Goal: Task Accomplishment & Management: Manage account settings

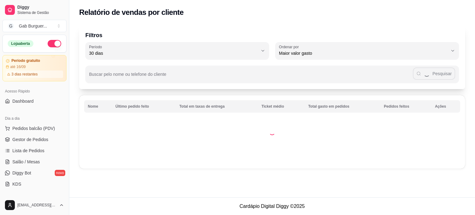
select select "30"
select select "HIGHEST_TOTAL_SPENT_WITH_ORDERS"
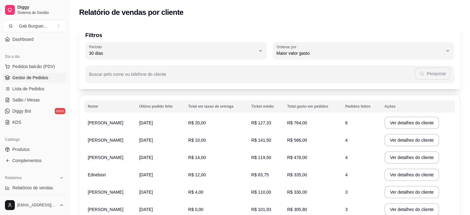
click at [20, 74] on link "Gestor de Pedidos" at bounding box center [34, 78] width 64 height 10
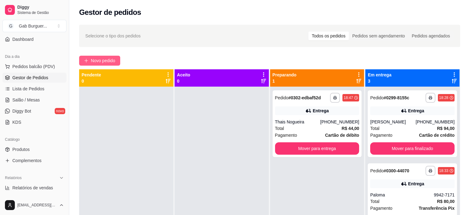
click at [112, 59] on span "Novo pedido" at bounding box center [103, 60] width 24 height 7
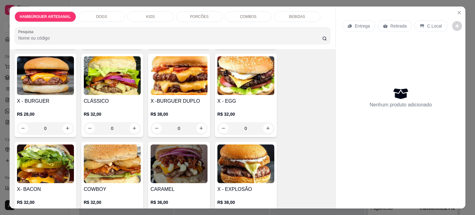
scroll to position [62, 0]
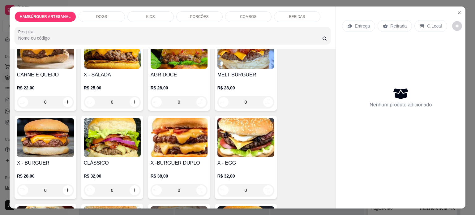
click at [264, 100] on div "0" at bounding box center [245, 102] width 57 height 12
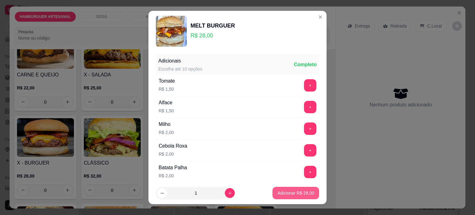
click at [287, 191] on p "Adicionar R$ 28,00" at bounding box center [295, 193] width 37 height 6
type input "1"
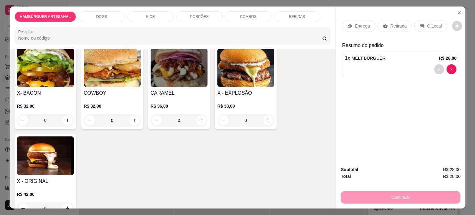
scroll to position [278, 0]
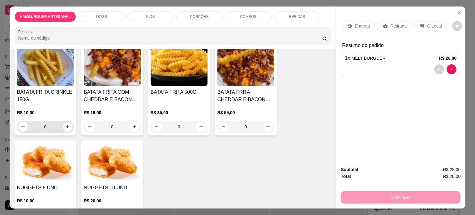
click at [65, 124] on icon "increase-product-quantity" at bounding box center [67, 126] width 5 height 5
type input "1"
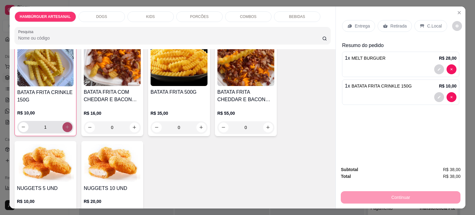
scroll to position [618, 0]
click at [427, 26] on p "C.Local" at bounding box center [434, 26] width 15 height 6
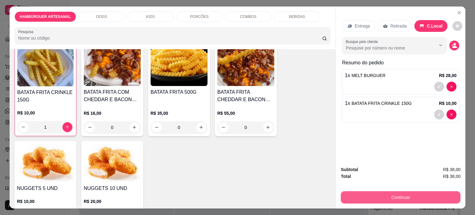
click at [438, 199] on button "Continuar" at bounding box center [401, 197] width 120 height 12
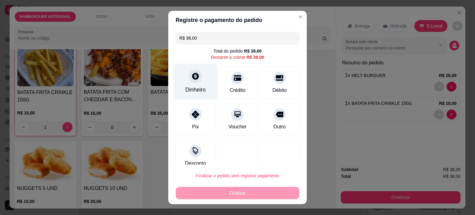
click at [183, 81] on div "Dinheiro" at bounding box center [196, 81] width 44 height 36
click at [189, 66] on div "Dinheiro" at bounding box center [196, 81] width 44 height 36
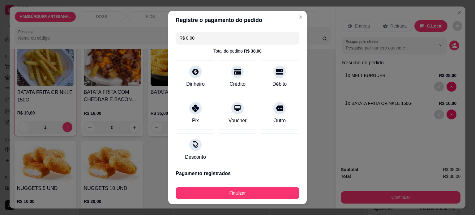
type input "R$ 0,00"
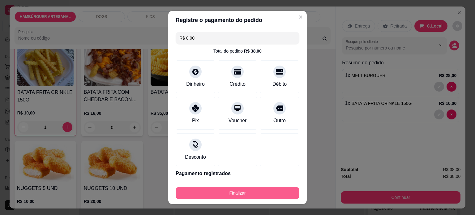
click at [262, 187] on button "Finalizar" at bounding box center [238, 193] width 124 height 12
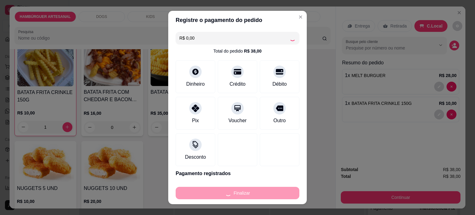
type input "0"
type input "-R$ 38,00"
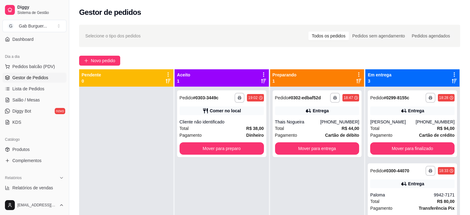
click at [294, 15] on div "Gestor de pedidos" at bounding box center [269, 12] width 381 height 10
click at [107, 56] on button "Novo pedido" at bounding box center [99, 61] width 41 height 10
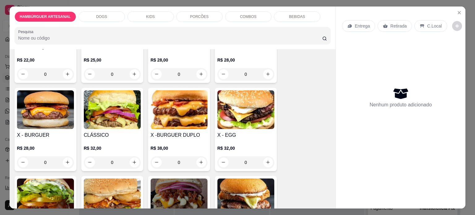
scroll to position [93, 0]
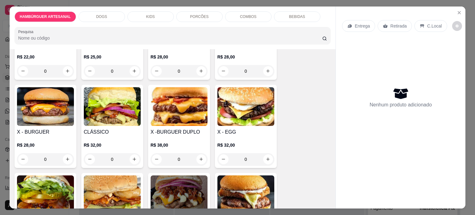
click at [135, 158] on div "0" at bounding box center [112, 159] width 57 height 12
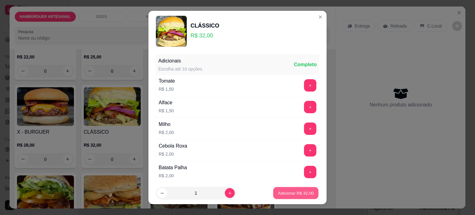
click at [286, 193] on p "Adicionar R$ 32,00" at bounding box center [296, 193] width 36 height 6
type input "1"
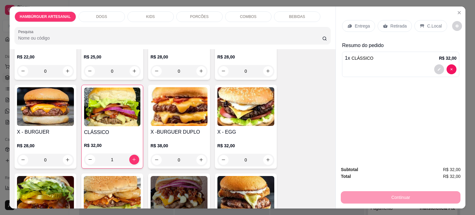
click at [367, 25] on p "Entrega" at bounding box center [361, 26] width 15 height 6
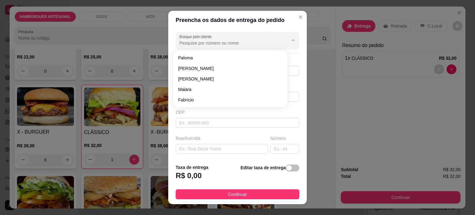
click at [210, 45] on input "Busque pelo cliente" at bounding box center [228, 43] width 99 height 6
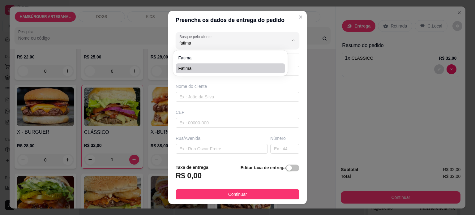
click at [210, 67] on span "Fatima" at bounding box center [227, 68] width 98 height 6
type input "Fatima"
type input "4398097941"
type input "Fatima"
type input "86125000"
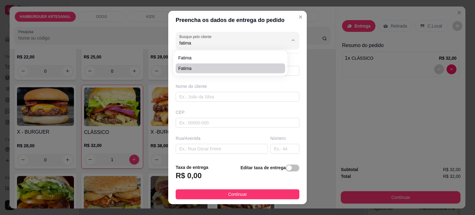
type input "[PERSON_NAME]"
type input "68"
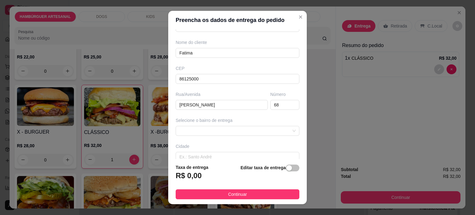
scroll to position [0, 0]
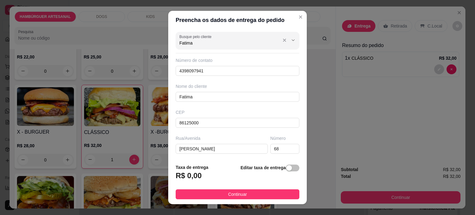
click at [221, 44] on input "Fatima" at bounding box center [228, 43] width 99 height 6
type input "Fatima"
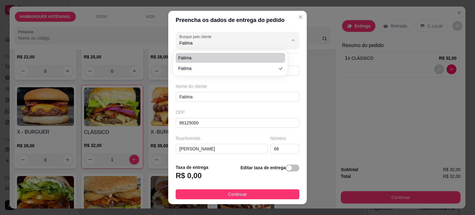
click at [225, 61] on span "Fatima" at bounding box center [227, 58] width 98 height 6
type input "98097941"
type input "861250000"
type input "Rua [PERSON_NAME]"
type input "Tamarana"
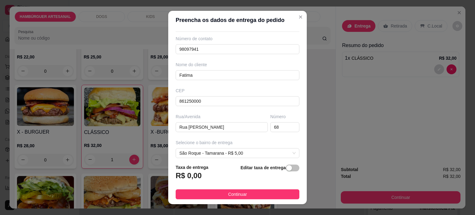
scroll to position [70, 0]
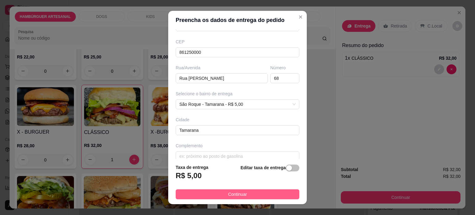
click at [231, 197] on span "Continuar" at bounding box center [237, 194] width 19 height 7
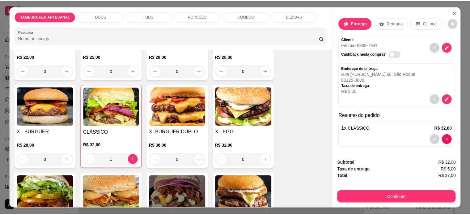
scroll to position [4, 0]
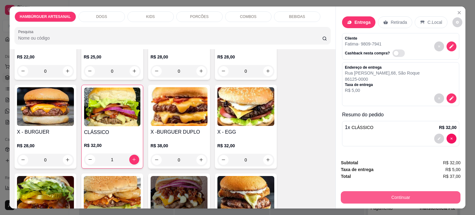
click at [389, 195] on button "Continuar" at bounding box center [401, 197] width 120 height 12
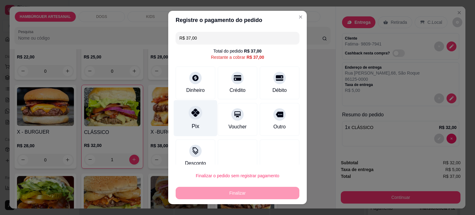
click at [174, 108] on div "Pix" at bounding box center [196, 118] width 44 height 36
type input "R$ 0,00"
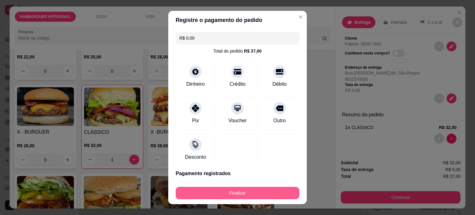
click at [208, 191] on button "Finalizar" at bounding box center [238, 193] width 124 height 12
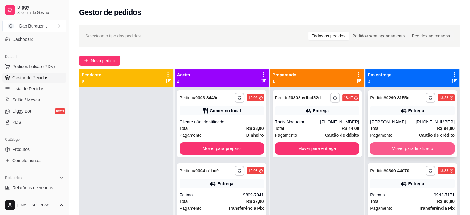
click at [409, 142] on button "Mover para finalizado" at bounding box center [412, 148] width 84 height 12
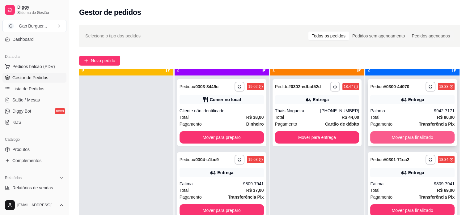
scroll to position [17, 0]
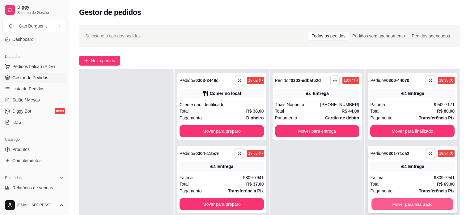
click at [409, 204] on button "Mover para finalizado" at bounding box center [412, 204] width 82 height 12
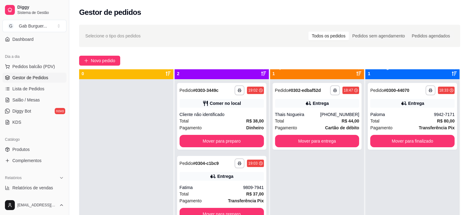
scroll to position [0, 0]
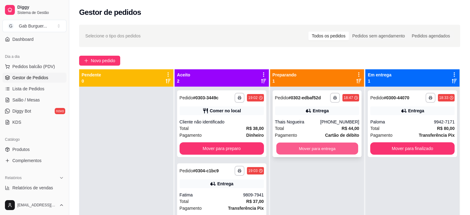
click at [318, 152] on button "Mover para entrega" at bounding box center [317, 148] width 82 height 12
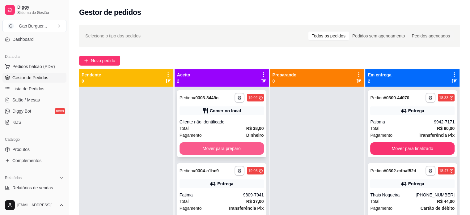
click at [244, 150] on button "Mover para preparo" at bounding box center [222, 148] width 84 height 12
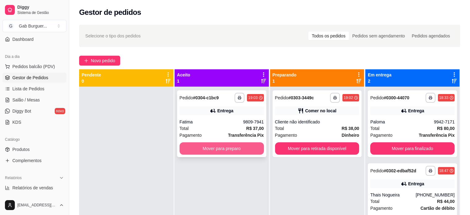
click at [244, 150] on button "Mover para preparo" at bounding box center [222, 148] width 84 height 12
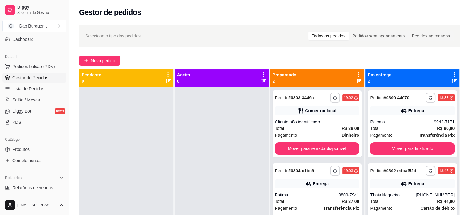
click at [244, 178] on div at bounding box center [222, 194] width 94 height 215
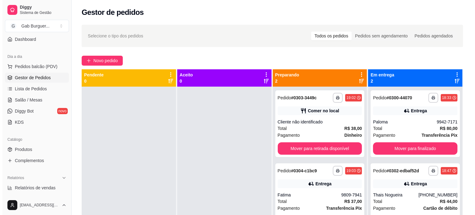
scroll to position [17, 0]
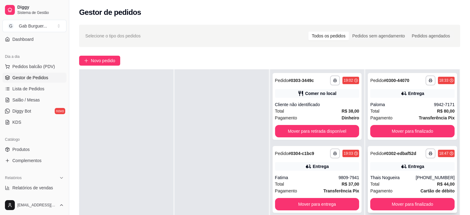
click at [442, 154] on div "18:47" at bounding box center [443, 153] width 9 height 5
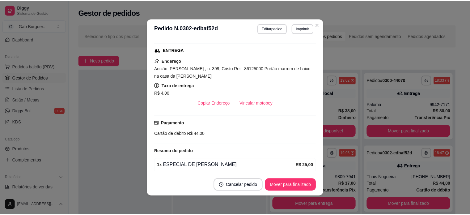
scroll to position [153, 0]
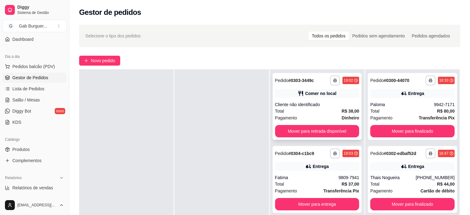
click at [308, 124] on div "**********" at bounding box center [317, 106] width 89 height 67
click at [328, 126] on button "Mover para retirada disponível" at bounding box center [317, 131] width 84 height 12
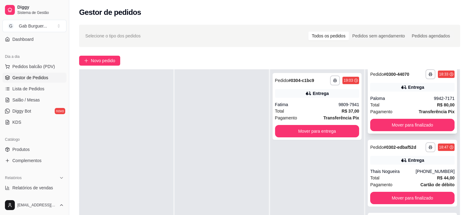
scroll to position [10, 0]
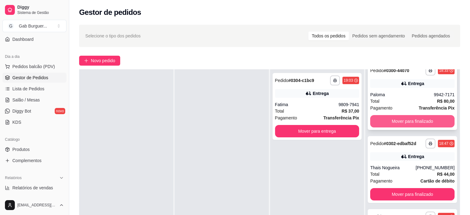
click at [390, 120] on button "Mover para finalizado" at bounding box center [412, 121] width 84 height 12
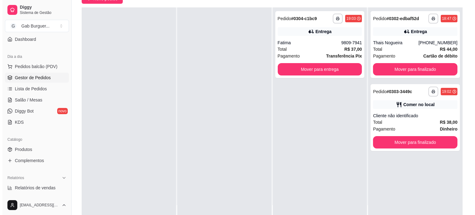
scroll to position [0, 0]
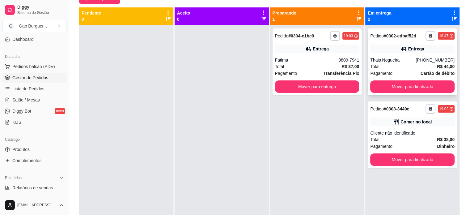
click at [392, 64] on div "Total R$ 44,00" at bounding box center [412, 66] width 84 height 7
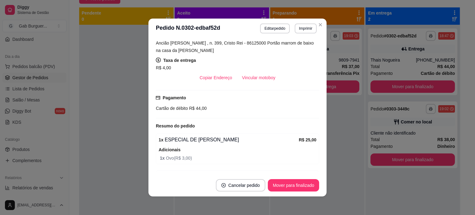
scroll to position [153, 0]
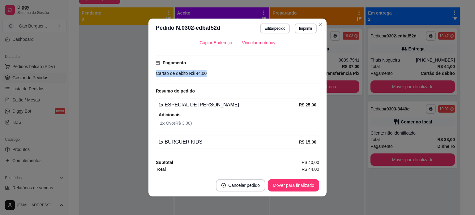
drag, startPoint x: 151, startPoint y: 72, endPoint x: 217, endPoint y: 75, distance: 65.3
click at [217, 75] on div "feito há 24 minutos Horário do pedido [DATE] 18:47 Status do pedido SAIU PARA E…" at bounding box center [237, 106] width 178 height 136
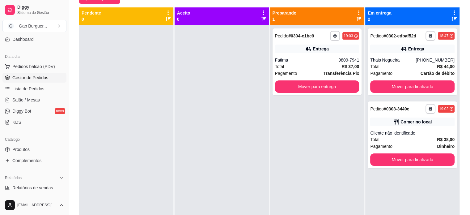
scroll to position [31, 0]
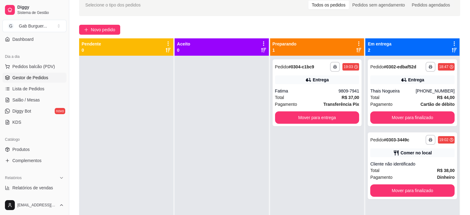
click at [129, 120] on div at bounding box center [126, 163] width 94 height 215
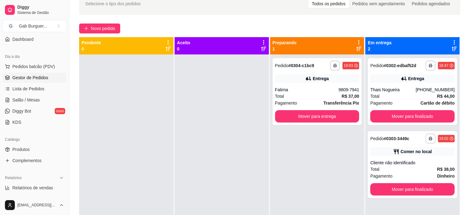
scroll to position [63, 0]
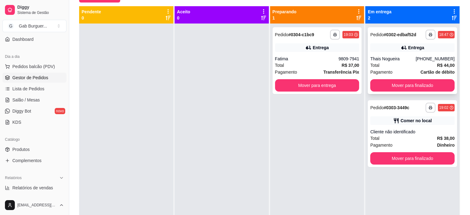
click at [410, 85] on button "Mover para finalizado" at bounding box center [412, 85] width 84 height 12
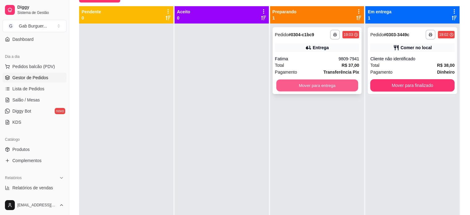
click at [323, 81] on button "Mover para entrega" at bounding box center [317, 85] width 82 height 12
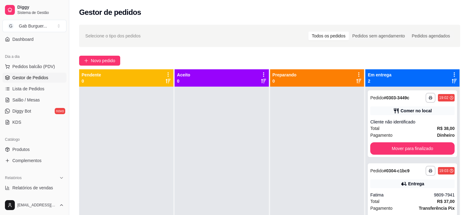
scroll to position [93, 0]
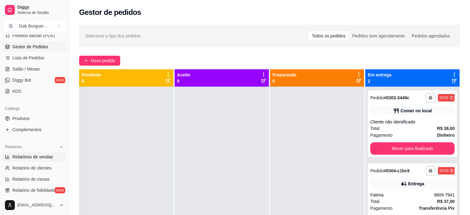
click at [47, 155] on span "Relatórios de vendas" at bounding box center [32, 157] width 41 height 6
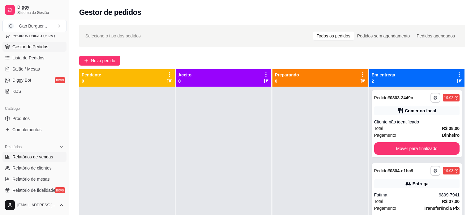
select select "ALL"
select select "0"
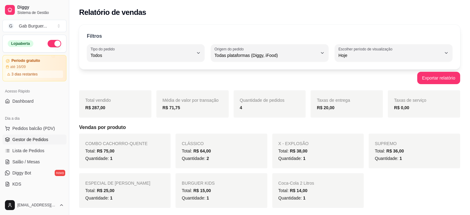
click at [35, 142] on span "Gestor de Pedidos" at bounding box center [30, 139] width 36 height 6
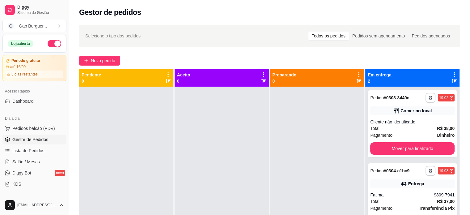
scroll to position [17, 0]
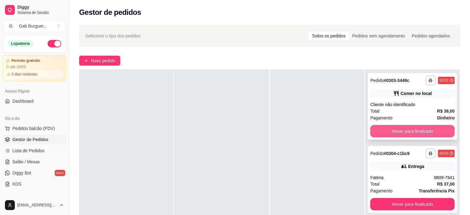
click at [410, 135] on button "Mover para finalizado" at bounding box center [412, 131] width 84 height 12
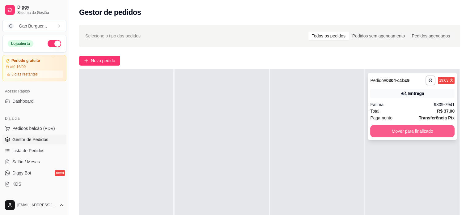
click at [395, 136] on button "Mover para finalizado" at bounding box center [412, 131] width 84 height 12
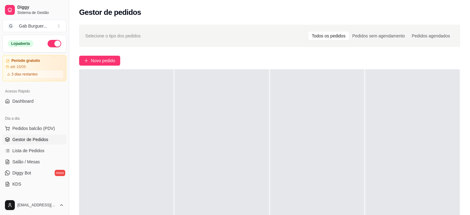
click at [308, 156] on div at bounding box center [317, 176] width 94 height 215
click at [46, 153] on link "Lista de Pedidos" at bounding box center [34, 151] width 64 height 10
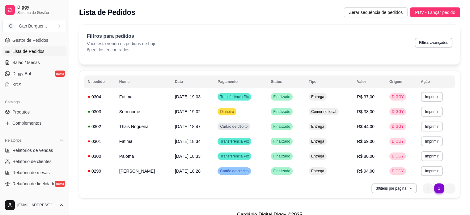
scroll to position [155, 0]
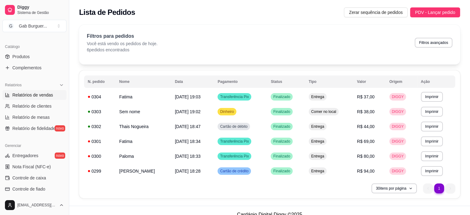
click at [41, 96] on span "Relatórios de vendas" at bounding box center [32, 95] width 41 height 6
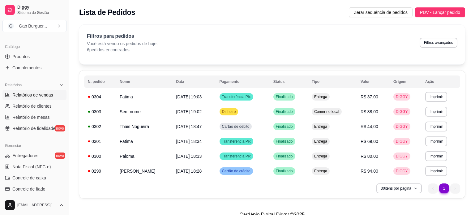
select select "ALL"
select select "0"
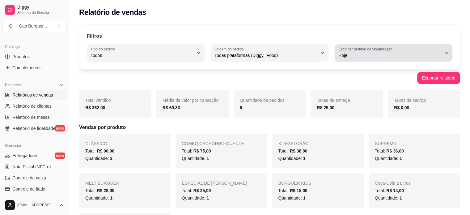
click at [352, 59] on button "Escolher período de visualização Hoje" at bounding box center [394, 52] width 118 height 17
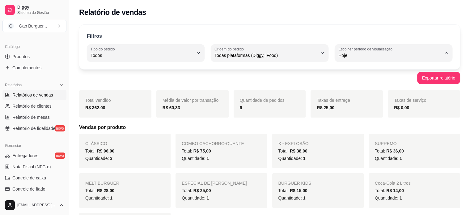
click at [351, 80] on span "Ontem" at bounding box center [391, 80] width 98 height 6
type input "1"
select select "1"
drag, startPoint x: 246, startPoint y: 110, endPoint x: 235, endPoint y: 110, distance: 10.8
click at [235, 110] on div "Quantidade de pedidos 26" at bounding box center [270, 103] width 72 height 27
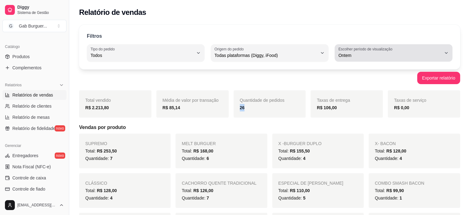
click at [389, 58] on span "Ontem" at bounding box center [389, 55] width 103 height 6
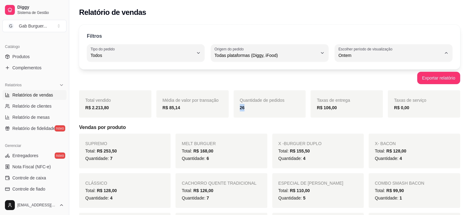
click at [382, 71] on span "Hoje" at bounding box center [391, 70] width 98 height 6
type input "0"
select select "0"
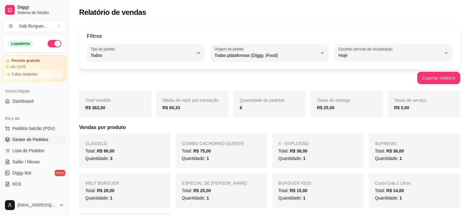
click at [42, 138] on span "Gestor de Pedidos" at bounding box center [30, 139] width 36 height 6
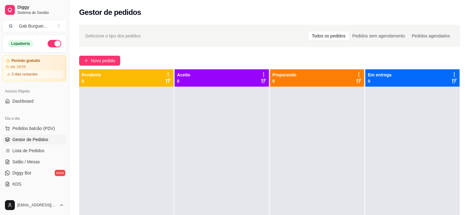
click at [102, 147] on div at bounding box center [126, 194] width 94 height 215
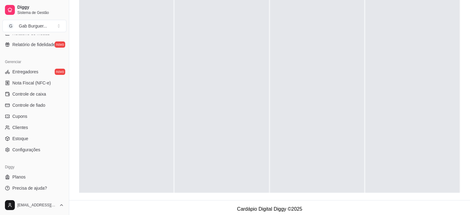
scroll to position [93, 0]
click at [32, 120] on link "Cupons" at bounding box center [34, 116] width 64 height 10
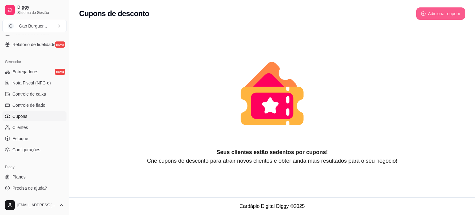
click at [440, 19] on button "Adicionar cupom" at bounding box center [440, 13] width 49 height 12
select select "FIXED_VALUE"
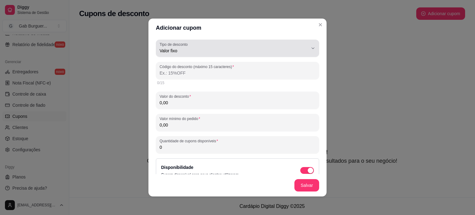
click at [314, 54] on div "FIXED_VALUE Tipo de desconto Valor fixo Porcentagem Frete grátis Tipo de descon…" at bounding box center [237, 105] width 178 height 137
click at [304, 51] on button "Tipo de desconto Valor fixo" at bounding box center [237, 48] width 163 height 17
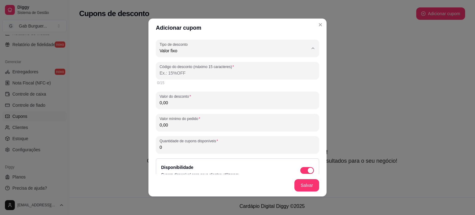
click at [266, 75] on span "Porcentagem" at bounding box center [229, 76] width 137 height 6
type input "PERCENTAGE"
select select "PERCENTAGE"
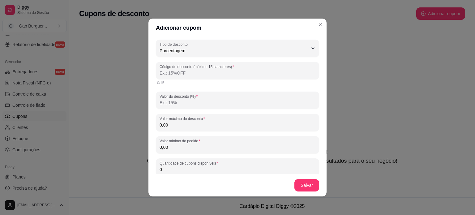
drag, startPoint x: 178, startPoint y: 127, endPoint x: 171, endPoint y: 128, distance: 7.8
click at [171, 128] on input "0,00" at bounding box center [237, 125] width 156 height 6
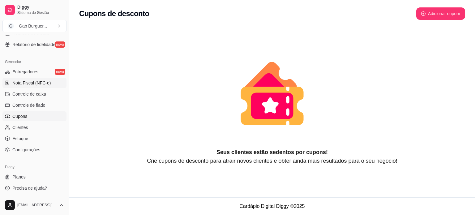
click at [20, 81] on span "Nota Fiscal (NFC-e)" at bounding box center [31, 83] width 38 height 6
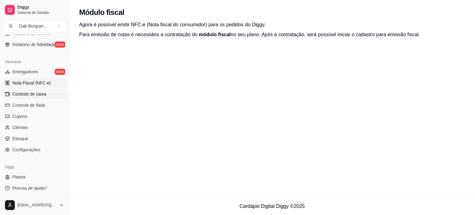
click at [26, 98] on link "Controle de caixa" at bounding box center [34, 94] width 64 height 10
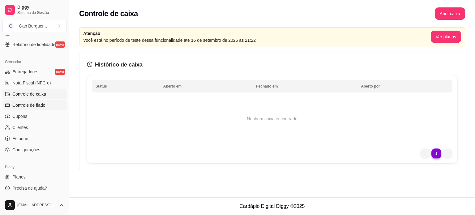
click at [27, 104] on span "Controle de fiado" at bounding box center [28, 105] width 33 height 6
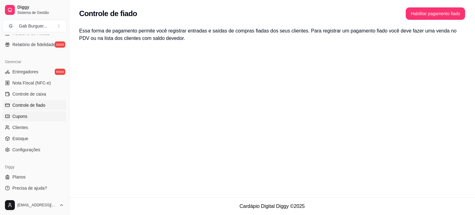
click at [32, 118] on link "Cupons" at bounding box center [34, 116] width 64 height 10
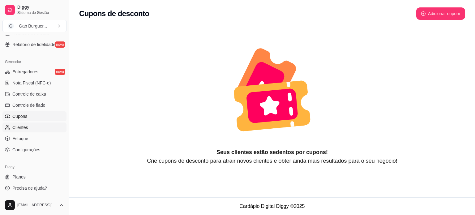
click at [33, 126] on link "Clientes" at bounding box center [34, 127] width 64 height 10
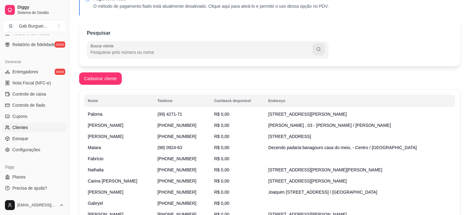
scroll to position [85, 0]
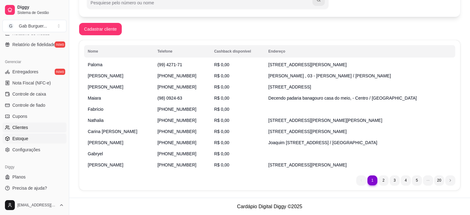
click at [40, 140] on link "Estoque" at bounding box center [34, 139] width 64 height 10
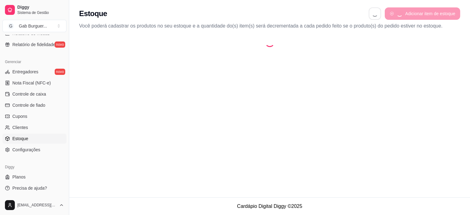
select select "QUANTITY_ORDER"
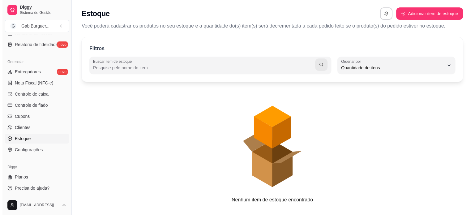
scroll to position [6, 0]
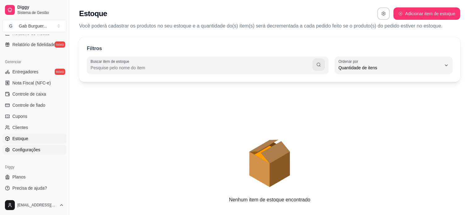
click at [41, 149] on link "Configurações" at bounding box center [34, 150] width 64 height 10
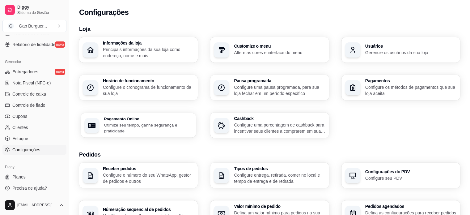
click at [125, 128] on p "Otimize seu tempo, ganhe segurança e praticidade" at bounding box center [148, 128] width 88 height 12
select select "4.98"
click at [420, 86] on p "Configure os métodos de pagamentos que sua loja aceita" at bounding box center [410, 90] width 91 height 12
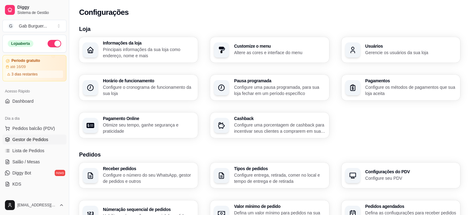
click at [47, 138] on link "Gestor de Pedidos" at bounding box center [34, 139] width 64 height 10
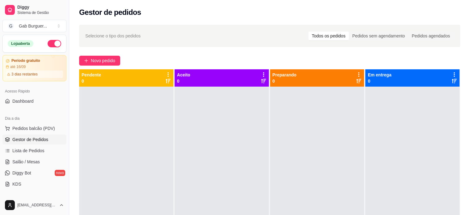
click at [173, 120] on div "Pendente 0" at bounding box center [126, 176] width 95 height 215
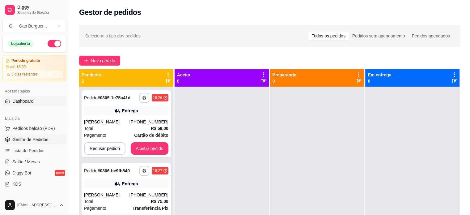
click at [31, 103] on span "Dashboard" at bounding box center [22, 101] width 21 height 6
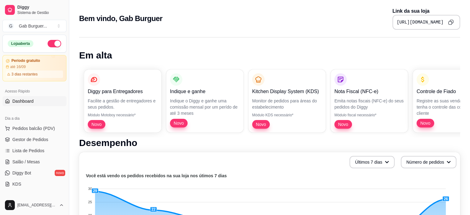
click at [448, 21] on button "Copy to clipboard" at bounding box center [451, 22] width 10 height 10
click at [30, 128] on span "Pedidos balcão (PDV)" at bounding box center [33, 128] width 43 height 6
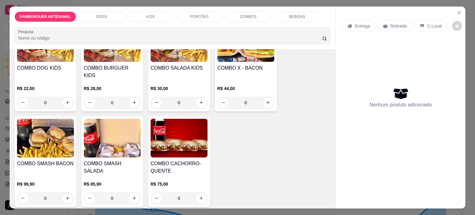
scroll to position [834, 0]
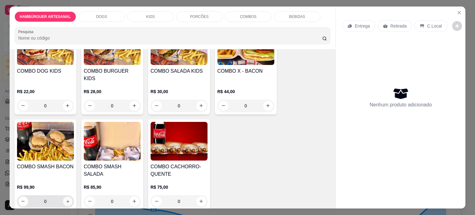
click at [68, 196] on button "increase-product-quantity" at bounding box center [68, 201] width 10 height 10
type input "1"
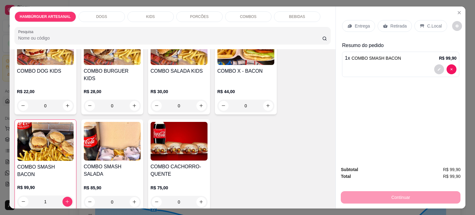
click at [354, 23] on p "Entrega" at bounding box center [361, 26] width 15 height 6
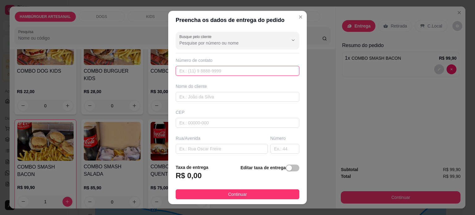
click at [227, 66] on input "text" at bounding box center [238, 71] width 124 height 10
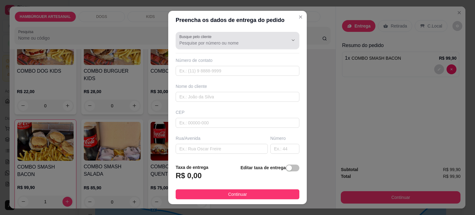
click at [195, 35] on label "Busque pelo cliente" at bounding box center [196, 36] width 34 height 5
click at [195, 40] on input "Busque pelo cliente" at bounding box center [228, 43] width 99 height 6
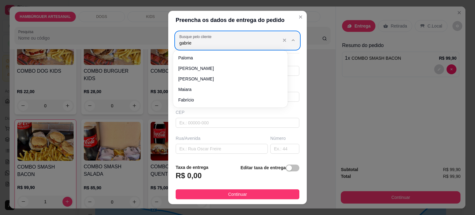
type input "[PERSON_NAME]"
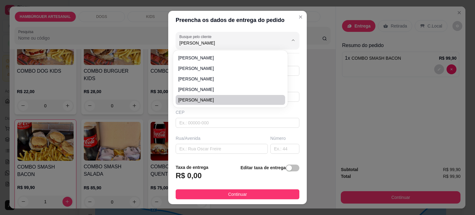
click at [212, 109] on div "CEP" at bounding box center [238, 112] width 124 height 6
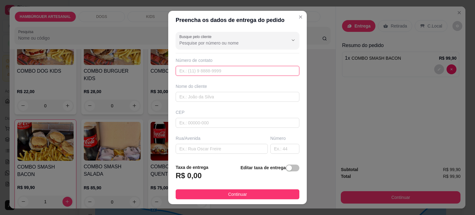
click at [216, 72] on input "text" at bounding box center [238, 71] width 124 height 10
type input "[PHONE_NUMBER]"
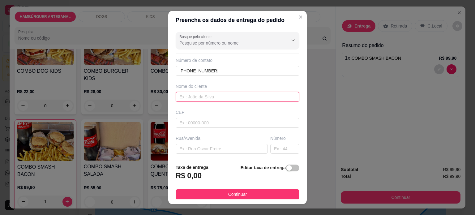
click at [193, 97] on input "text" at bounding box center [238, 97] width 124 height 10
type input "[PERSON_NAME]"
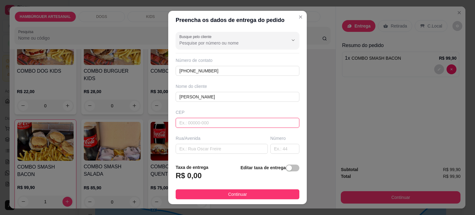
click at [206, 124] on input "text" at bounding box center [238, 123] width 124 height 10
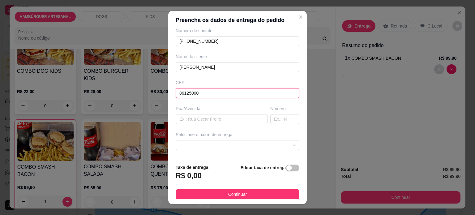
scroll to position [62, 0]
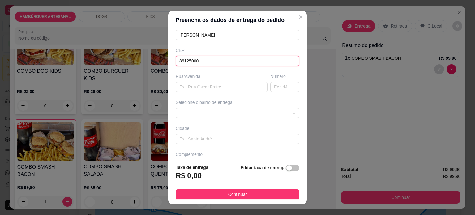
type input "86125000"
click at [224, 105] on div "Selecione o bairro de entrega" at bounding box center [237, 108] width 126 height 19
click at [224, 108] on div "68a274e990825be0f548409b 68a2789ea2f8de552d9067a1 [PERSON_NAME] - Tamarana - R$…" at bounding box center [238, 113] width 124 height 10
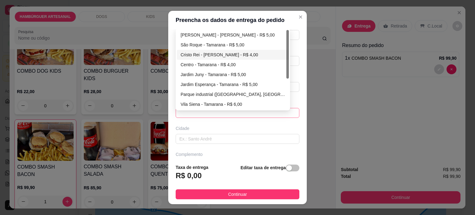
click at [214, 52] on div "Cristo Rei - [PERSON_NAME] - R$ 4,00" at bounding box center [232, 54] width 104 height 7
type input "Tamarana"
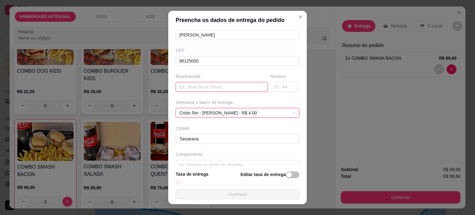
click at [205, 85] on input "text" at bounding box center [222, 87] width 92 height 10
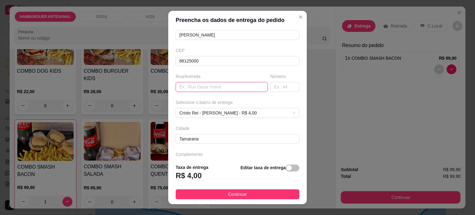
paste input "[STREET_ADDRESS][PERSON_NAME]"
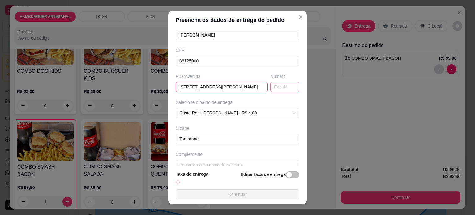
type input "[STREET_ADDRESS][PERSON_NAME]"
click at [273, 89] on input "text" at bounding box center [284, 87] width 29 height 10
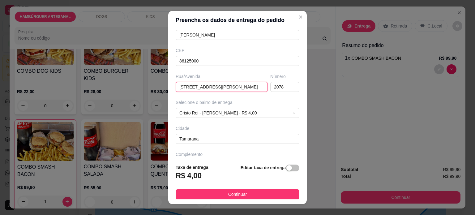
click at [235, 85] on input "[STREET_ADDRESS][PERSON_NAME]" at bounding box center [222, 87] width 92 height 10
click at [280, 87] on input "2078" at bounding box center [284, 87] width 29 height 10
type input "207"
click at [229, 85] on input "[STREET_ADDRESS][PERSON_NAME]" at bounding box center [222, 87] width 92 height 10
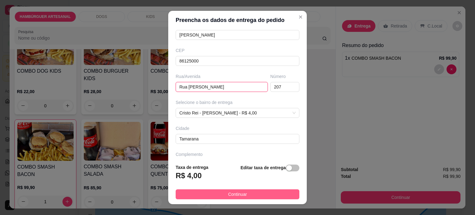
type input "Rua [PERSON_NAME]"
click at [235, 195] on span "Continuar" at bounding box center [237, 194] width 19 height 7
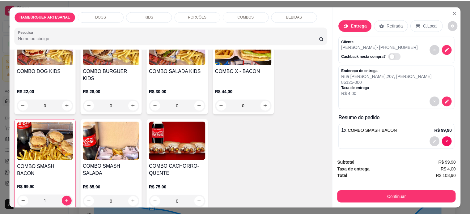
scroll to position [0, 0]
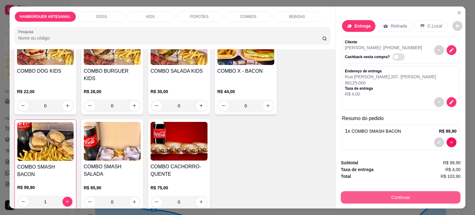
click at [391, 193] on button "Continuar" at bounding box center [401, 197] width 120 height 12
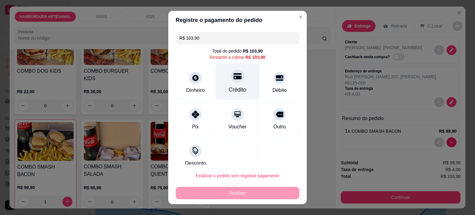
click at [244, 84] on div "Crédito" at bounding box center [238, 81] width 44 height 36
type input "R$ 0,00"
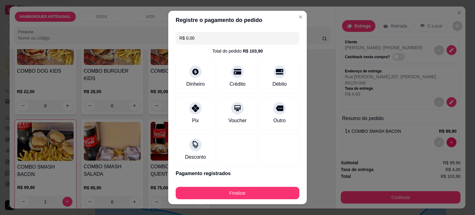
click at [244, 185] on div "Finalizar" at bounding box center [238, 191] width 124 height 15
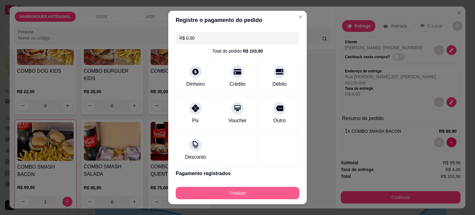
click at [243, 192] on button "Finalizar" at bounding box center [238, 193] width 124 height 12
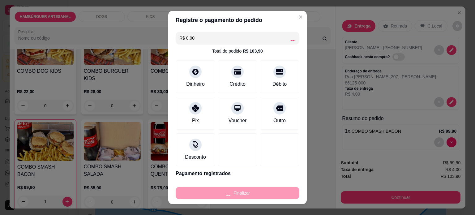
type input "0"
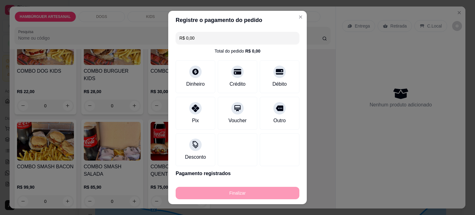
type input "-R$ 103,90"
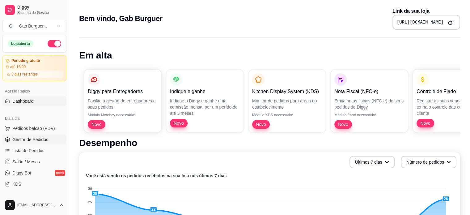
click at [29, 137] on span "Gestor de Pedidos" at bounding box center [30, 139] width 36 height 6
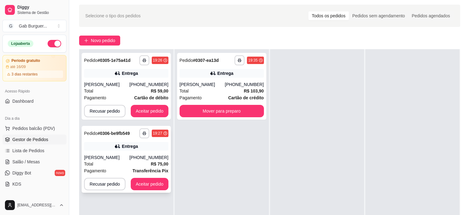
scroll to position [31, 0]
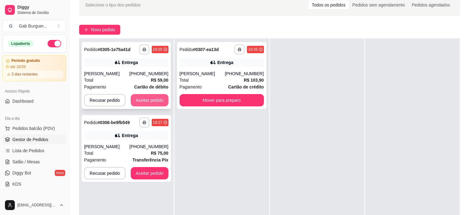
click at [147, 97] on button "Aceitar pedido" at bounding box center [150, 100] width 38 height 12
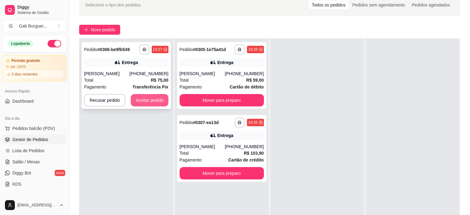
click at [151, 105] on button "Aceitar pedido" at bounding box center [150, 100] width 38 height 12
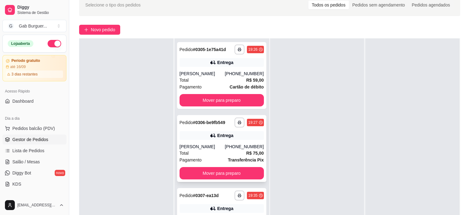
drag, startPoint x: 239, startPoint y: 139, endPoint x: 237, endPoint y: 144, distance: 5.6
click at [239, 124] on rect "button" at bounding box center [240, 123] width 2 height 1
click at [221, 143] on button "TOMATE MDK-080" at bounding box center [216, 144] width 43 height 10
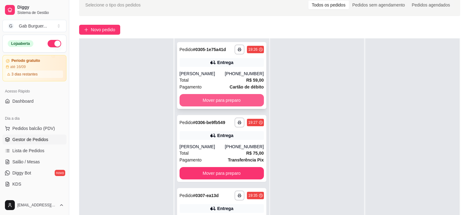
click at [210, 99] on button "Mover para preparo" at bounding box center [222, 100] width 84 height 12
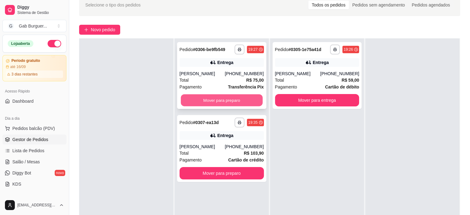
click at [242, 97] on button "Mover para preparo" at bounding box center [222, 100] width 82 height 12
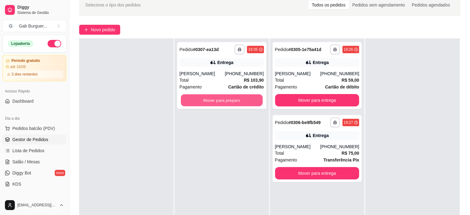
click at [242, 97] on button "Mover para preparo" at bounding box center [222, 100] width 82 height 12
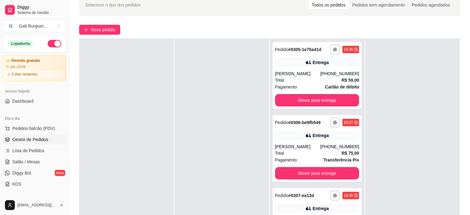
click at [222, 102] on div at bounding box center [222, 145] width 94 height 215
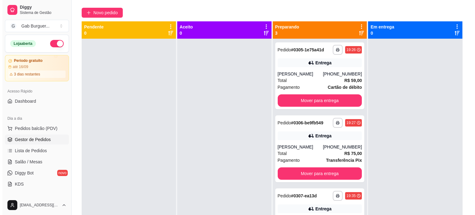
scroll to position [0, 0]
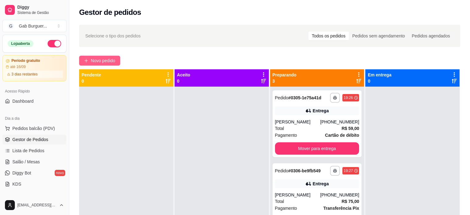
click at [96, 60] on span "Novo pedido" at bounding box center [103, 60] width 24 height 7
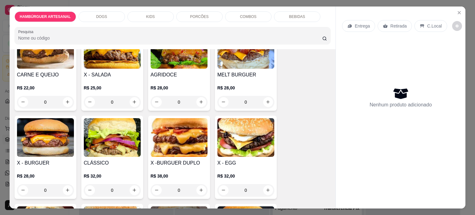
scroll to position [124, 0]
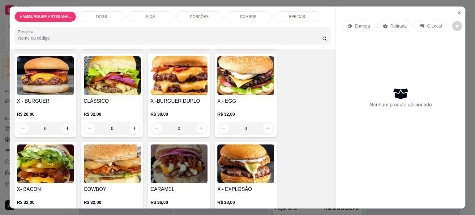
click at [66, 128] on div "0" at bounding box center [45, 128] width 57 height 12
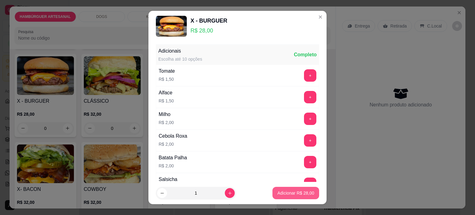
click at [278, 192] on p "Adicionar R$ 28,00" at bounding box center [295, 193] width 37 height 6
type input "1"
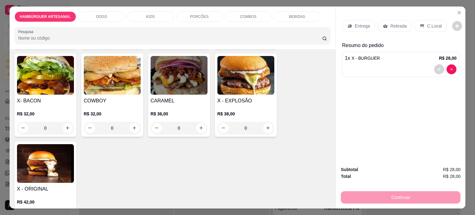
scroll to position [216, 0]
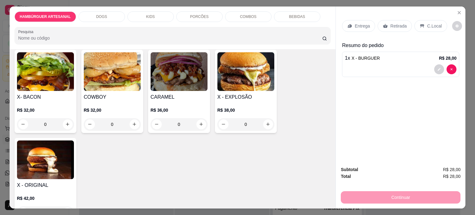
click at [266, 123] on div "0" at bounding box center [245, 124] width 57 height 12
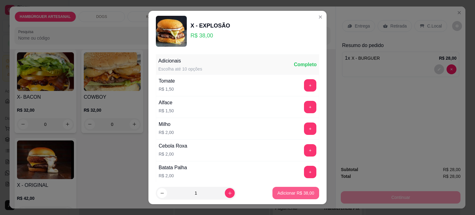
click at [295, 197] on button "Adicionar R$ 38,00" at bounding box center [295, 193] width 47 height 12
type input "1"
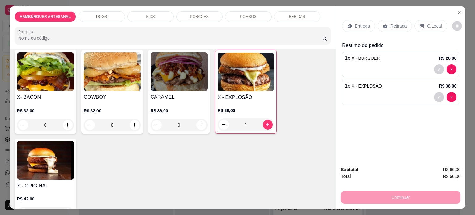
drag, startPoint x: 288, startPoint y: 157, endPoint x: 319, endPoint y: 115, distance: 51.9
click at [289, 155] on div "CARNE E QUEIJO R$ 22,00 0 X - SALADA R$ 25,00 0 AGRIDOCE R$ 28,00 0 MELT BURGUE…" at bounding box center [173, 47] width 316 height 349
click at [354, 23] on p "Entrega" at bounding box center [361, 26] width 15 height 6
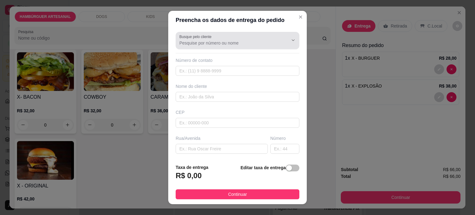
click at [232, 48] on div "Busque pelo cliente" at bounding box center [238, 40] width 124 height 17
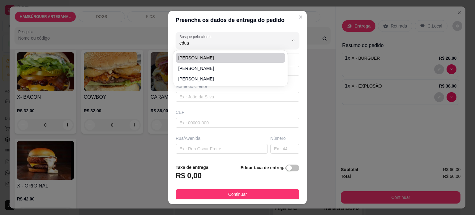
click at [221, 61] on li "[PERSON_NAME]" at bounding box center [230, 58] width 109 height 10
type input "[PERSON_NAME]"
type input "43999032448"
type input "[PERSON_NAME]"
type input "86125000"
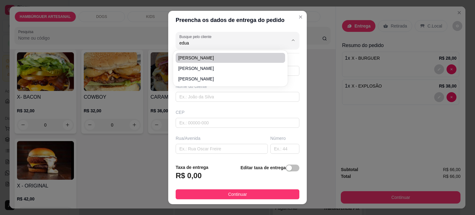
type input "Rua [PERSON_NAME]"
type input "2"
type input "Tamarana"
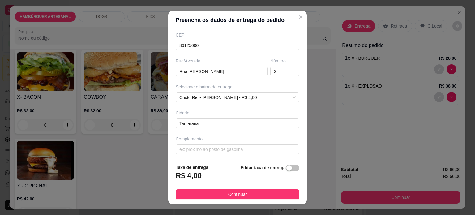
scroll to position [78, 0]
type input "[PERSON_NAME]"
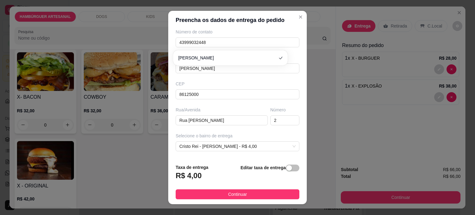
scroll to position [62, 0]
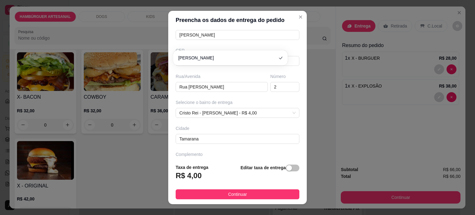
click at [225, 77] on div "Rua/Avenida" at bounding box center [222, 76] width 92 height 6
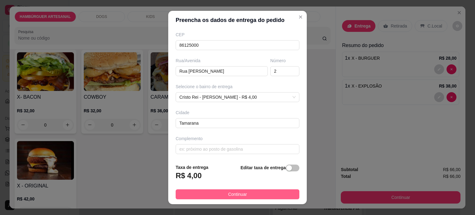
click at [237, 190] on button "Continuar" at bounding box center [238, 194] width 124 height 10
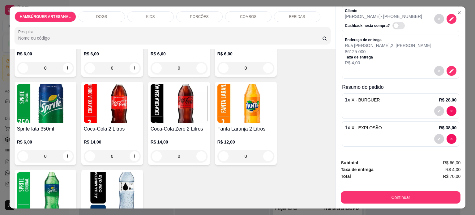
scroll to position [1082, 0]
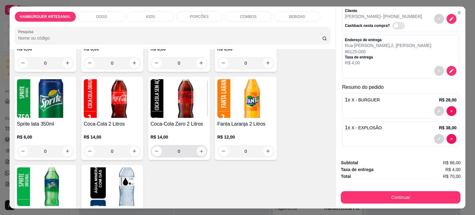
click at [200, 149] on icon "increase-product-quantity" at bounding box center [201, 151] width 5 height 5
type input "1"
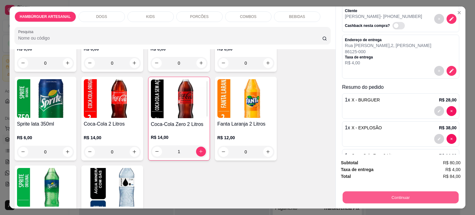
click at [386, 194] on button "Continuar" at bounding box center [400, 197] width 116 height 12
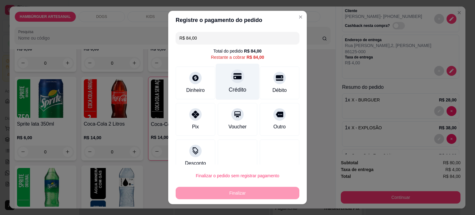
click at [235, 83] on div "Crédito" at bounding box center [238, 81] width 44 height 36
type input "R$ 0,00"
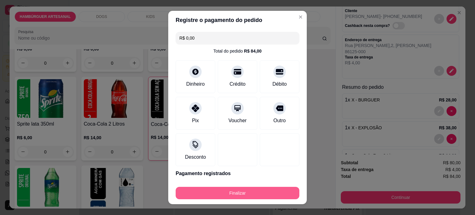
click at [237, 187] on button "Finalizar" at bounding box center [238, 193] width 124 height 12
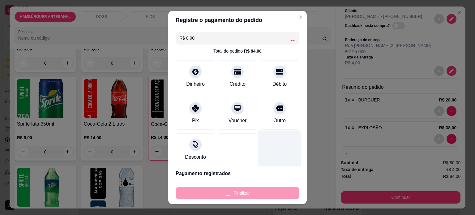
type input "0"
type input "-R$ 84,00"
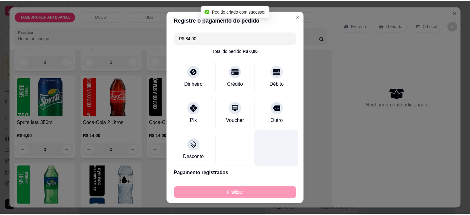
scroll to position [1080, 0]
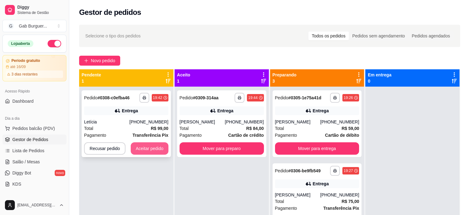
click at [144, 149] on button "Aceitar pedido" at bounding box center [150, 148] width 38 height 12
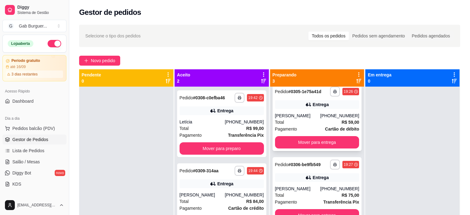
scroll to position [10, 0]
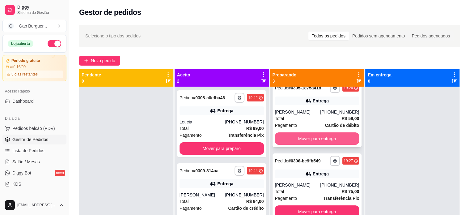
click at [331, 139] on button "Mover para entrega" at bounding box center [317, 138] width 84 height 12
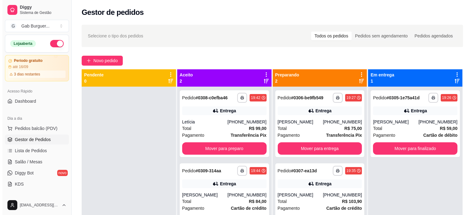
scroll to position [0, 0]
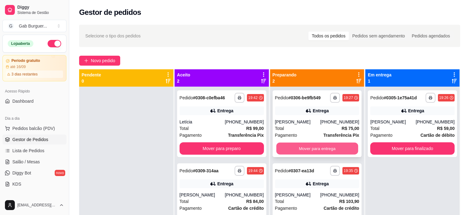
click at [331, 145] on button "Mover para entrega" at bounding box center [317, 148] width 82 height 12
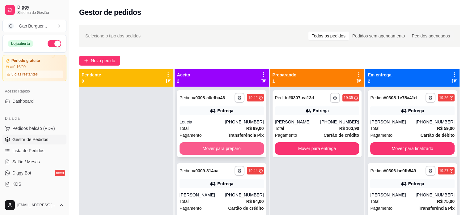
click at [193, 150] on button "Mover para preparo" at bounding box center [222, 148] width 84 height 12
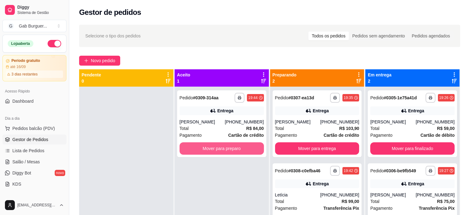
click at [207, 148] on button "Mover para preparo" at bounding box center [222, 148] width 84 height 12
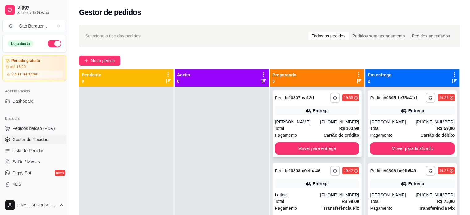
click at [305, 124] on div "[PERSON_NAME]" at bounding box center [297, 122] width 45 height 6
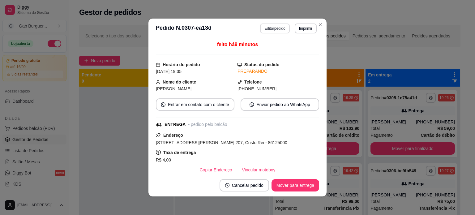
click at [275, 30] on button "Editar pedido" at bounding box center [274, 28] width 29 height 10
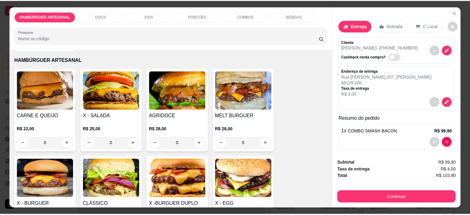
scroll to position [31, 0]
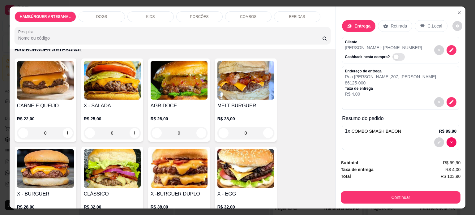
click at [198, 131] on div "0" at bounding box center [179, 133] width 57 height 12
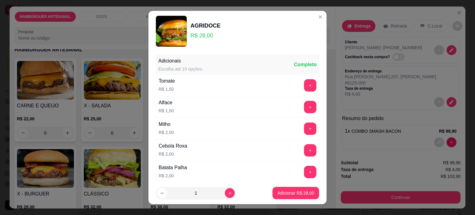
click at [290, 200] on footer "1 Adicionar R$ 28,00" at bounding box center [237, 193] width 178 height 22
click at [292, 195] on p "Adicionar R$ 28,00" at bounding box center [295, 193] width 37 height 6
type input "1"
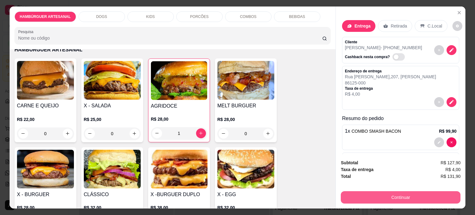
click at [406, 195] on button "Continuar" at bounding box center [401, 197] width 120 height 12
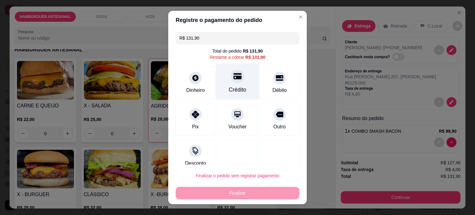
click at [233, 74] on icon at bounding box center [237, 76] width 8 height 6
type input "R$ 0,00"
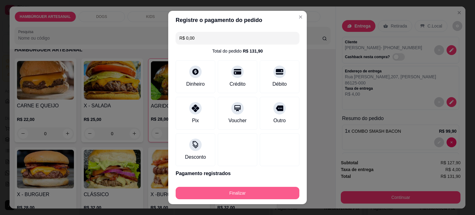
click at [247, 195] on button "Finalizar" at bounding box center [238, 193] width 124 height 12
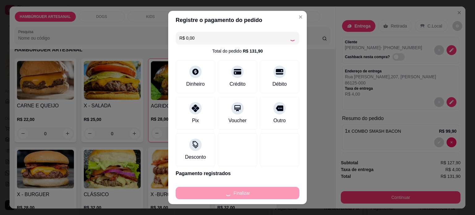
type input "0"
type input "-R$ 131,90"
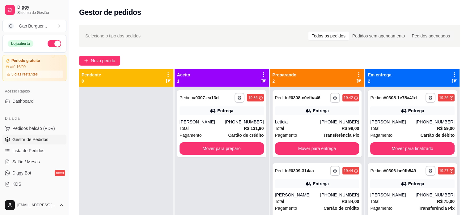
click at [163, 145] on div at bounding box center [126, 194] width 94 height 215
click at [215, 151] on button "Mover para preparo" at bounding box center [222, 148] width 84 height 12
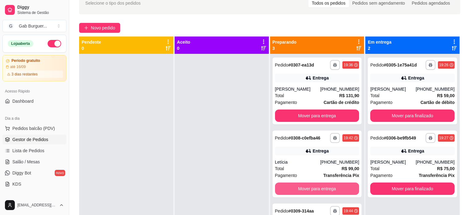
scroll to position [32, 0]
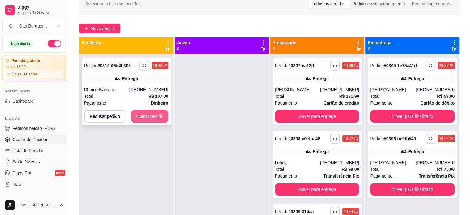
click at [154, 115] on button "Aceitar pedido" at bounding box center [150, 116] width 38 height 12
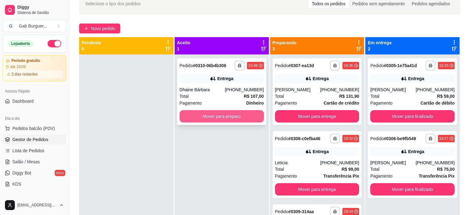
click at [232, 117] on button "Mover para preparo" at bounding box center [222, 116] width 84 height 12
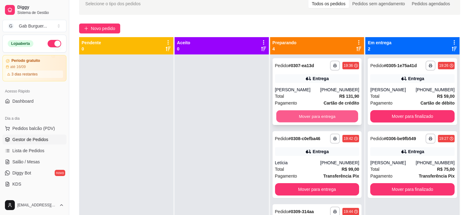
click at [300, 120] on button "Mover para entrega" at bounding box center [317, 116] width 82 height 12
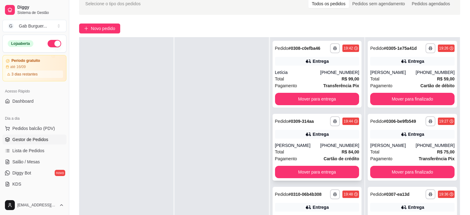
scroll to position [10, 0]
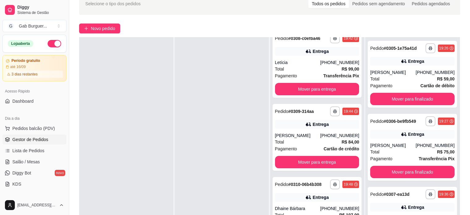
click at [98, 80] on div at bounding box center [126, 144] width 94 height 215
click at [367, 31] on div "Novo pedido" at bounding box center [269, 28] width 381 height 10
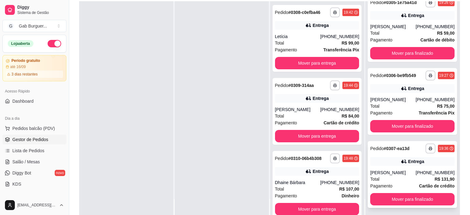
scroll to position [94, 0]
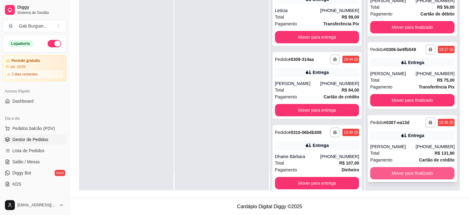
click at [398, 170] on button "Mover para finalizado" at bounding box center [412, 173] width 84 height 12
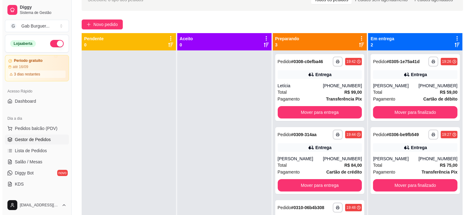
scroll to position [32, 0]
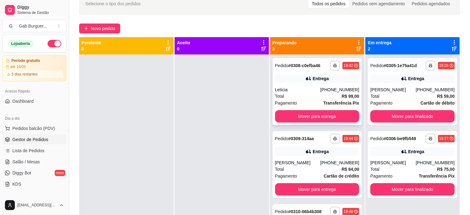
click at [278, 93] on span "Total" at bounding box center [279, 96] width 9 height 7
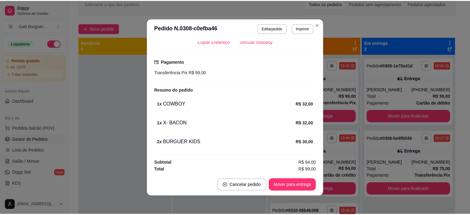
scroll to position [1, 0]
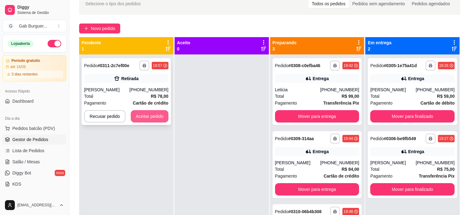
click at [154, 117] on button "Aceitar pedido" at bounding box center [150, 116] width 38 height 12
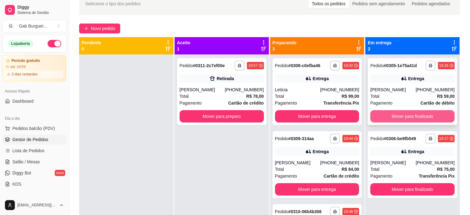
click at [395, 117] on button "Mover para finalizado" at bounding box center [412, 116] width 84 height 12
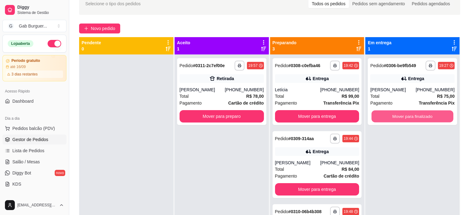
click at [395, 117] on button "Mover para finalizado" at bounding box center [412, 116] width 82 height 12
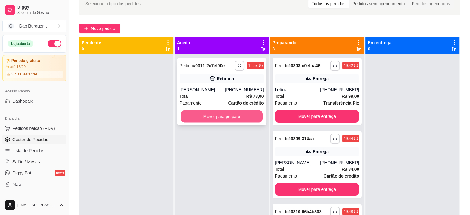
click at [236, 118] on button "Mover para preparo" at bounding box center [222, 116] width 82 height 12
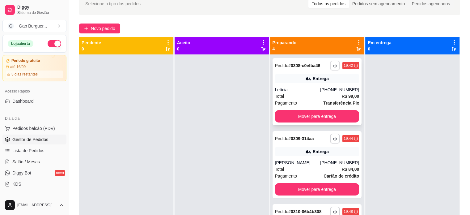
click at [330, 67] on button "button" at bounding box center [335, 66] width 10 height 10
click at [319, 83] on button "TOMATE MDK-080" at bounding box center [310, 87] width 45 height 10
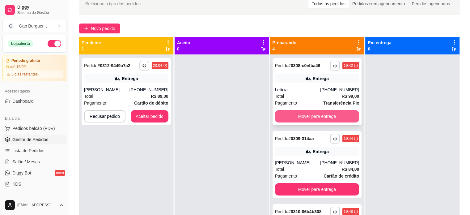
click at [332, 113] on button "Mover para entrega" at bounding box center [317, 116] width 84 height 12
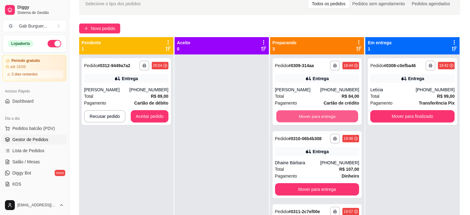
click at [332, 113] on button "Mover para entrega" at bounding box center [317, 116] width 82 height 12
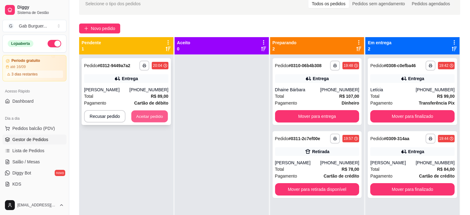
click at [162, 114] on button "Aceitar pedido" at bounding box center [149, 116] width 36 height 12
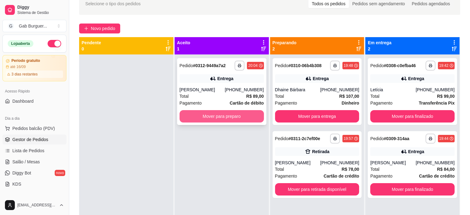
click at [209, 117] on button "Mover para preparo" at bounding box center [222, 116] width 84 height 12
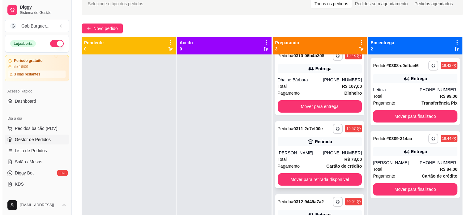
scroll to position [0, 0]
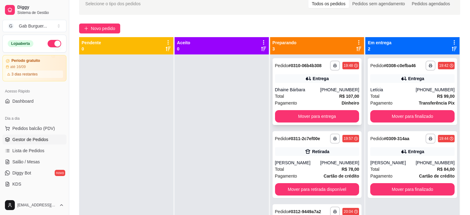
click at [339, 96] on strong "R$ 107,00" at bounding box center [349, 96] width 20 height 5
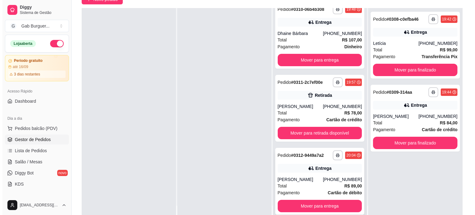
scroll to position [94, 0]
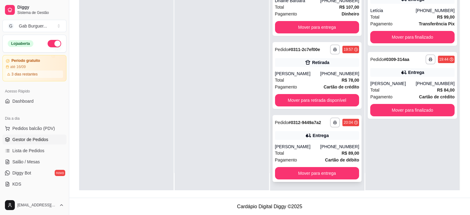
click at [304, 142] on div "**********" at bounding box center [317, 148] width 89 height 67
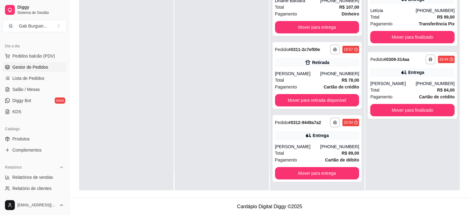
scroll to position [93, 0]
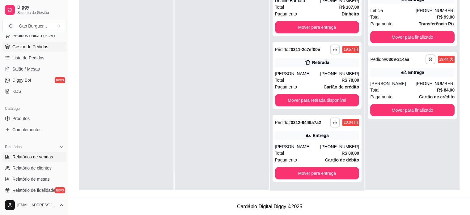
click at [23, 158] on span "Relatórios de vendas" at bounding box center [32, 157] width 41 height 6
select select "ALL"
select select "0"
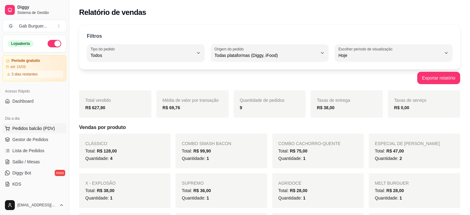
click at [30, 127] on span "Pedidos balcão (PDV)" at bounding box center [33, 128] width 43 height 6
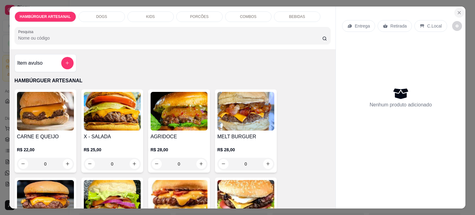
click at [457, 10] on icon "Close" at bounding box center [458, 12] width 5 height 5
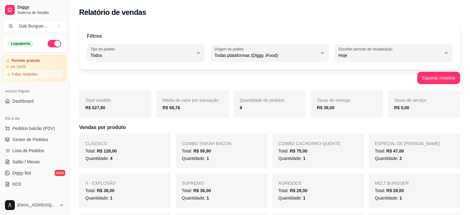
click at [37, 144] on ul "Pedidos balcão (PDV) Gestor de Pedidos Lista de Pedidos Salão / Mesas Diggy Bot…" at bounding box center [34, 156] width 64 height 66
click at [36, 142] on span "Gestor de Pedidos" at bounding box center [30, 139] width 36 height 6
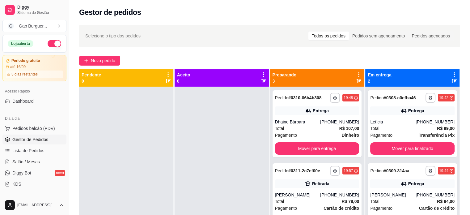
click at [197, 149] on div at bounding box center [222, 194] width 94 height 215
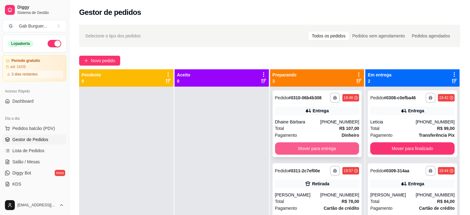
click at [313, 146] on button "Mover para entrega" at bounding box center [317, 148] width 84 height 12
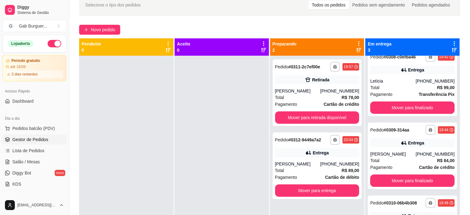
scroll to position [93, 0]
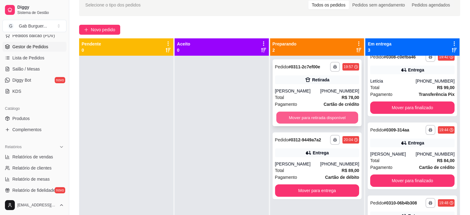
click at [330, 113] on button "Mover para retirada disponível" at bounding box center [317, 118] width 82 height 12
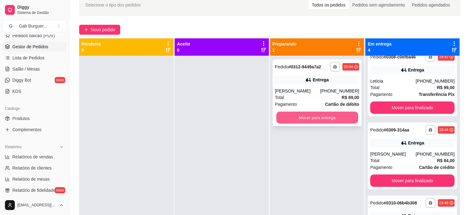
click at [328, 118] on button "Mover para entrega" at bounding box center [317, 118] width 82 height 12
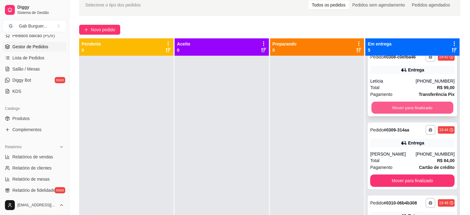
click at [428, 112] on button "Mover para finalizado" at bounding box center [412, 108] width 82 height 12
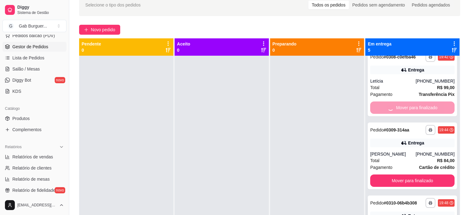
scroll to position [0, 0]
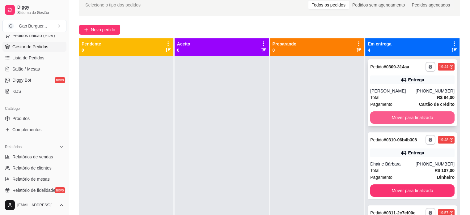
click at [411, 115] on button "Mover para finalizado" at bounding box center [412, 117] width 84 height 12
click at [411, 115] on button "Mover para finalizado" at bounding box center [412, 118] width 82 height 12
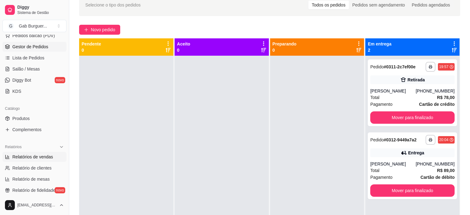
click at [22, 156] on span "Relatórios de vendas" at bounding box center [32, 157] width 41 height 6
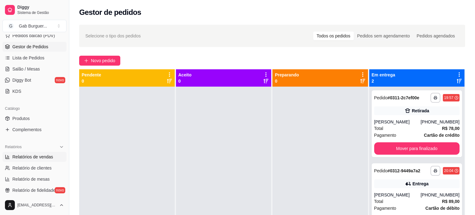
select select "ALL"
select select "0"
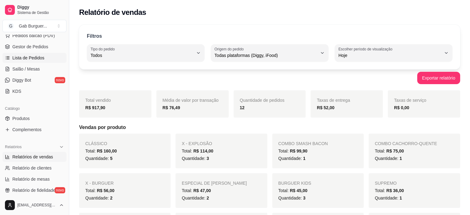
click at [37, 57] on span "Lista de Pedidos" at bounding box center [28, 58] width 32 height 6
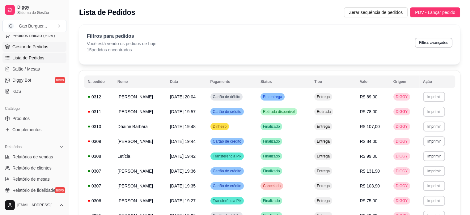
click at [38, 42] on link "Gestor de Pedidos" at bounding box center [34, 47] width 64 height 10
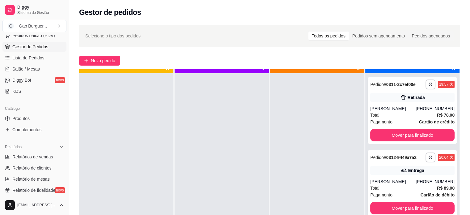
scroll to position [17, 0]
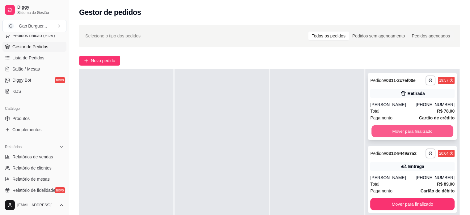
click at [410, 132] on button "Mover para finalizado" at bounding box center [412, 131] width 82 height 12
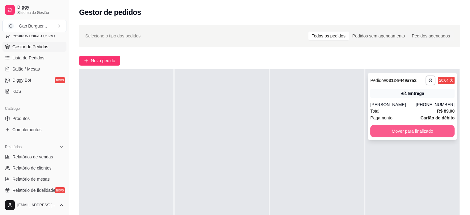
click at [402, 130] on button "Mover para finalizado" at bounding box center [412, 131] width 84 height 12
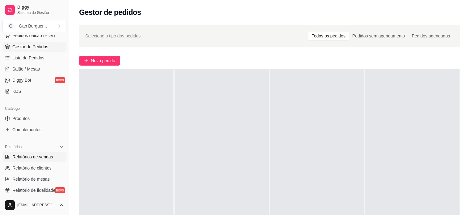
click at [36, 155] on span "Relatórios de vendas" at bounding box center [32, 157] width 41 height 6
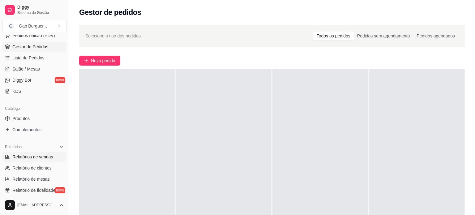
select select "ALL"
select select "0"
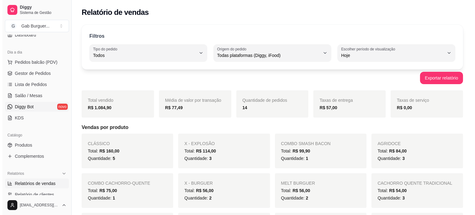
scroll to position [31, 0]
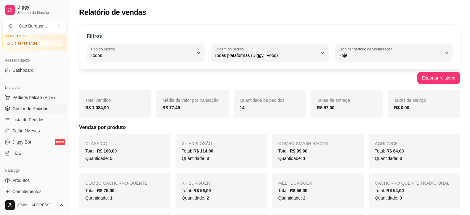
click at [33, 105] on span "Gestor de Pedidos" at bounding box center [30, 108] width 36 height 6
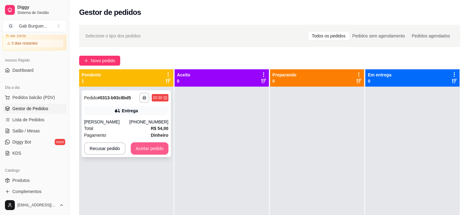
click at [155, 148] on button "Aceitar pedido" at bounding box center [150, 148] width 38 height 12
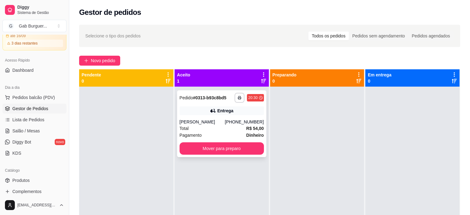
click at [217, 150] on button "Mover para preparo" at bounding box center [222, 148] width 84 height 12
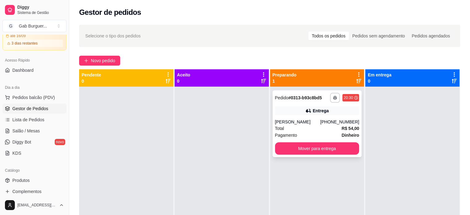
click at [294, 120] on div "[PERSON_NAME]" at bounding box center [297, 122] width 45 height 6
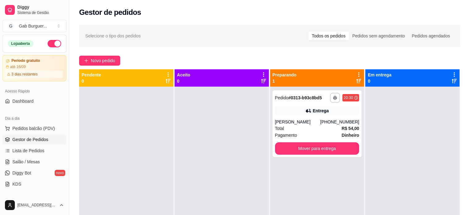
click at [176, 132] on div at bounding box center [222, 194] width 94 height 215
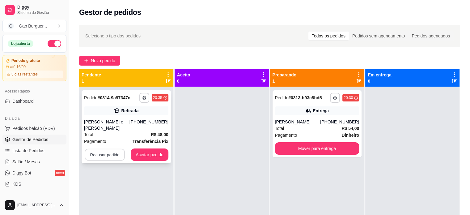
click at [104, 149] on button "Recusar pedido" at bounding box center [105, 155] width 40 height 12
click at [114, 138] on button "Sim" at bounding box center [121, 133] width 25 height 12
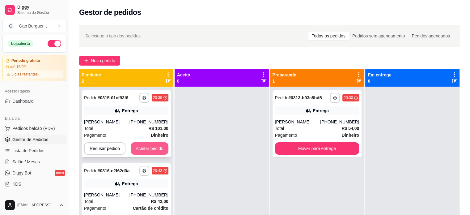
click at [155, 143] on button "Aceitar pedido" at bounding box center [150, 148] width 38 height 12
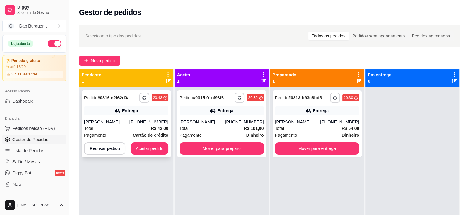
click at [154, 149] on button "Aceitar pedido" at bounding box center [150, 148] width 38 height 12
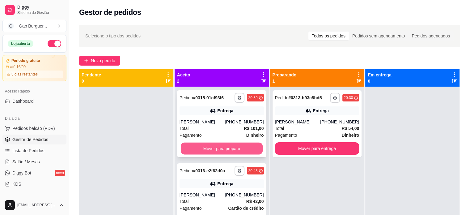
click at [214, 148] on button "Mover para preparo" at bounding box center [222, 148] width 82 height 12
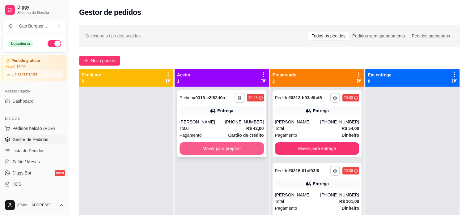
click at [215, 148] on button "Mover para preparo" at bounding box center [222, 148] width 84 height 12
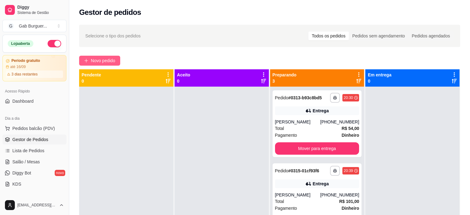
click at [95, 61] on span "Novo pedido" at bounding box center [103, 60] width 24 height 7
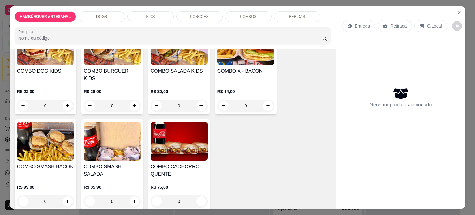
scroll to position [896, 0]
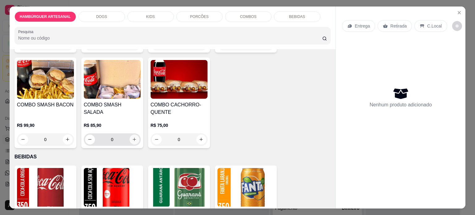
click at [132, 137] on icon "increase-product-quantity" at bounding box center [134, 139] width 5 height 5
type input "1"
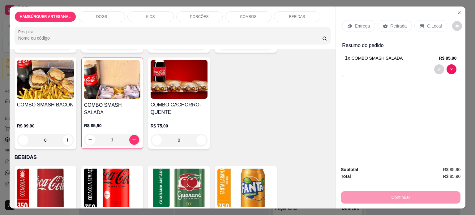
click at [354, 25] on p "Entrega" at bounding box center [361, 26] width 15 height 6
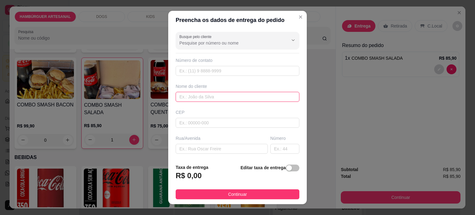
click at [219, 100] on input "text" at bounding box center [238, 97] width 124 height 10
click at [216, 71] on input "text" at bounding box center [238, 71] width 124 height 10
type input "[PHONE_NUMBER]"
click at [203, 92] on input "text" at bounding box center [238, 97] width 124 height 10
type input "Vanusa"
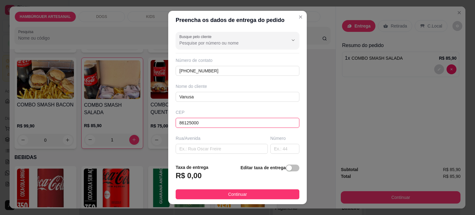
type input "86125000"
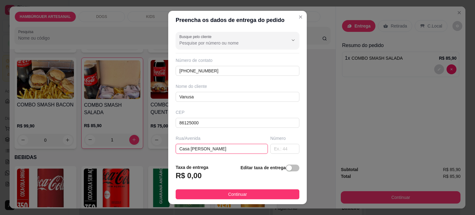
type input "Casa [PERSON_NAME]"
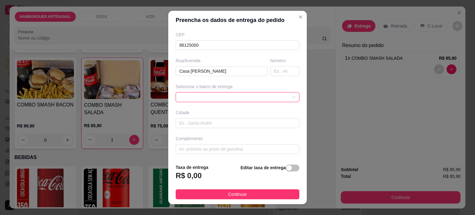
click at [219, 92] on span at bounding box center [237, 96] width 116 height 9
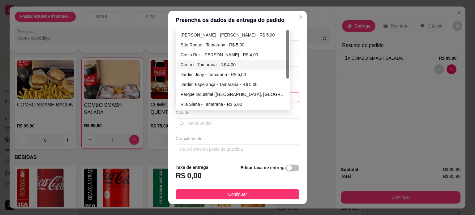
click at [214, 60] on div "Centro - Tamarana - R$ 4,00" at bounding box center [233, 65] width 112 height 10
type input "Tamarana"
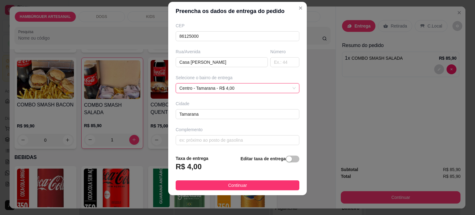
click at [232, 190] on footer "Taxa de entrega R$ 4,00 Editar taxa de entrega Continuar" at bounding box center [237, 172] width 138 height 45
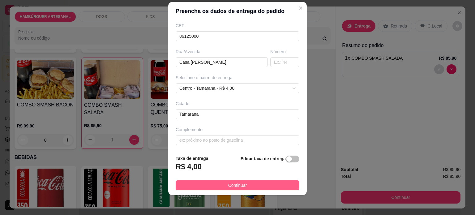
click at [232, 188] on span "Continuar" at bounding box center [237, 185] width 19 height 7
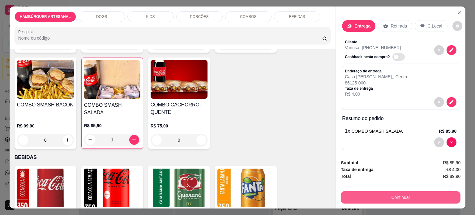
click at [396, 195] on button "Continuar" at bounding box center [401, 197] width 120 height 12
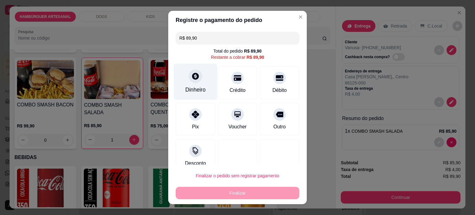
click at [195, 89] on div "Dinheiro" at bounding box center [195, 90] width 20 height 8
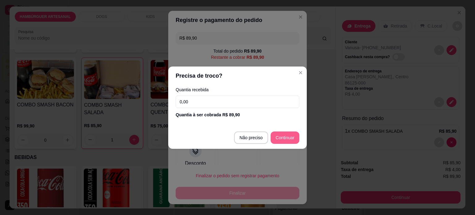
type input "R$ 0,00"
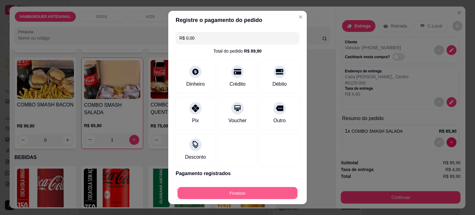
click at [263, 194] on button "Finalizar" at bounding box center [237, 193] width 120 height 12
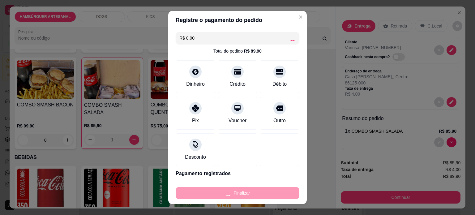
type input "0"
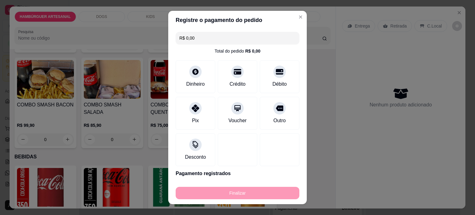
type input "-R$ 89,90"
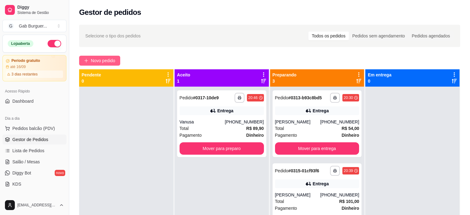
click at [104, 63] on span "Novo pedido" at bounding box center [103, 60] width 24 height 7
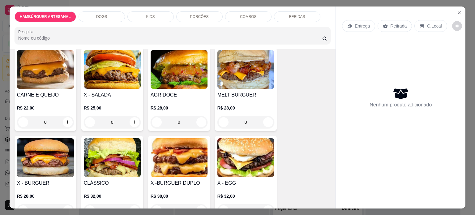
scroll to position [31, 0]
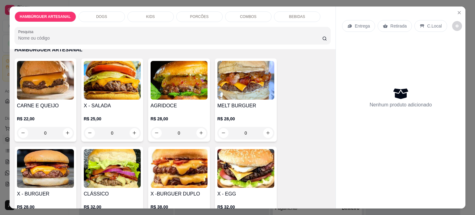
click at [262, 132] on div "0" at bounding box center [245, 133] width 57 height 12
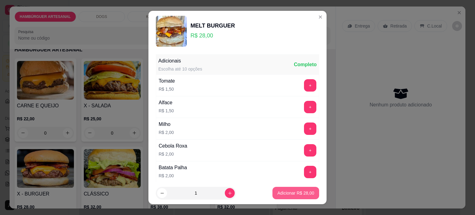
click at [279, 192] on p "Adicionar R$ 28,00" at bounding box center [295, 193] width 37 height 6
type input "1"
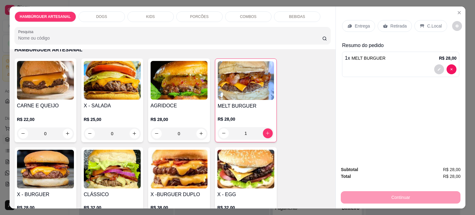
click at [126, 130] on div "0" at bounding box center [112, 133] width 57 height 12
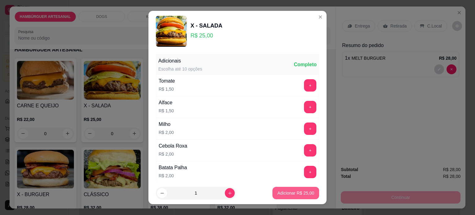
click at [280, 195] on p "Adicionar R$ 25,00" at bounding box center [295, 193] width 37 height 6
type input "1"
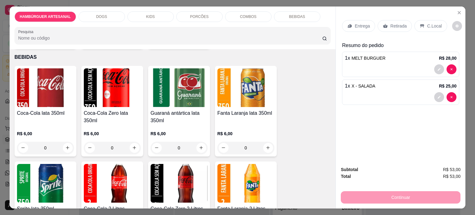
scroll to position [1020, 0]
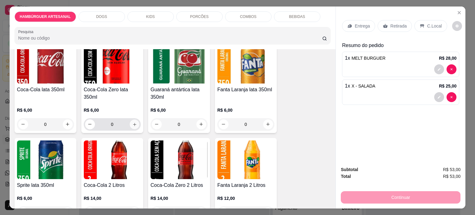
click at [132, 122] on icon "increase-product-quantity" at bounding box center [134, 124] width 5 height 5
type input "1"
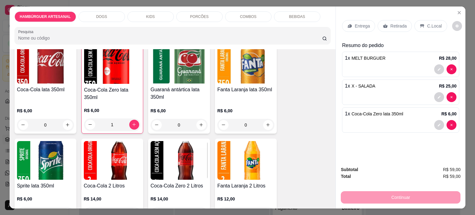
click at [297, 129] on div "Coca-Cola lata 350ml R$ 6,00 0 Coca-Cola Zero lata 350ml R$ 6,00 1 Guaraná antá…" at bounding box center [173, 175] width 316 height 267
click at [354, 26] on p "Entrega" at bounding box center [361, 26] width 15 height 6
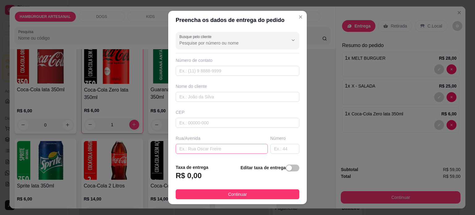
scroll to position [62, 0]
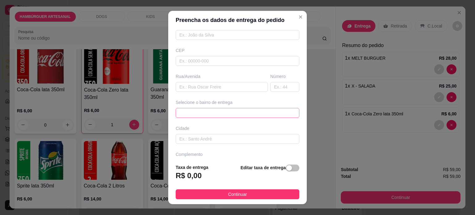
click at [210, 110] on span at bounding box center [237, 112] width 116 height 9
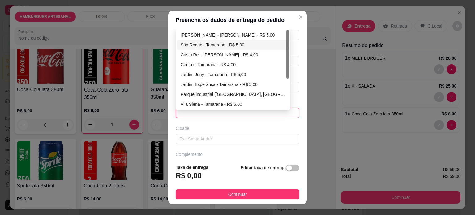
click at [206, 44] on div "São Roque - Tamarana - R$ 5,00" at bounding box center [232, 44] width 104 height 7
type input "Tamarana"
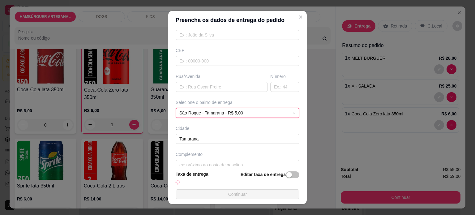
click at [205, 91] on div "Busque pelo cliente Número de contato Nome do cliente CEP Rua/[GEOGRAPHIC_DATA]…" at bounding box center [237, 97] width 138 height 137
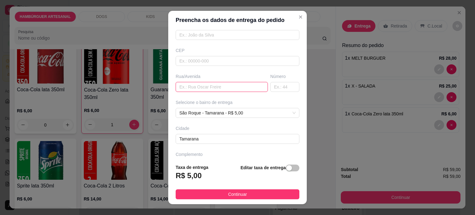
click at [206, 86] on input "text" at bounding box center [222, 87] width 92 height 10
paste input "[PERSON_NAME] 251"
type input "[PERSON_NAME] 251"
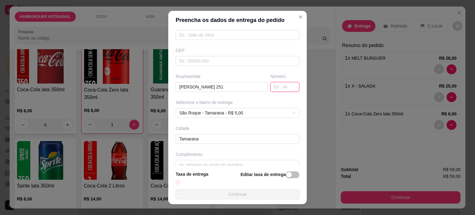
click at [274, 87] on input "text" at bounding box center [284, 87] width 29 height 10
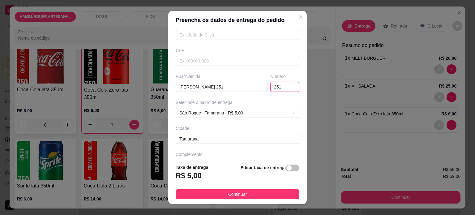
type input "251"
click at [236, 92] on div "Busque pelo cliente Número de contato Nome do cliente CEP Rua/[STREET_ADDRESS][…" at bounding box center [237, 94] width 138 height 130
click at [235, 88] on input "[PERSON_NAME] 251" at bounding box center [222, 87] width 92 height 10
type input "[PERSON_NAME]"
click at [220, 72] on div "Busque pelo cliente Número de contato Nome do cliente CEP Rua/[STREET_ADDRESS][…" at bounding box center [237, 94] width 138 height 130
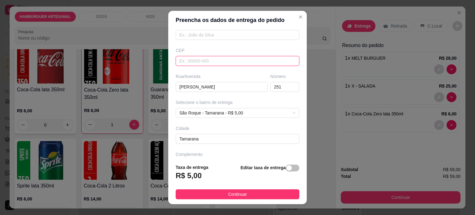
click at [221, 61] on input "text" at bounding box center [238, 61] width 124 height 10
type input "86125000"
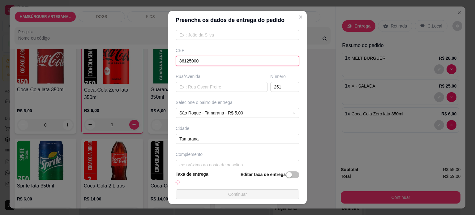
type input "86125000"
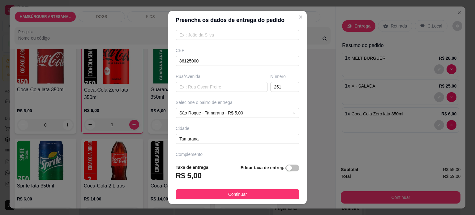
click at [218, 72] on div "Busque pelo cliente Número de contato Nome do cliente CEP 86125000 Rua/[GEOGRAP…" at bounding box center [237, 94] width 138 height 130
click at [211, 84] on input "text" at bounding box center [222, 87] width 92 height 10
paste input "[PERSON_NAME] 251"
type input "[PERSON_NAME]"
click at [230, 68] on div "Busque pelo cliente Número de contato Nome do cliente CEP 86125000 Rua/[STREET_…" at bounding box center [237, 94] width 138 height 130
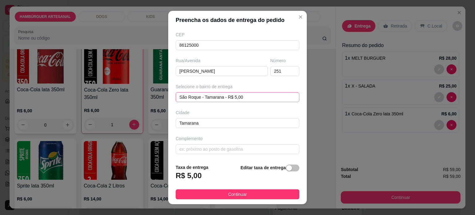
scroll to position [0, 0]
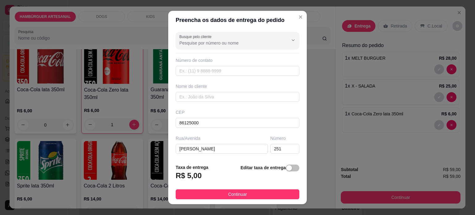
click at [213, 58] on div "Número de contato" at bounding box center [238, 60] width 124 height 6
click at [213, 64] on div "Número de contato" at bounding box center [238, 66] width 124 height 19
click at [209, 71] on input "text" at bounding box center [238, 71] width 124 height 10
click at [202, 100] on input "text" at bounding box center [238, 97] width 124 height 10
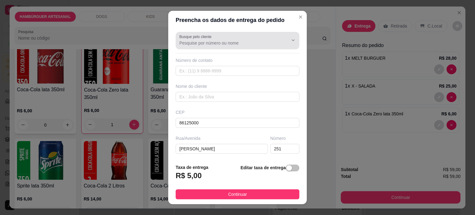
click at [198, 45] on input "Busque pelo cliente" at bounding box center [228, 43] width 99 height 6
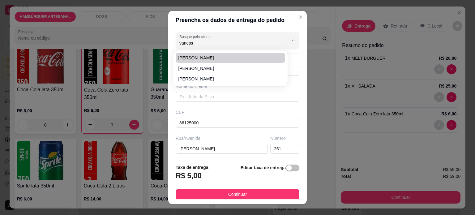
click at [201, 57] on span "[PERSON_NAME]" at bounding box center [227, 58] width 98 height 6
type input "[PERSON_NAME]"
type input "99842105"
type input "[PERSON_NAME]"
type input "Rua [PERSON_NAME]"
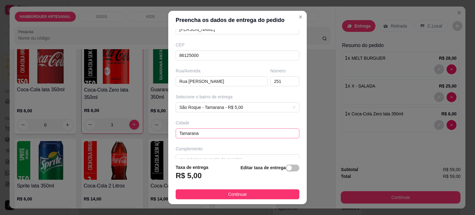
scroll to position [78, 0]
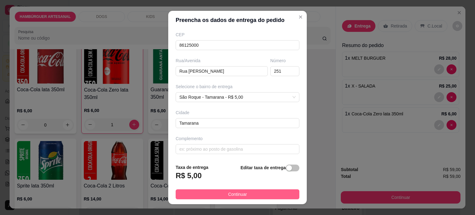
type input "[PERSON_NAME]"
click at [231, 194] on span "Continuar" at bounding box center [237, 194] width 19 height 7
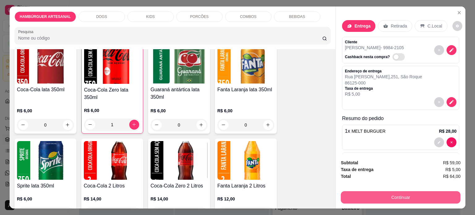
click at [408, 199] on button "Continuar" at bounding box center [401, 197] width 120 height 12
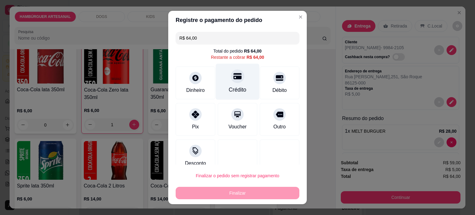
click at [237, 74] on div "Crédito" at bounding box center [238, 81] width 44 height 36
type input "R$ 0,00"
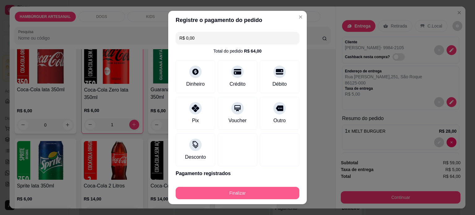
click at [257, 193] on button "Finalizar" at bounding box center [238, 193] width 124 height 12
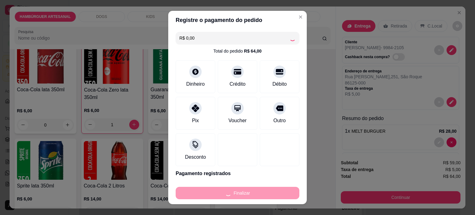
type input "0"
type input "-R$ 64,00"
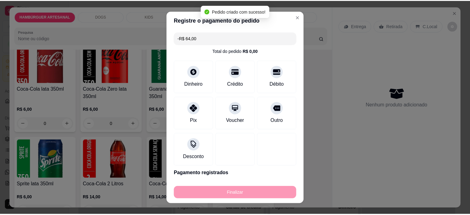
scroll to position [1019, 0]
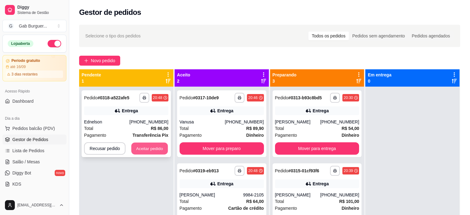
click at [161, 147] on button "Aceitar pedido" at bounding box center [149, 148] width 36 height 12
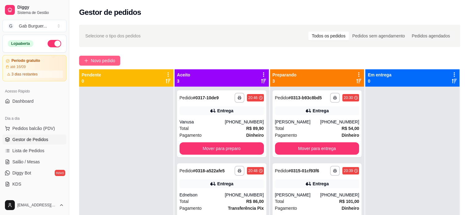
click at [114, 59] on span "Novo pedido" at bounding box center [103, 60] width 24 height 7
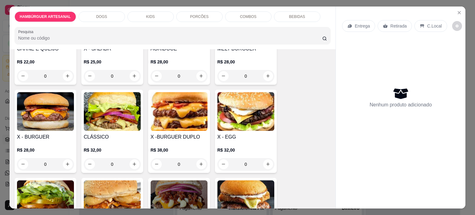
scroll to position [93, 0]
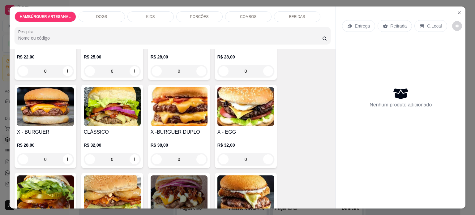
click at [68, 155] on div "0" at bounding box center [45, 159] width 57 height 12
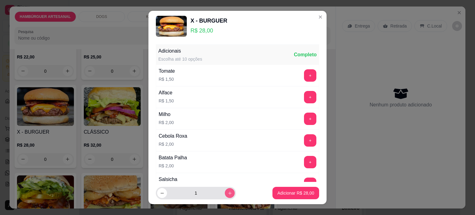
click at [227, 193] on button "increase-product-quantity" at bounding box center [230, 193] width 10 height 10
type input "2"
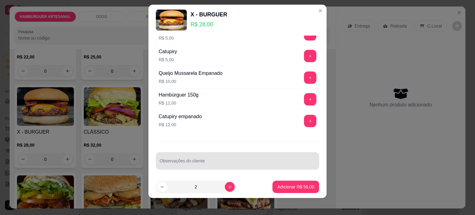
scroll to position [9, 0]
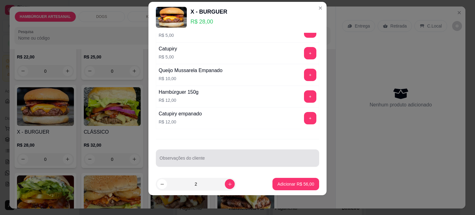
click at [195, 158] on input "Observações do cliente" at bounding box center [237, 160] width 156 height 6
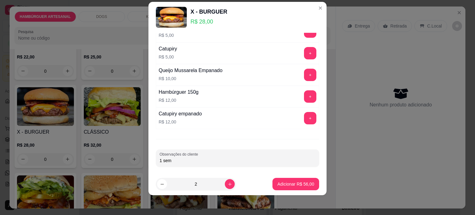
paste input "não colocar maionese e nem Cheder, pois minhas esposa não está podendo consumir…"
click at [184, 158] on input "1 sem não colocar maionese e nem Cheder, pois minhas esposa não está podendo co…" at bounding box center [237, 160] width 156 height 6
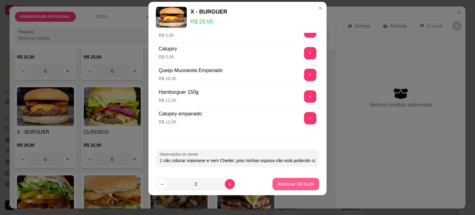
type input "1 não colocar maionese e nem Cheder, pois minhas esposa não está podendo consum…"
click at [280, 183] on p "Adicionar R$ 56,00" at bounding box center [296, 184] width 36 height 6
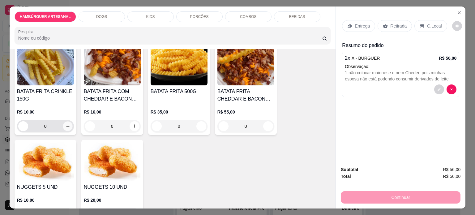
click at [66, 125] on icon "increase-product-quantity" at bounding box center [67, 126] width 5 height 5
type input "1"
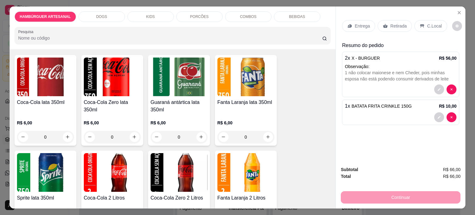
scroll to position [958, 0]
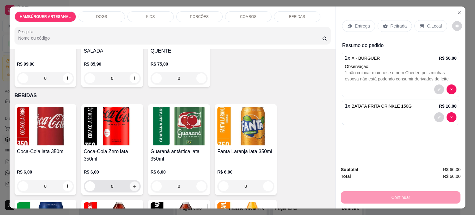
click at [132, 184] on icon "increase-product-quantity" at bounding box center [134, 186] width 5 height 5
type input "1"
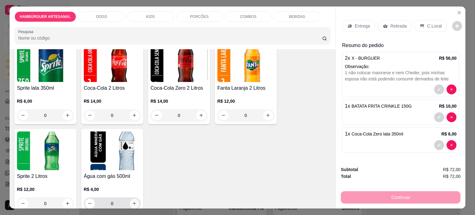
scroll to position [1118, 0]
click at [134, 202] on icon "increase-product-quantity" at bounding box center [134, 203] width 3 height 3
type input "1"
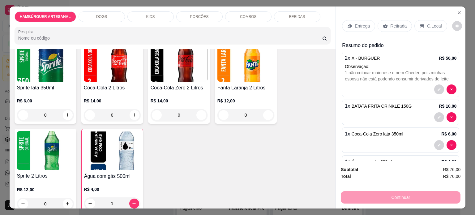
click at [351, 28] on div "Entrega" at bounding box center [358, 26] width 33 height 12
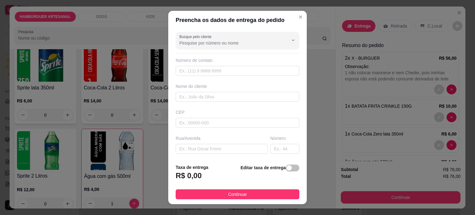
scroll to position [78, 0]
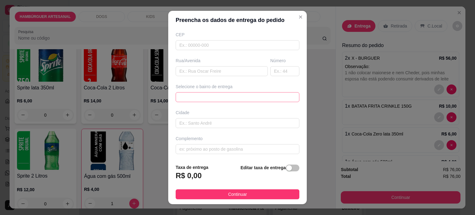
click at [230, 94] on div "68a274e990825be0f548409b 68a2789ea2f8de552d9067a1 [PERSON_NAME] - Tamarana - R$…" at bounding box center [238, 97] width 124 height 10
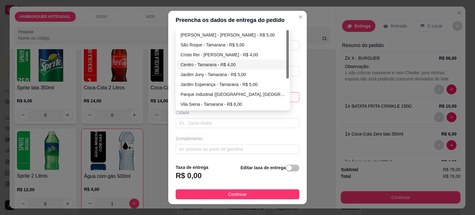
click at [224, 67] on div "Centro - Tamarana - R$ 4,00" at bounding box center [233, 65] width 112 height 10
type input "Tamarana"
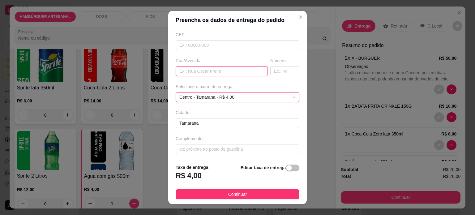
click at [202, 73] on input "text" at bounding box center [222, 71] width 92 height 10
paste input "[PERSON_NAME] 375"
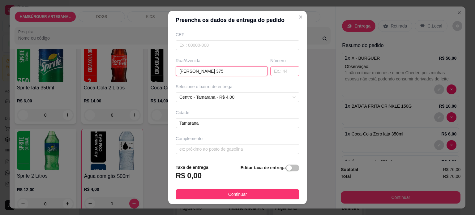
scroll to position [71, 0]
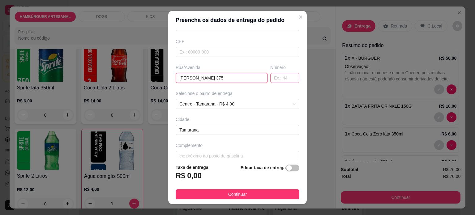
type input "[PERSON_NAME] 375"
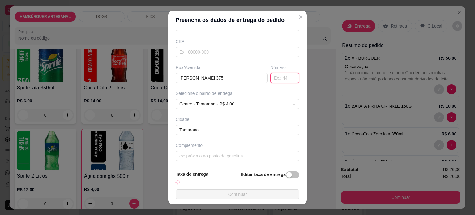
click at [270, 73] on input "text" at bounding box center [284, 78] width 29 height 10
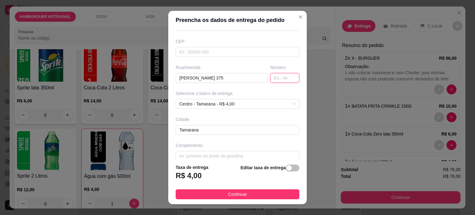
type input "6"
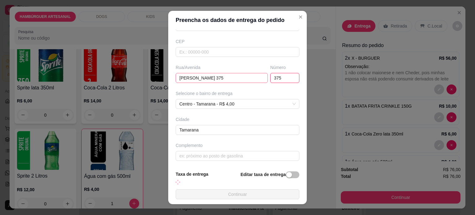
type input "375"
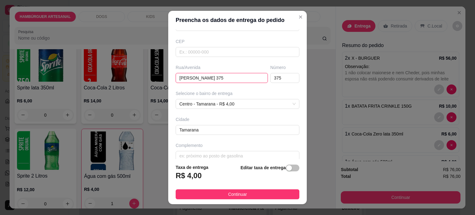
click at [245, 77] on input "[PERSON_NAME] 375" at bounding box center [222, 78] width 92 height 10
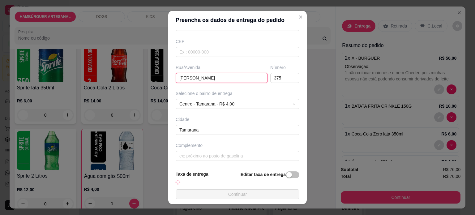
scroll to position [0, 0]
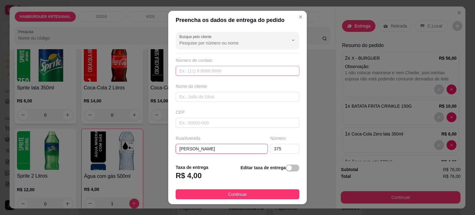
type input "[PERSON_NAME]"
click at [235, 71] on input "text" at bounding box center [238, 71] width 124 height 10
type input "[PHONE_NUMBER]"
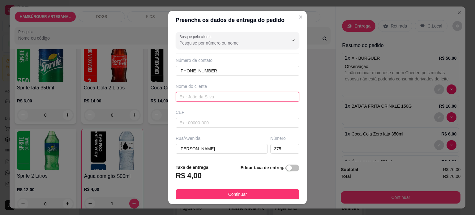
click at [198, 98] on input "text" at bounding box center [238, 97] width 124 height 10
type input "[PERSON_NAME]"
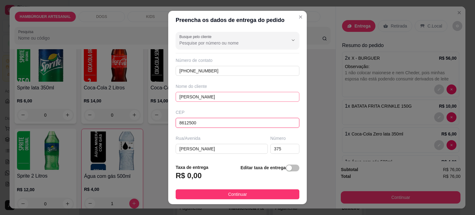
type input "86125000"
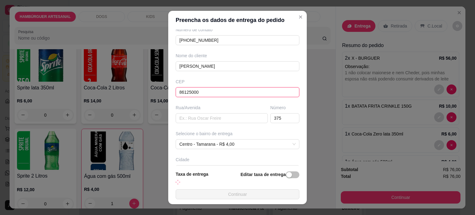
scroll to position [31, 0]
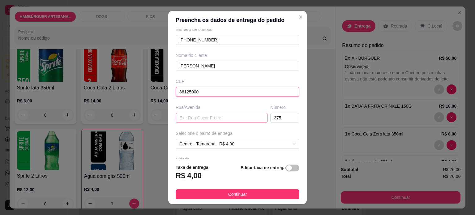
type input "86125000"
click at [209, 117] on input "text" at bounding box center [222, 118] width 92 height 10
paste input "[PERSON_NAME] 375"
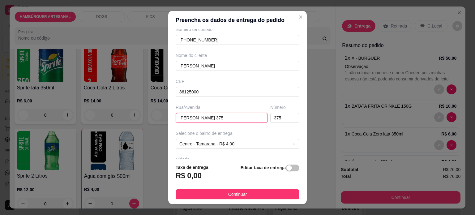
click at [243, 117] on input "[PERSON_NAME] 375" at bounding box center [222, 118] width 92 height 10
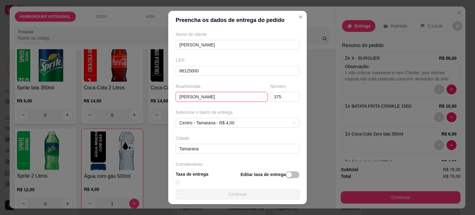
scroll to position [70, 0]
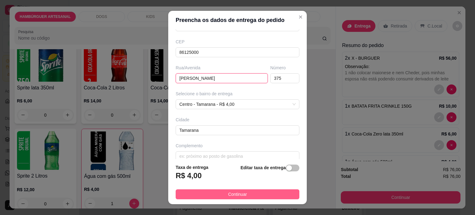
type input "[PERSON_NAME]"
click at [247, 191] on button "Continuar" at bounding box center [238, 194] width 124 height 10
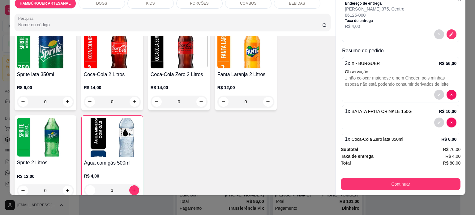
scroll to position [45, 0]
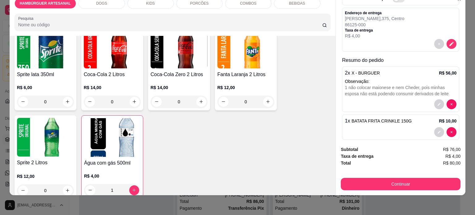
click at [375, 78] on p "Observação:" at bounding box center [401, 81] width 112 height 6
click at [437, 102] on icon "decrease-product-quantity" at bounding box center [439, 104] width 4 height 4
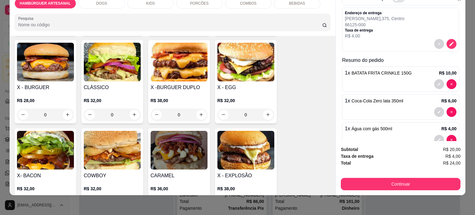
scroll to position [129, 0]
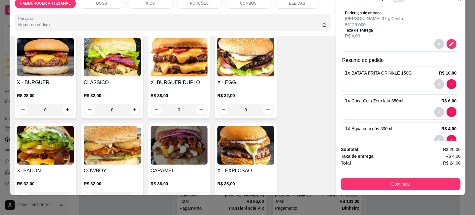
click at [199, 104] on div "0" at bounding box center [179, 110] width 57 height 12
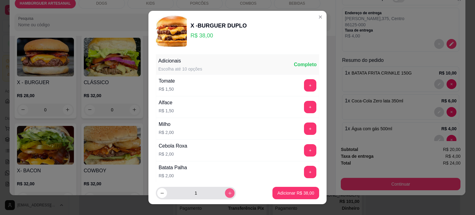
click at [227, 193] on icon "increase-product-quantity" at bounding box center [229, 193] width 5 height 5
type input "2"
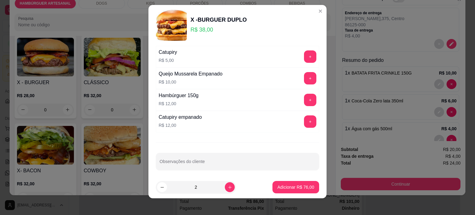
scroll to position [9, 0]
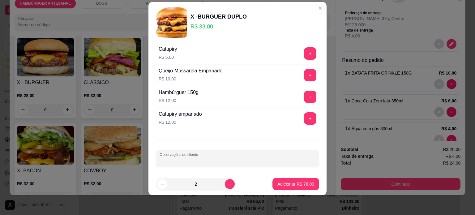
click at [215, 158] on input "Observações do cliente" at bounding box center [237, 161] width 156 height 6
paste input "não colocar maionese e nem Cheder, pois minhas esposa não está podendo consumir…"
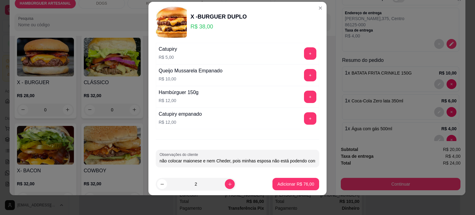
scroll to position [0, 52]
click at [171, 158] on input "não colocar maionese e nem Cheder, pois minhas esposa não está podendo consumir…" at bounding box center [237, 161] width 156 height 6
type input "1 não colocar maionese e nem Cheder, pois minhas esposa não está podendo consum…"
click at [297, 183] on p "Adicionar R$ 76,00" at bounding box center [295, 184] width 37 height 6
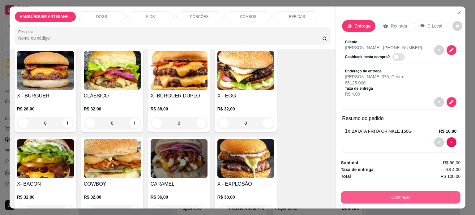
click at [400, 194] on button "Continuar" at bounding box center [401, 197] width 120 height 12
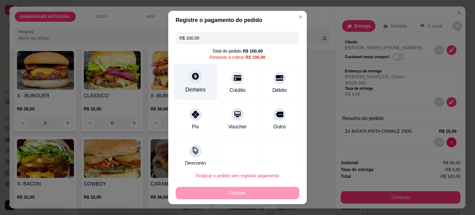
click at [192, 78] on icon at bounding box center [195, 76] width 7 height 7
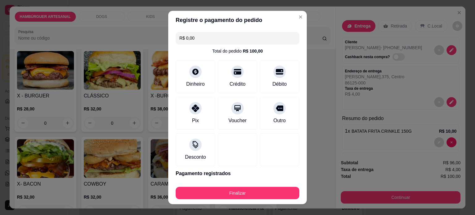
type input "R$ 0,00"
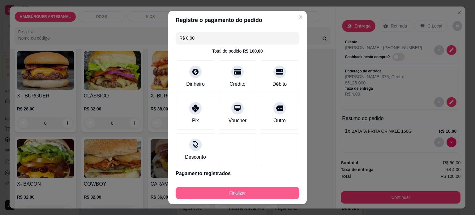
click at [255, 192] on button "Finalizar" at bounding box center [238, 193] width 124 height 12
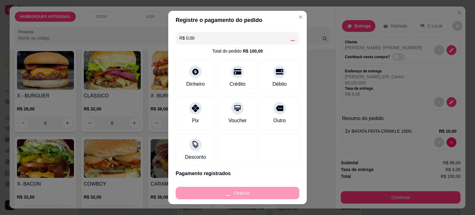
type input "0"
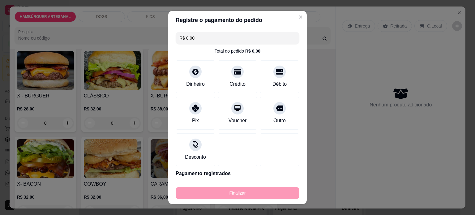
type input "-R$ 100,00"
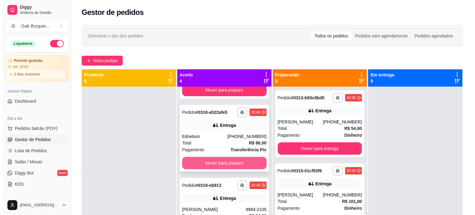
scroll to position [21, 0]
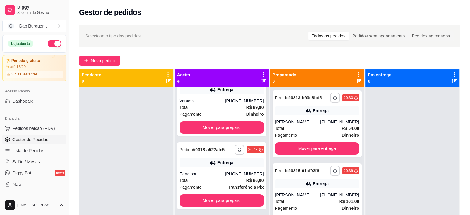
click at [104, 55] on div "**********" at bounding box center [269, 156] width 401 height 270
click at [105, 59] on span "Novo pedido" at bounding box center [103, 60] width 24 height 7
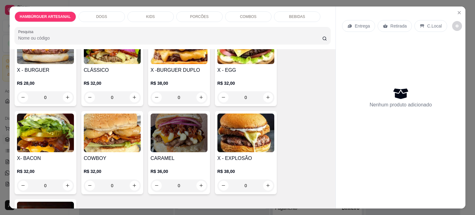
scroll to position [124, 0]
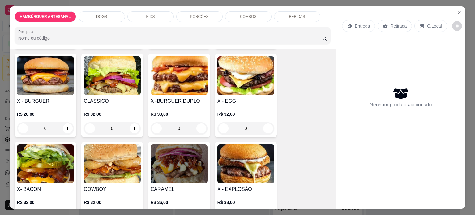
click at [268, 125] on div "0" at bounding box center [245, 128] width 57 height 12
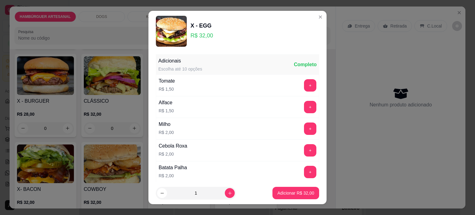
click at [286, 199] on button "Adicionar R$ 32,00" at bounding box center [295, 193] width 47 height 12
type input "1"
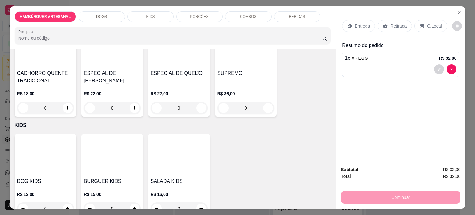
scroll to position [494, 0]
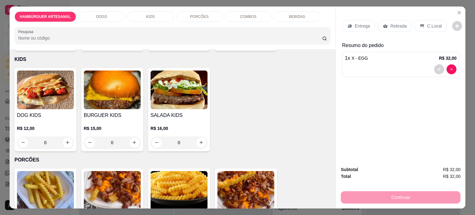
click at [65, 142] on div "0" at bounding box center [45, 142] width 57 height 12
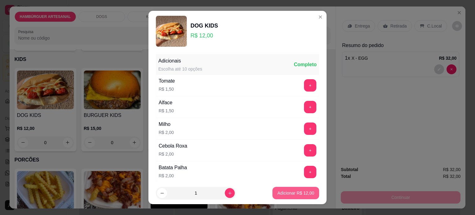
click at [291, 194] on p "Adicionar R$ 12,00" at bounding box center [295, 193] width 37 height 6
type input "1"
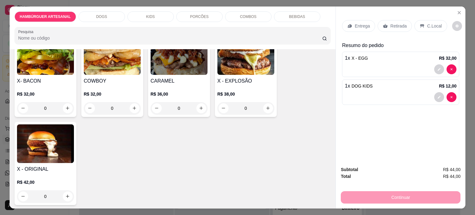
scroll to position [155, 0]
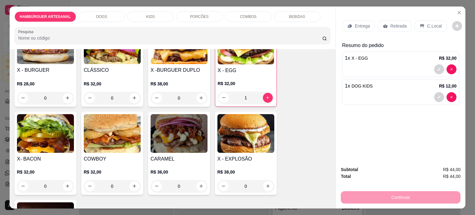
click at [67, 184] on div "0" at bounding box center [45, 186] width 57 height 12
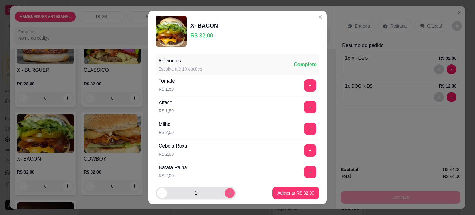
click at [227, 192] on icon "increase-product-quantity" at bounding box center [229, 193] width 5 height 5
type input "2"
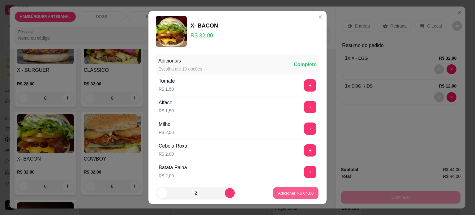
click at [280, 196] on p "Adicionar R$ 64,00" at bounding box center [296, 193] width 36 height 6
type input "2"
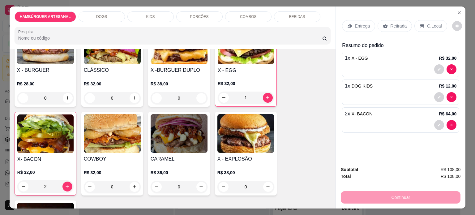
click at [348, 24] on icon at bounding box center [350, 25] width 4 height 3
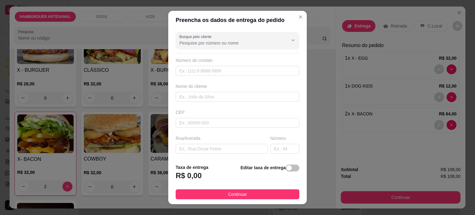
click at [197, 65] on div "Número de contato" at bounding box center [238, 66] width 124 height 19
click at [198, 70] on input "text" at bounding box center [238, 71] width 124 height 10
type input "[PHONE_NUMBER]"
click at [214, 91] on div "Nome do cliente" at bounding box center [237, 92] width 126 height 19
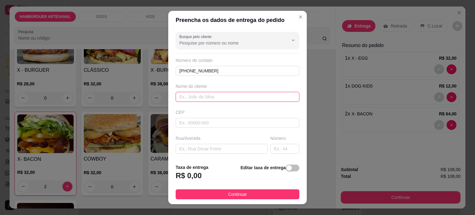
click at [214, 93] on input "text" at bounding box center [238, 97] width 124 height 10
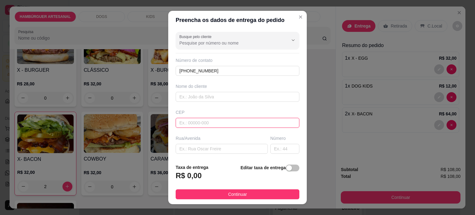
click at [213, 118] on input "text" at bounding box center [238, 123] width 124 height 10
type input "86125000"
click at [197, 150] on input "text" at bounding box center [222, 149] width 92 height 10
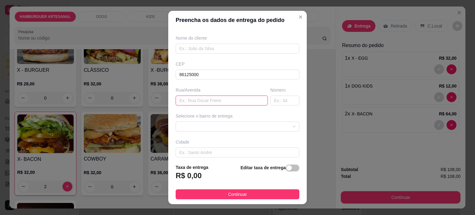
scroll to position [78, 0]
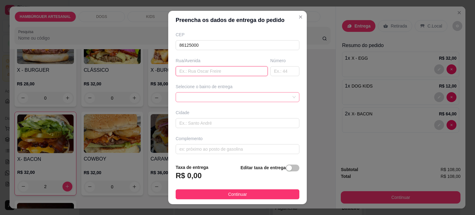
click at [248, 96] on div at bounding box center [238, 97] width 124 height 10
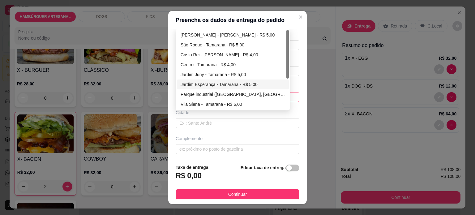
click at [230, 84] on div "Jardim Esperança - Tamarana - R$ 5,00" at bounding box center [232, 84] width 104 height 7
type input "Tamarana"
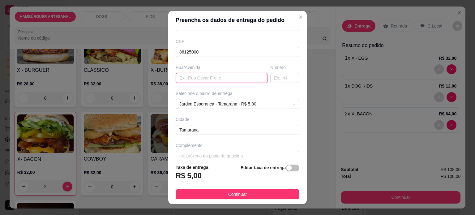
click at [201, 74] on input "text" at bounding box center [222, 78] width 92 height 10
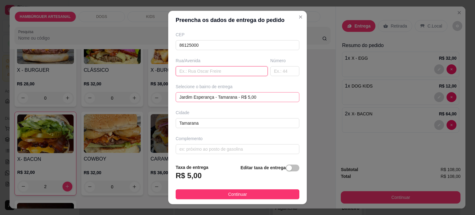
paste input "[GEOGRAPHIC_DATA]"
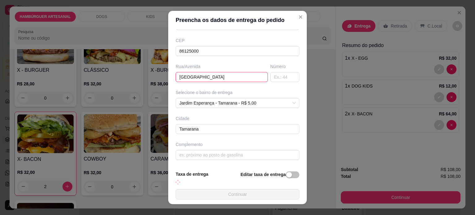
scroll to position [71, 0]
type input "[GEOGRAPHIC_DATA]"
click at [273, 70] on div "Número" at bounding box center [285, 73] width 32 height 19
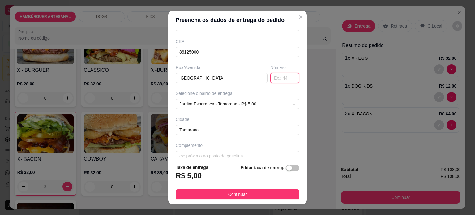
click at [273, 76] on input "text" at bounding box center [284, 78] width 29 height 10
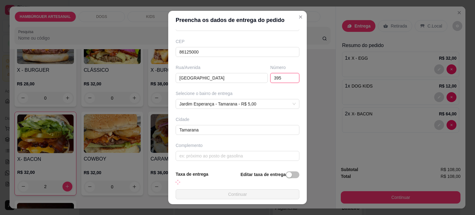
type input "395"
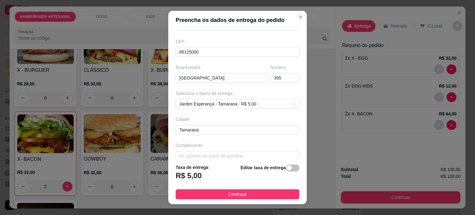
click at [245, 113] on div "Busque pelo cliente Número de contato [PHONE_NUMBER] Nome do cliente CEP 861250…" at bounding box center [237, 94] width 138 height 130
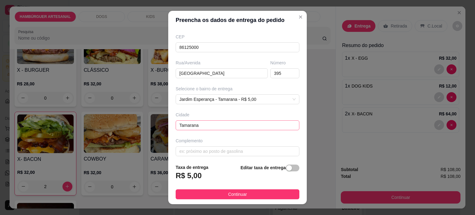
scroll to position [78, 0]
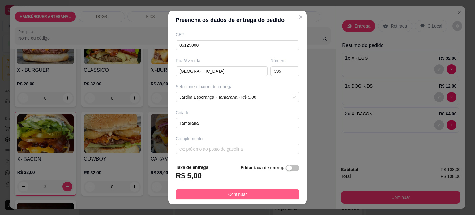
click at [258, 196] on button "Continuar" at bounding box center [238, 194] width 124 height 10
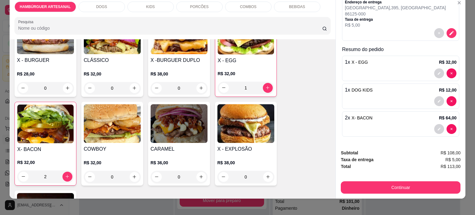
scroll to position [15, 0]
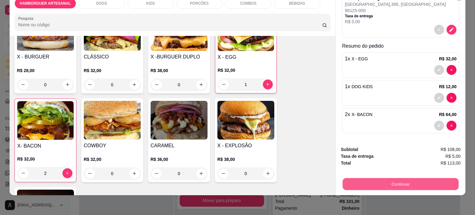
click at [414, 179] on button "Continuar" at bounding box center [400, 184] width 116 height 12
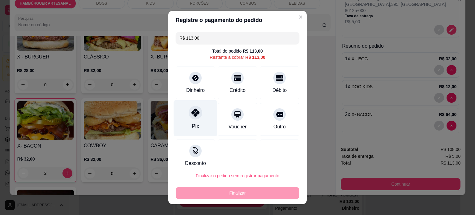
click at [198, 118] on div "Pix" at bounding box center [196, 118] width 44 height 36
type input "R$ 0,00"
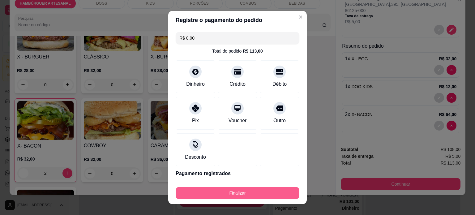
click at [244, 190] on button "Finalizar" at bounding box center [238, 193] width 124 height 12
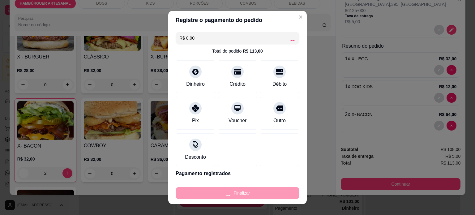
type input "0"
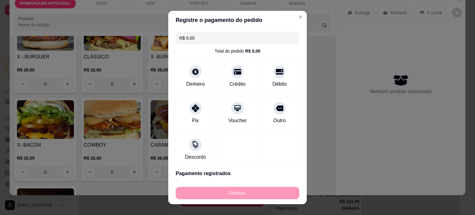
type input "-R$ 113,00"
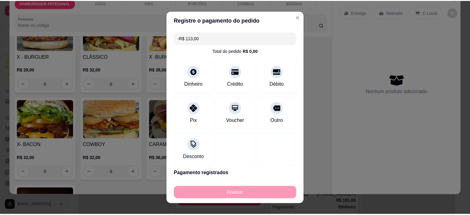
scroll to position [0, 0]
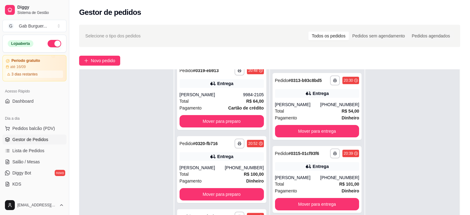
scroll to position [93, 0]
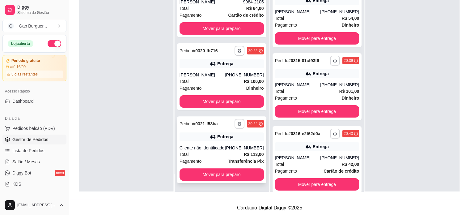
click at [235, 126] on button "button" at bounding box center [240, 124] width 10 height 10
click at [216, 149] on button "TOMATE MDK-080" at bounding box center [216, 145] width 45 height 10
click at [140, 129] on div at bounding box center [126, 84] width 94 height 215
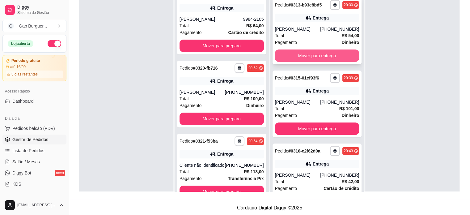
click at [321, 55] on button "Mover para entrega" at bounding box center [317, 55] width 84 height 12
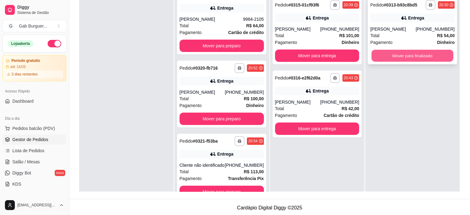
click at [406, 55] on button "Mover para finalizado" at bounding box center [412, 56] width 82 height 12
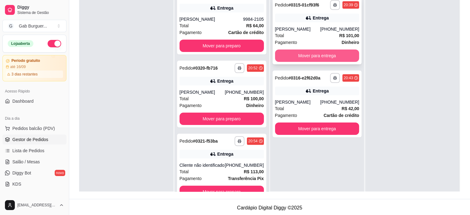
click at [323, 52] on button "Mover para entrega" at bounding box center [317, 55] width 84 height 12
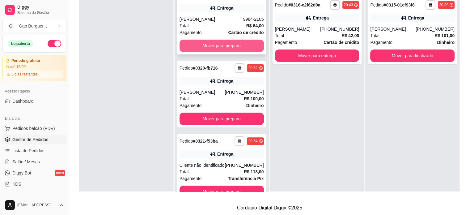
click at [224, 42] on button "Mover para preparo" at bounding box center [222, 46] width 84 height 12
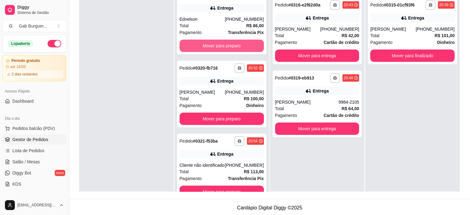
click at [224, 43] on button "Mover para preparo" at bounding box center [222, 46] width 84 height 12
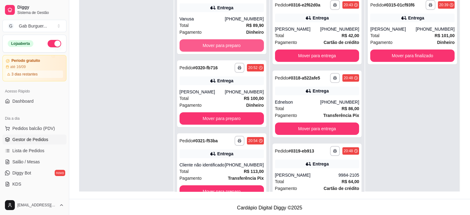
scroll to position [10, 0]
click at [224, 43] on button "Mover para preparo" at bounding box center [222, 46] width 84 height 12
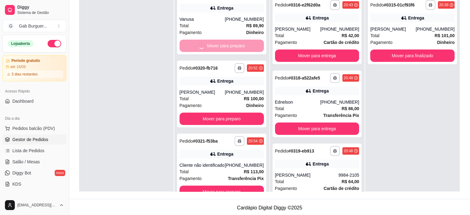
scroll to position [0, 0]
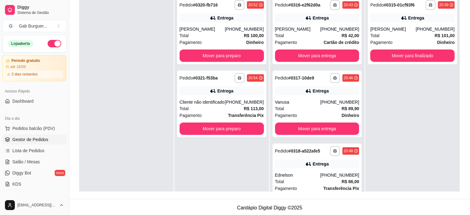
click at [224, 43] on div "Pagamento Dinheiro" at bounding box center [222, 42] width 84 height 7
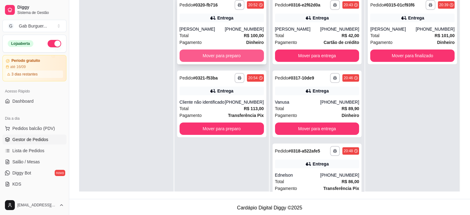
click at [231, 50] on button "Mover para preparo" at bounding box center [222, 55] width 84 height 12
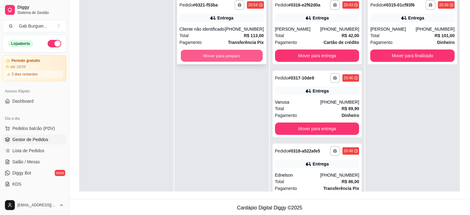
click at [232, 54] on button "Mover para preparo" at bounding box center [222, 56] width 82 height 12
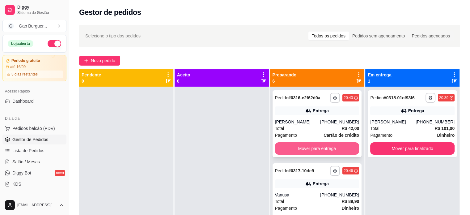
click at [297, 149] on button "Mover para entrega" at bounding box center [317, 148] width 84 height 12
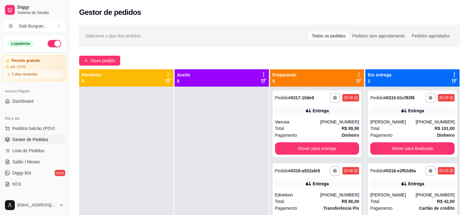
click at [104, 50] on div "**********" at bounding box center [269, 156] width 401 height 270
click at [105, 57] on span "Novo pedido" at bounding box center [103, 60] width 24 height 7
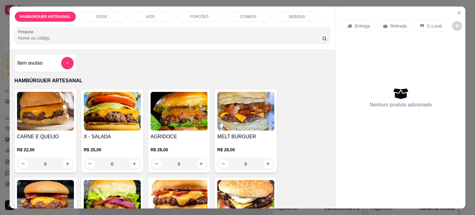
click at [200, 161] on div "0" at bounding box center [179, 164] width 57 height 12
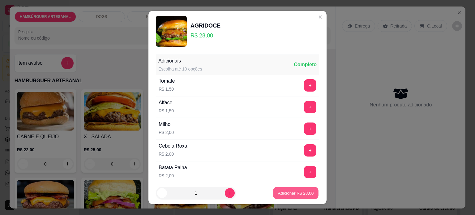
click at [280, 192] on p "Adicionar R$ 28,00" at bounding box center [296, 193] width 36 height 6
type input "1"
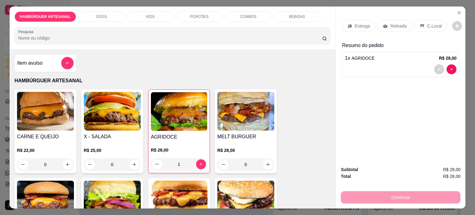
click at [354, 23] on p "Entrega" at bounding box center [361, 26] width 15 height 6
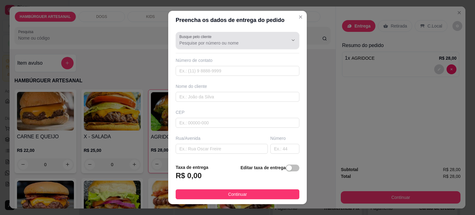
click at [223, 39] on div at bounding box center [237, 40] width 116 height 12
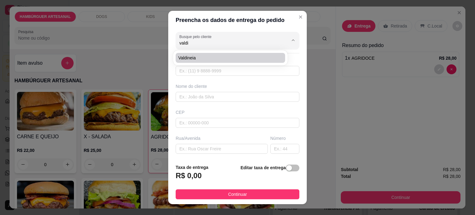
click at [221, 59] on span "Valdineia" at bounding box center [227, 58] width 98 height 6
type input "Valdineia"
type input "98064533"
type input "Valdineia"
type input "86125000"
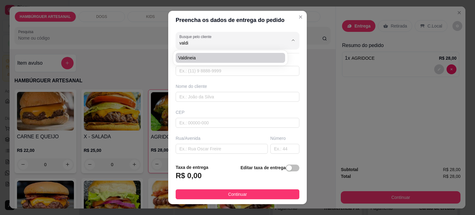
type input "[PERSON_NAME]"
type input "44"
type input "Tamarana"
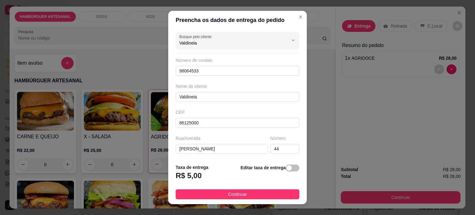
scroll to position [31, 0]
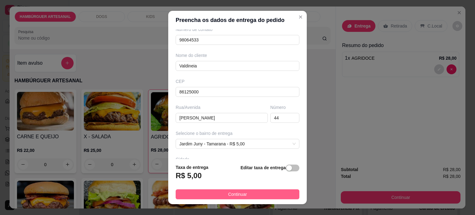
type input "Valdineia"
click at [239, 196] on span "Continuar" at bounding box center [237, 194] width 19 height 7
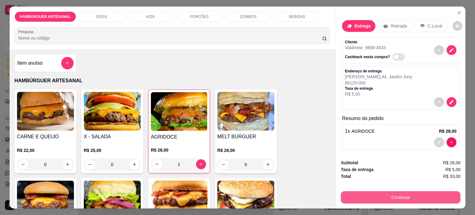
click at [398, 193] on button "Continuar" at bounding box center [401, 197] width 120 height 12
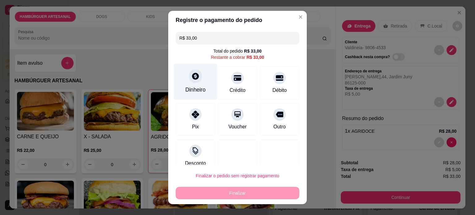
click at [182, 81] on div "Dinheiro" at bounding box center [196, 81] width 44 height 36
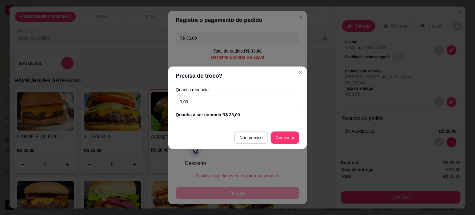
drag, startPoint x: 207, startPoint y: 98, endPoint x: 165, endPoint y: 94, distance: 42.9
click at [165, 94] on div "Precisa de troco? Quantia recebida 0,00 Quantia à ser cobrada R$ 33,00 Não prec…" at bounding box center [237, 107] width 475 height 215
type input "0,50"
type input "R$ 0,00"
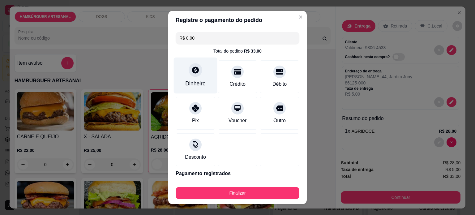
click at [192, 79] on div "Dinheiro" at bounding box center [195, 83] width 20 height 8
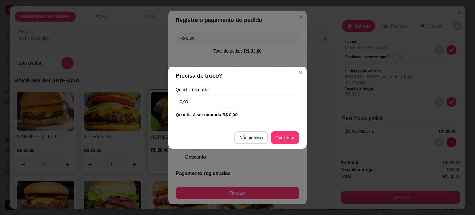
drag, startPoint x: 199, startPoint y: 98, endPoint x: 136, endPoint y: 83, distance: 65.4
click at [136, 83] on div "Precisa de troco? Quantia recebida 0,00 Quantia à ser cobrada R$ 0,00 Não preci…" at bounding box center [237, 107] width 475 height 215
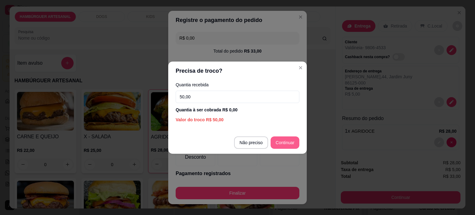
type input "50,00"
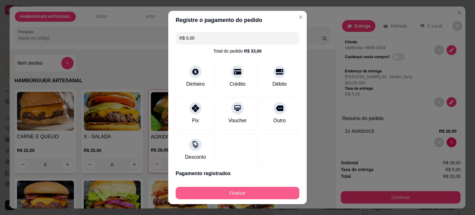
click at [261, 190] on button "Finalizar" at bounding box center [238, 193] width 124 height 12
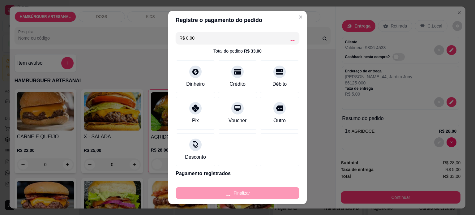
type input "0"
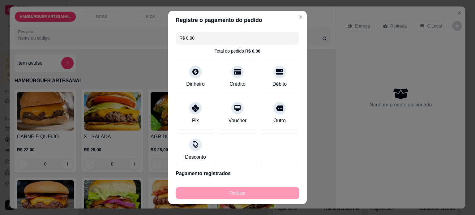
type input "-R$ 33,00"
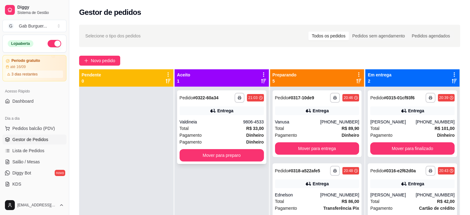
click at [189, 101] on div "Pedido # 0322-60a34" at bounding box center [199, 97] width 39 height 7
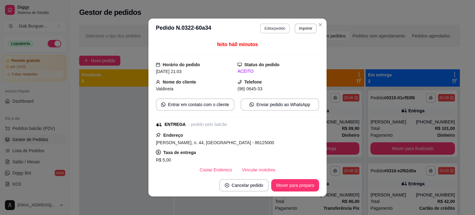
click at [265, 28] on button "Editar pedido" at bounding box center [274, 28] width 29 height 10
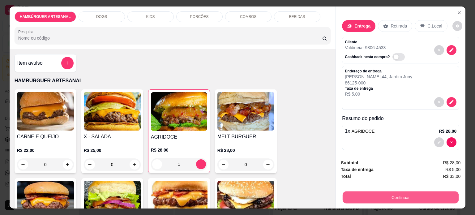
click at [371, 193] on button "Continuar" at bounding box center [400, 197] width 116 height 12
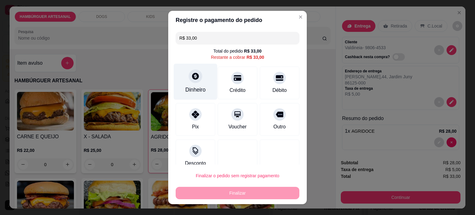
click at [198, 86] on div "Dinheiro" at bounding box center [195, 90] width 20 height 8
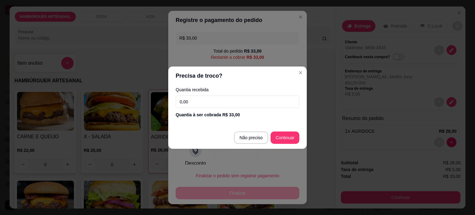
drag, startPoint x: 213, startPoint y: 103, endPoint x: 146, endPoint y: 92, distance: 67.0
click at [146, 92] on div "Precisa de troco? Quantia recebida 0,00 Quantia à ser cobrada R$ 33,00 Não prec…" at bounding box center [237, 107] width 475 height 215
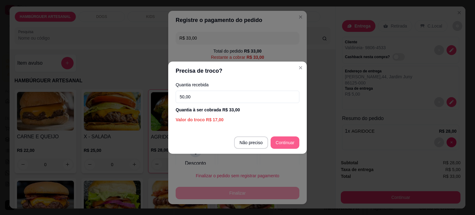
type input "50,00"
type input "R$ 0,00"
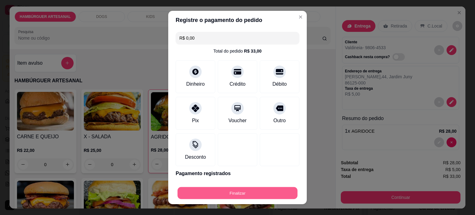
click at [221, 190] on button "Finalizar" at bounding box center [237, 193] width 120 height 12
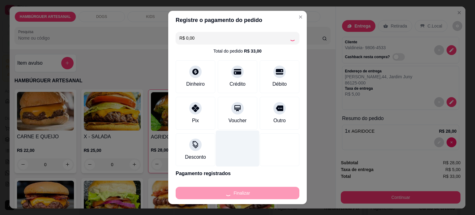
type input "0"
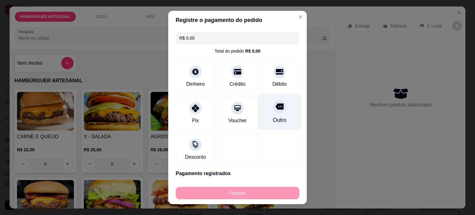
type input "-R$ 33,00"
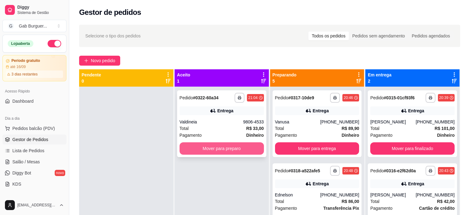
click at [239, 149] on button "Mover para preparo" at bounding box center [222, 148] width 84 height 12
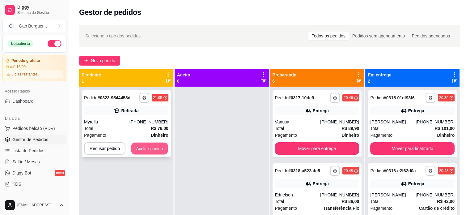
click at [148, 148] on button "Aceitar pedido" at bounding box center [149, 148] width 36 height 12
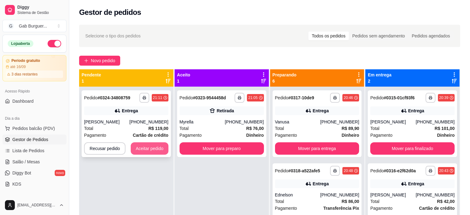
click at [149, 147] on button "Aceitar pedido" at bounding box center [150, 148] width 38 height 12
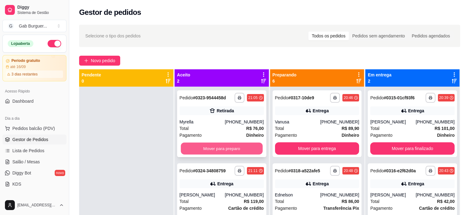
click at [213, 149] on button "Mover para preparo" at bounding box center [222, 148] width 82 height 12
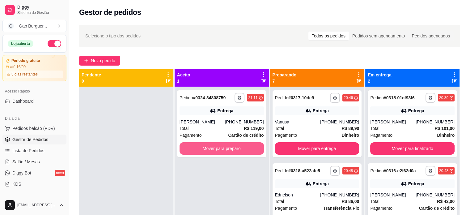
click at [213, 149] on button "Mover para preparo" at bounding box center [222, 148] width 84 height 12
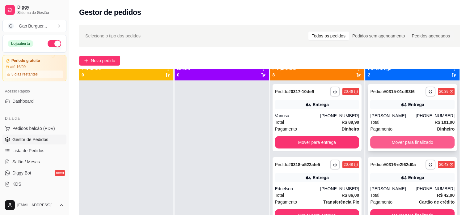
scroll to position [17, 0]
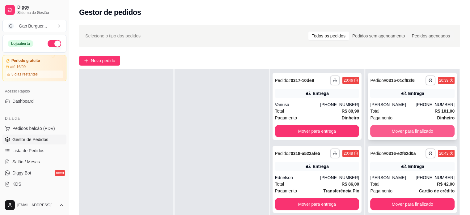
click at [402, 134] on button "Mover para finalizado" at bounding box center [412, 131] width 84 height 12
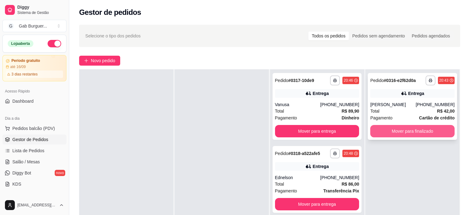
click at [402, 133] on button "Mover para finalizado" at bounding box center [412, 131] width 84 height 12
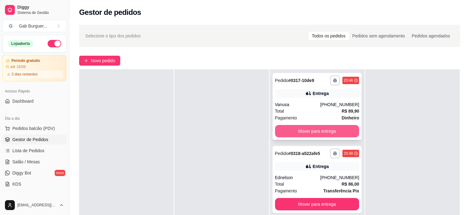
click at [339, 130] on button "Mover para entrega" at bounding box center [317, 131] width 84 height 12
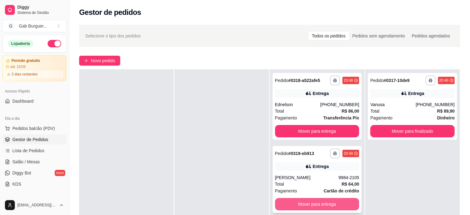
click at [305, 205] on button "Mover para entrega" at bounding box center [317, 204] width 84 height 12
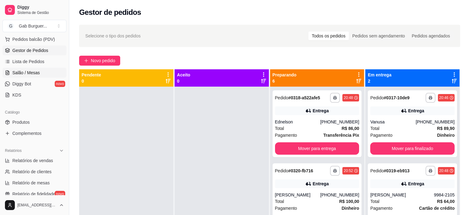
scroll to position [93, 0]
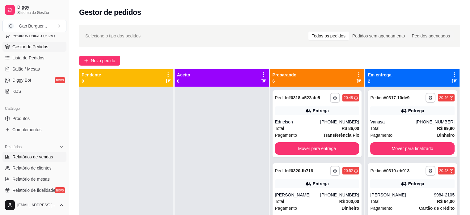
click at [42, 155] on span "Relatórios de vendas" at bounding box center [32, 157] width 41 height 6
select select "ALL"
select select "0"
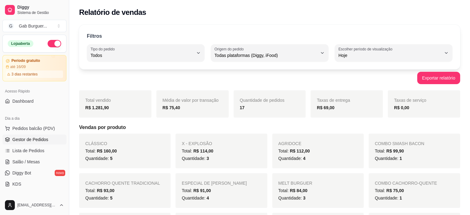
click at [34, 138] on span "Gestor de Pedidos" at bounding box center [30, 139] width 36 height 6
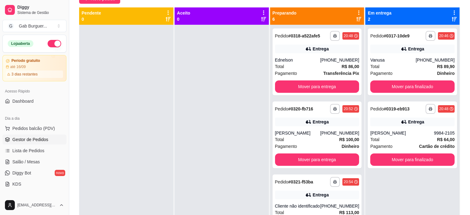
click at [139, 57] on div at bounding box center [126, 132] width 94 height 215
click at [203, 125] on div at bounding box center [222, 132] width 94 height 215
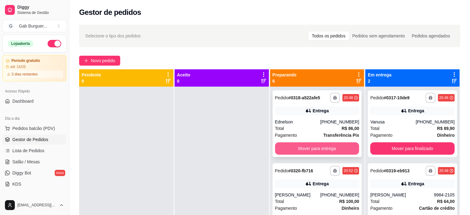
click at [319, 151] on button "Mover para entrega" at bounding box center [317, 148] width 84 height 12
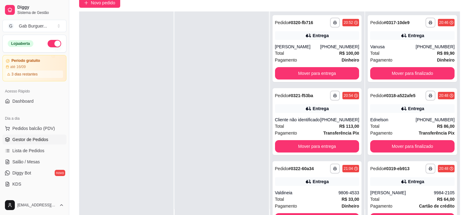
scroll to position [62, 0]
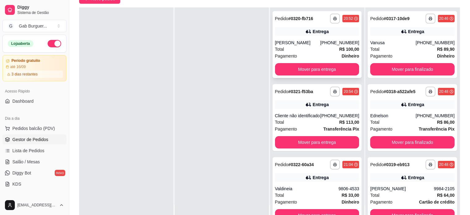
click at [344, 18] on div "20:52" at bounding box center [348, 18] width 9 height 5
click at [262, 66] on div at bounding box center [222, 114] width 94 height 215
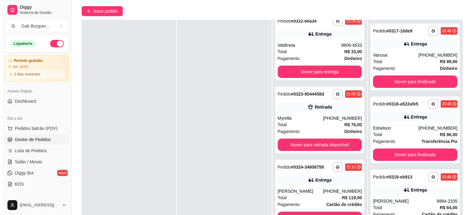
scroll to position [63, 0]
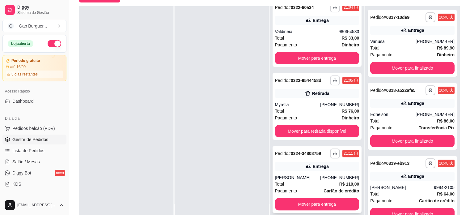
click at [303, 174] on div "[PERSON_NAME]" at bounding box center [297, 177] width 45 height 6
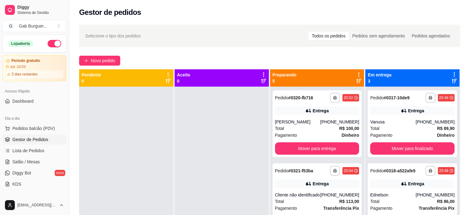
scroll to position [93, 0]
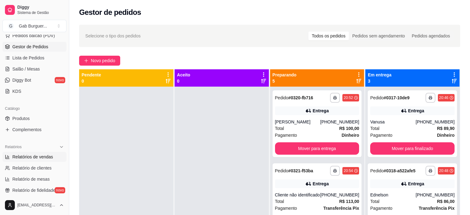
click at [38, 156] on span "Relatórios de vendas" at bounding box center [32, 157] width 41 height 6
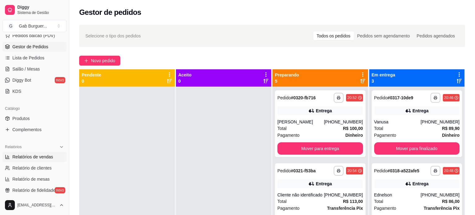
select select "ALL"
select select "0"
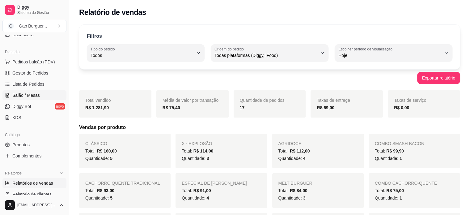
scroll to position [31, 0]
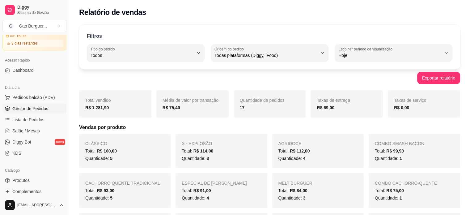
click at [32, 108] on span "Gestor de Pedidos" at bounding box center [30, 108] width 36 height 6
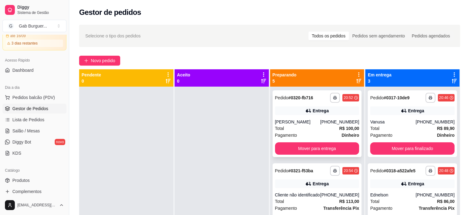
click at [345, 99] on div "20:52" at bounding box center [350, 97] width 17 height 7
click at [407, 155] on div "**********" at bounding box center [412, 123] width 89 height 67
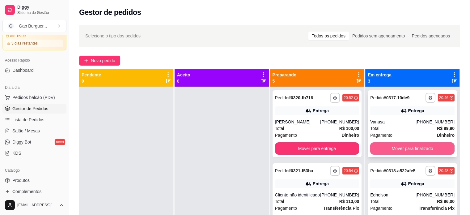
click at [425, 151] on button "Mover para finalizado" at bounding box center [412, 148] width 84 height 12
click at [425, 149] on button "Mover para finalizado" at bounding box center [412, 148] width 82 height 12
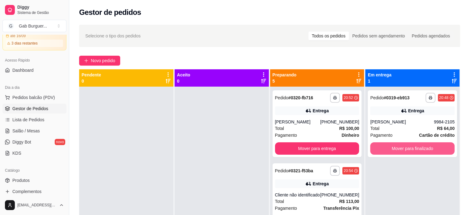
click at [425, 149] on button "Mover para finalizado" at bounding box center [412, 148] width 84 height 12
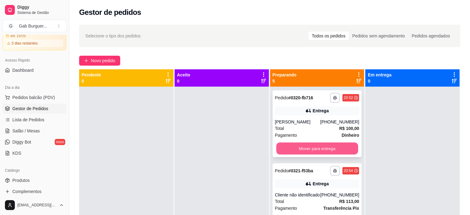
click at [337, 148] on button "Mover para entrega" at bounding box center [317, 148] width 82 height 12
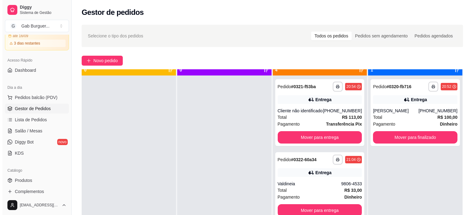
scroll to position [17, 0]
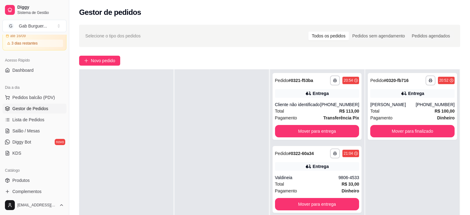
drag, startPoint x: 196, startPoint y: 139, endPoint x: 160, endPoint y: 149, distance: 36.7
click at [158, 148] on div at bounding box center [126, 176] width 94 height 215
click at [124, 113] on div at bounding box center [126, 176] width 94 height 215
click at [324, 126] on button "Mover para entrega" at bounding box center [317, 131] width 84 height 12
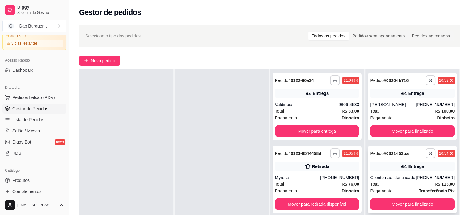
click at [413, 173] on div "**********" at bounding box center [412, 179] width 89 height 67
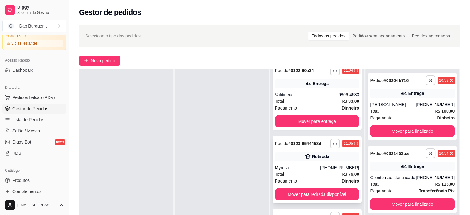
click at [344, 145] on div "21:05" at bounding box center [348, 143] width 9 height 5
click at [253, 133] on div at bounding box center [222, 176] width 94 height 215
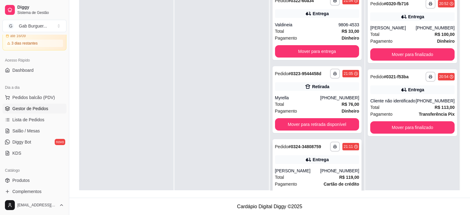
scroll to position [0, 0]
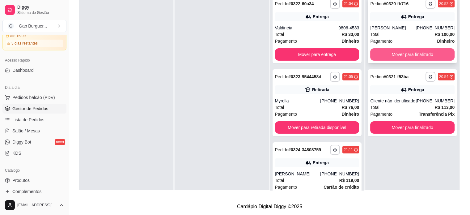
click at [426, 54] on button "Mover para finalizado" at bounding box center [412, 54] width 84 height 12
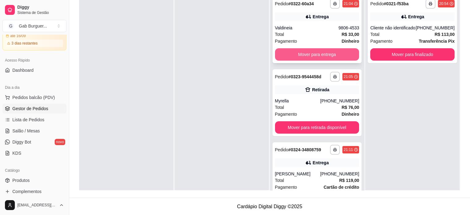
click at [337, 55] on button "Mover para entrega" at bounding box center [317, 54] width 84 height 12
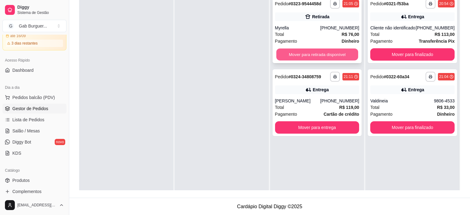
click at [342, 57] on button "Mover para retirada disponível" at bounding box center [317, 55] width 82 height 12
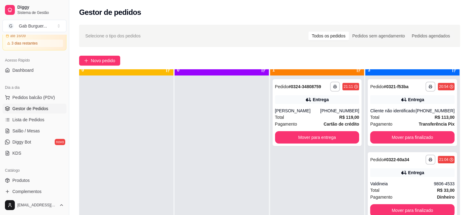
scroll to position [17, 0]
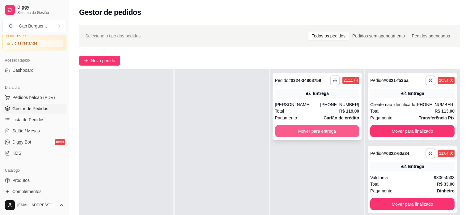
click at [344, 133] on button "Mover para entrega" at bounding box center [317, 131] width 84 height 12
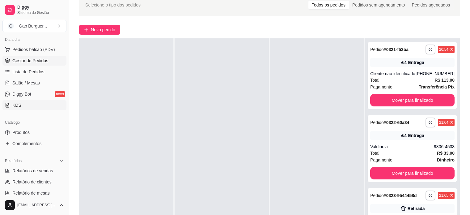
scroll to position [93, 0]
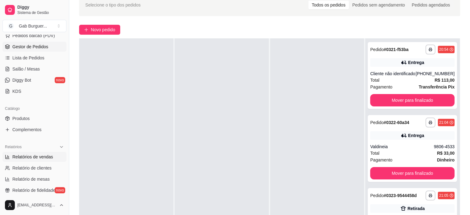
click at [23, 159] on span "Relatórios de vendas" at bounding box center [32, 157] width 41 height 6
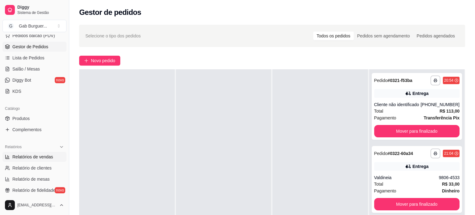
select select "ALL"
select select "0"
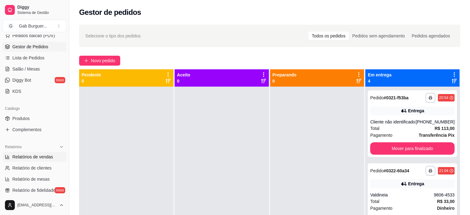
drag, startPoint x: 14, startPoint y: 157, endPoint x: 17, endPoint y: 157, distance: 3.7
click at [14, 157] on span "Relatórios de vendas" at bounding box center [32, 157] width 41 height 6
select select "ALL"
select select "0"
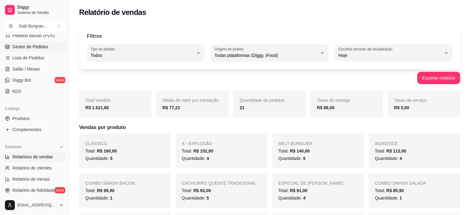
scroll to position [31, 0]
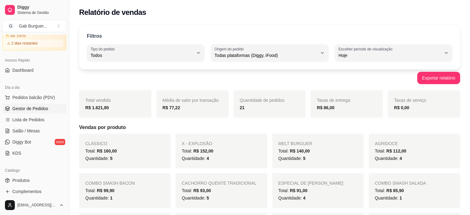
click at [31, 106] on span "Gestor de Pedidos" at bounding box center [30, 108] width 36 height 6
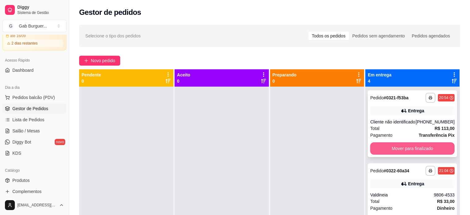
click at [404, 148] on button "Mover para finalizado" at bounding box center [412, 148] width 84 height 12
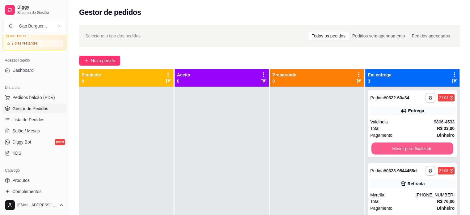
click at [404, 148] on button "Mover para finalizado" at bounding box center [412, 148] width 82 height 12
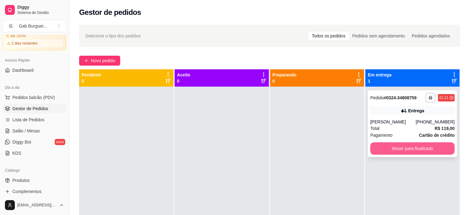
click at [392, 152] on button "Mover para finalizado" at bounding box center [412, 148] width 84 height 12
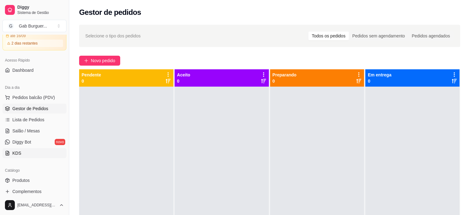
scroll to position [93, 0]
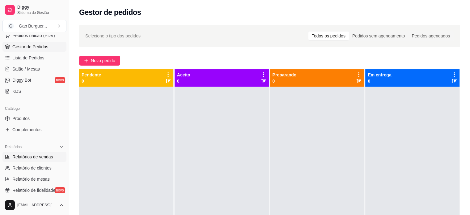
click at [39, 154] on span "Relatórios de vendas" at bounding box center [32, 157] width 41 height 6
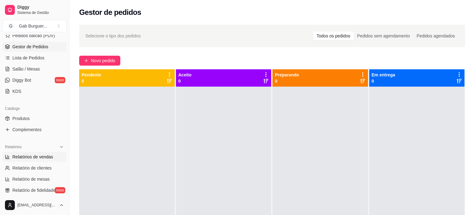
select select "ALL"
select select "0"
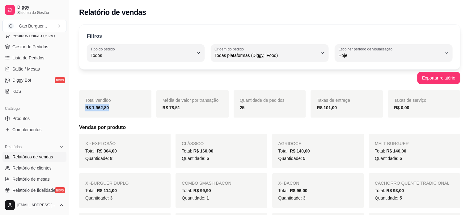
drag, startPoint x: 104, startPoint y: 113, endPoint x: 83, endPoint y: 110, distance: 20.9
click at [83, 110] on div "Total vendido R$ 1.962,80" at bounding box center [115, 103] width 72 height 27
click at [330, 110] on strong "R$ 101,00" at bounding box center [327, 107] width 20 height 5
drag, startPoint x: 248, startPoint y: 108, endPoint x: 204, endPoint y: 107, distance: 44.5
click at [204, 107] on div "Total vendido R$ 1.962,80 Média de valor por transação R$ 78,51 Quantidade de p…" at bounding box center [269, 103] width 381 height 27
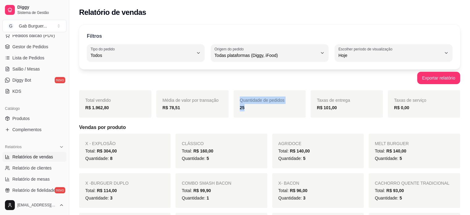
click at [293, 100] on div "Quantidade de pedidos 25" at bounding box center [270, 103] width 72 height 27
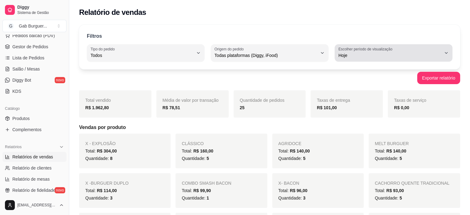
click at [379, 47] on label "Escolher período de visualização" at bounding box center [366, 48] width 56 height 5
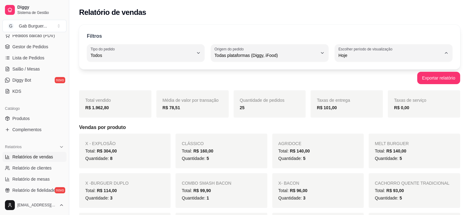
click at [364, 79] on span "Ontem" at bounding box center [391, 80] width 98 height 6
type input "1"
select select "1"
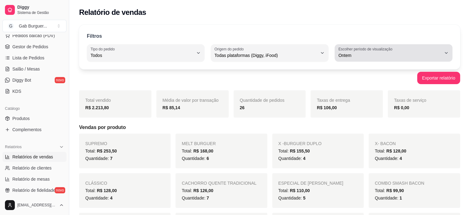
click at [368, 59] on button "Escolher período de visualização Ontem" at bounding box center [394, 52] width 118 height 17
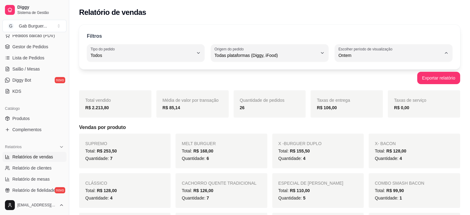
click at [356, 67] on span "Hoje" at bounding box center [391, 70] width 98 height 6
type input "0"
select select "0"
click at [355, 74] on div "Exportar relatório" at bounding box center [269, 78] width 381 height 12
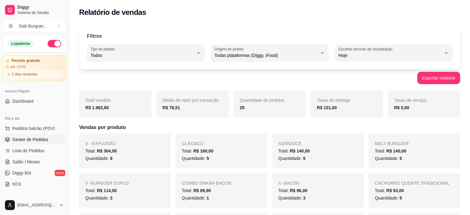
click at [49, 135] on link "Gestor de Pedidos" at bounding box center [34, 139] width 64 height 10
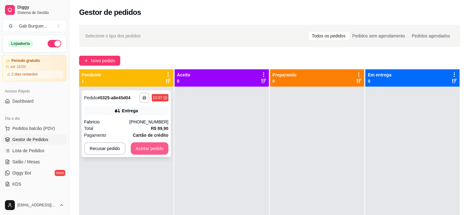
click at [154, 151] on button "Aceitar pedido" at bounding box center [150, 148] width 38 height 12
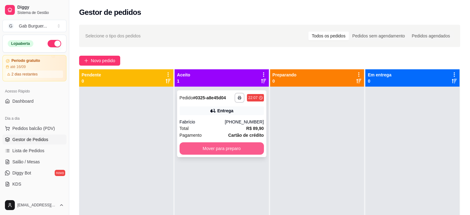
click at [235, 148] on button "Mover para preparo" at bounding box center [222, 148] width 84 height 12
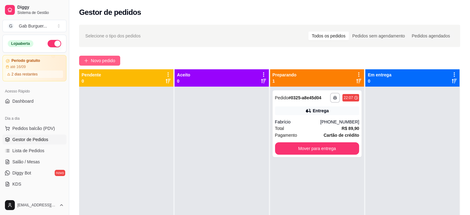
click at [113, 62] on span "Novo pedido" at bounding box center [103, 60] width 24 height 7
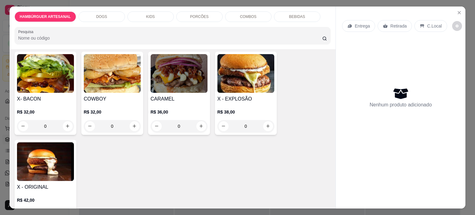
scroll to position [247, 0]
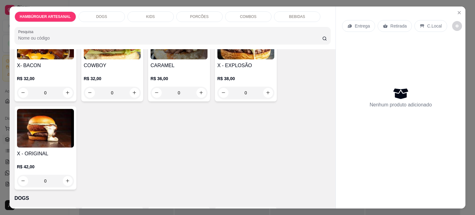
click at [131, 92] on div "0" at bounding box center [112, 93] width 57 height 12
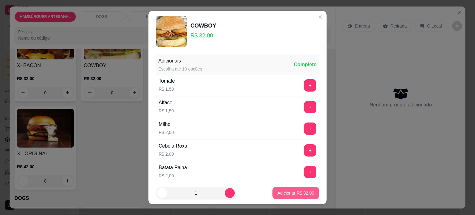
click at [293, 195] on p "Adicionar R$ 32,00" at bounding box center [295, 193] width 37 height 6
type input "1"
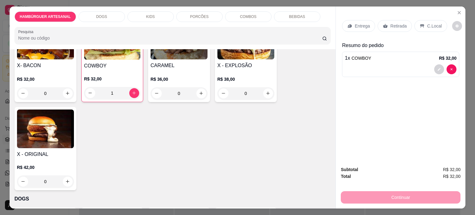
click at [366, 23] on p "Entrega" at bounding box center [361, 26] width 15 height 6
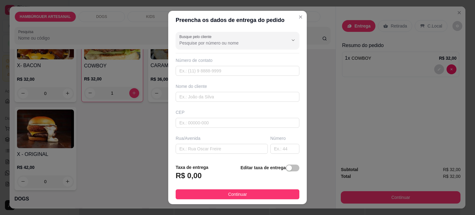
click at [200, 117] on div "CEP" at bounding box center [237, 118] width 127 height 19
click at [202, 121] on input "text" at bounding box center [238, 123] width 124 height 10
type input "86125000"
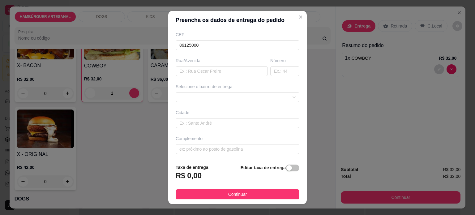
click at [221, 101] on div "Busque pelo cliente Número de contato Nome do cliente CEP 86125000 Rua/[GEOGRAP…" at bounding box center [237, 94] width 138 height 130
click at [223, 98] on div at bounding box center [238, 97] width 124 height 10
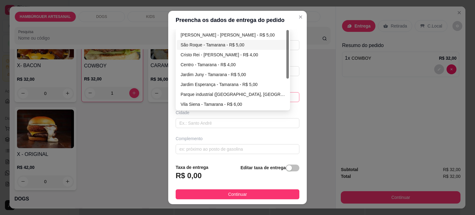
click at [208, 40] on div "São Roque - Tamarana - R$ 5,00" at bounding box center [233, 45] width 112 height 10
type input "Tamarana"
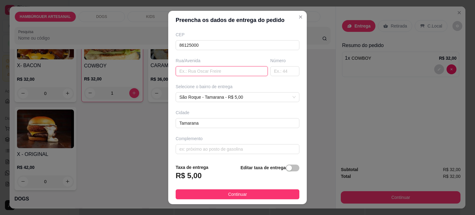
click at [202, 71] on input "text" at bounding box center [222, 71] width 92 height 10
type input "Rua [PERSON_NAME] matias"
type input "140"
click at [202, 86] on div "Selecione o bairro de entrega" at bounding box center [238, 86] width 124 height 6
click at [204, 74] on input "text" at bounding box center [222, 71] width 92 height 10
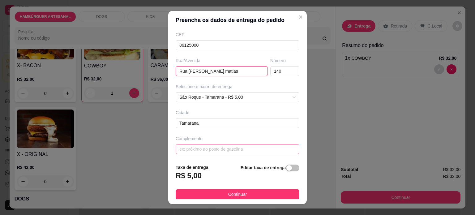
type input "Rua [PERSON_NAME] matias"
click at [209, 144] on input "text" at bounding box center [238, 149] width 124 height 10
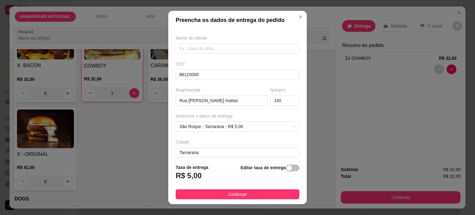
scroll to position [0, 0]
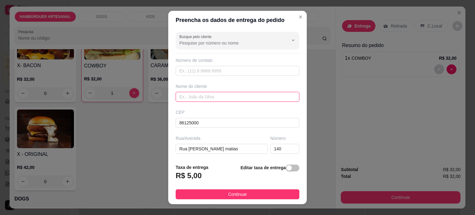
click at [199, 95] on input "text" at bounding box center [238, 97] width 124 height 10
click at [195, 70] on input "text" at bounding box center [238, 71] width 124 height 10
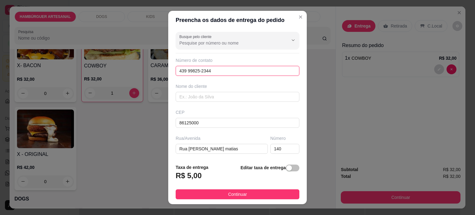
type input "439 99825-2344"
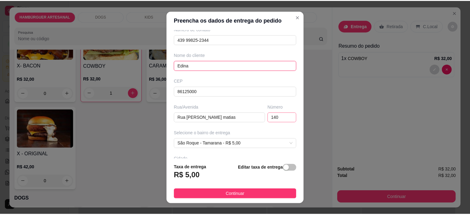
scroll to position [78, 0]
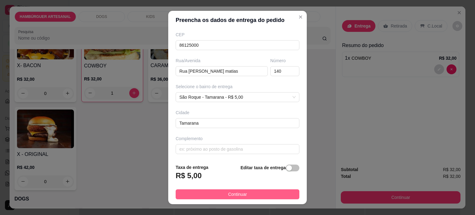
type input "Edina"
click at [241, 195] on span "Continuar" at bounding box center [237, 194] width 19 height 7
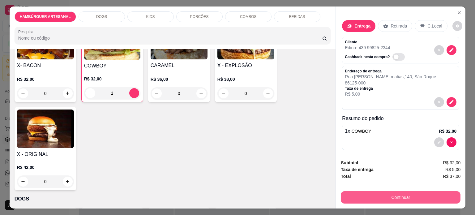
click at [387, 194] on button "Continuar" at bounding box center [401, 197] width 120 height 12
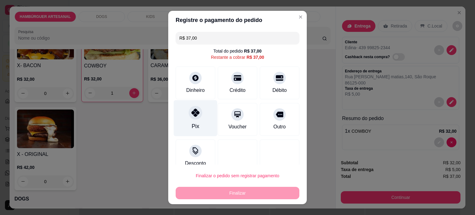
click at [198, 117] on div "Pix" at bounding box center [196, 118] width 44 height 36
type input "R$ 0,00"
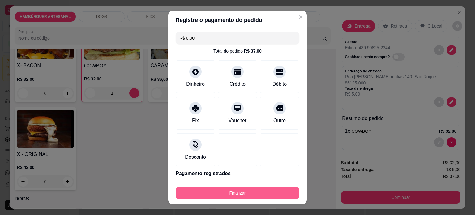
click at [241, 192] on button "Finalizar" at bounding box center [238, 193] width 124 height 12
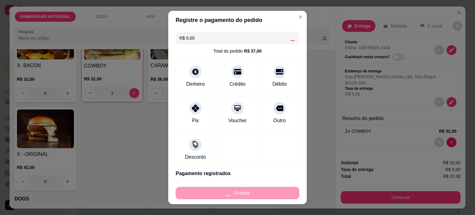
type input "0"
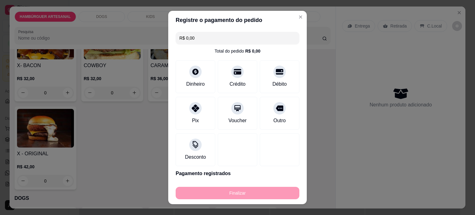
type input "-R$ 37,00"
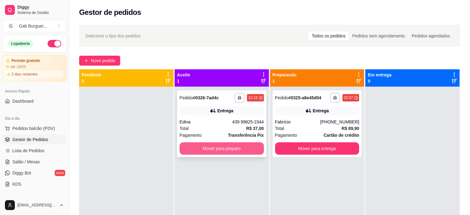
click at [228, 153] on button "Mover para preparo" at bounding box center [222, 148] width 84 height 12
click at [229, 149] on div "Mover para preparo" at bounding box center [222, 148] width 84 height 12
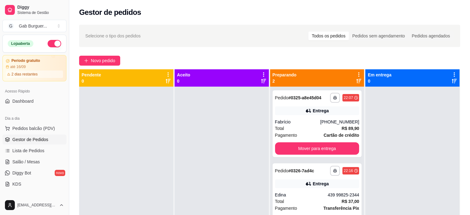
click at [229, 164] on div at bounding box center [222, 194] width 94 height 215
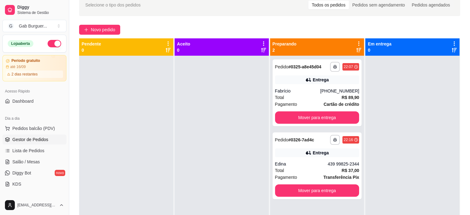
click at [202, 138] on div at bounding box center [222, 163] width 94 height 215
click at [295, 96] on div "Total R$ 89,90" at bounding box center [317, 97] width 84 height 7
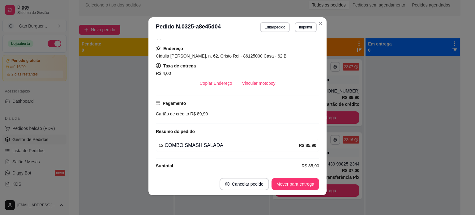
scroll to position [108, 0]
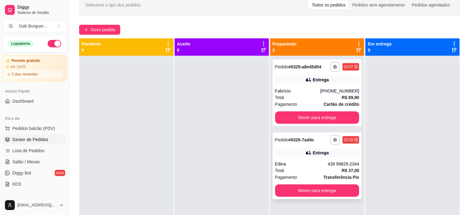
click at [285, 161] on div "Edina" at bounding box center [301, 164] width 53 height 6
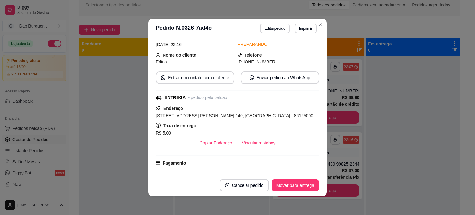
scroll to position [62, 0]
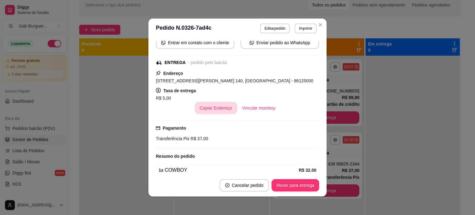
click at [211, 110] on button "Copiar Endereço" at bounding box center [216, 108] width 42 height 12
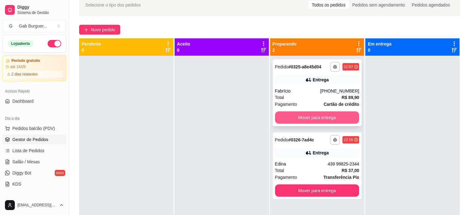
click at [305, 113] on button "Mover para entrega" at bounding box center [317, 117] width 84 height 12
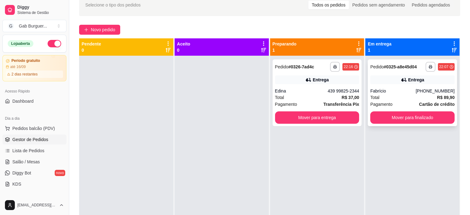
click at [396, 103] on div "Pagamento Cartão de crédito" at bounding box center [412, 104] width 84 height 7
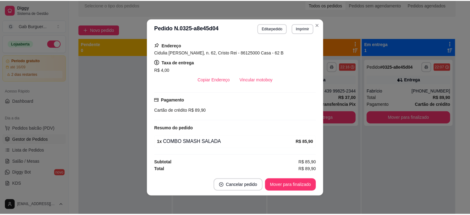
scroll to position [78, 0]
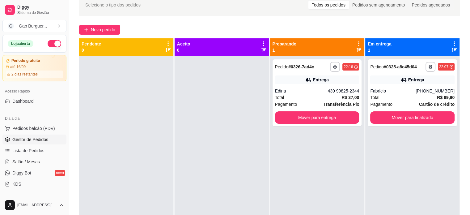
click at [327, 149] on div "**********" at bounding box center [317, 163] width 94 height 215
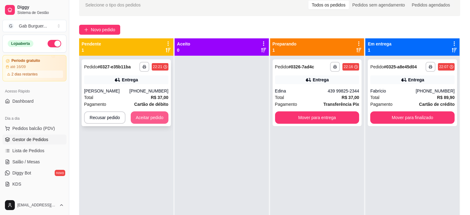
click at [165, 117] on button "Aceitar pedido" at bounding box center [150, 117] width 38 height 12
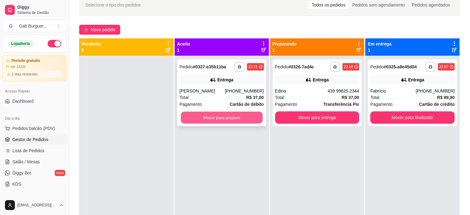
click at [234, 122] on button "Mover para preparo" at bounding box center [222, 118] width 82 height 12
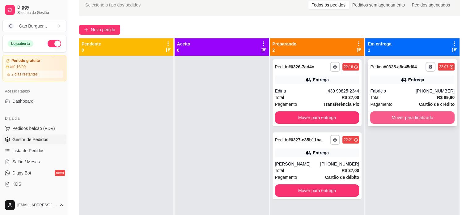
click at [424, 120] on button "Mover para finalizado" at bounding box center [412, 117] width 84 height 12
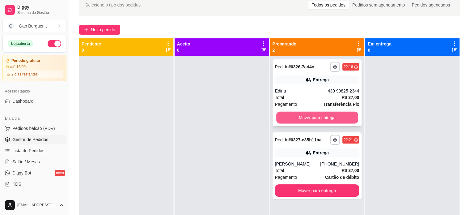
click at [306, 120] on button "Mover para entrega" at bounding box center [317, 118] width 82 height 12
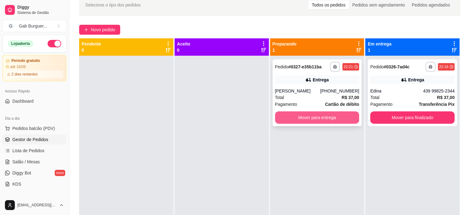
click at [308, 117] on button "Mover para entrega" at bounding box center [317, 117] width 84 height 12
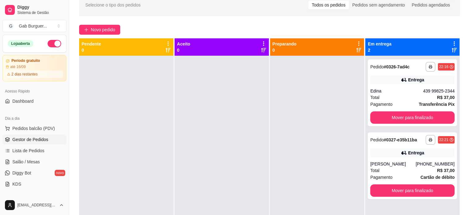
click at [256, 129] on div at bounding box center [222, 163] width 94 height 215
click at [111, 192] on div at bounding box center [126, 163] width 94 height 215
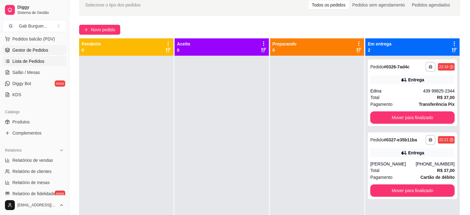
scroll to position [93, 0]
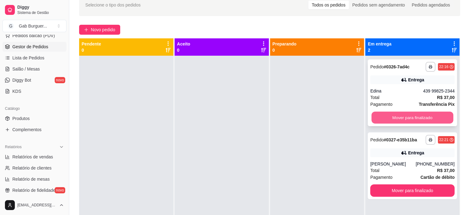
click at [414, 117] on button "Mover para finalizado" at bounding box center [412, 118] width 82 height 12
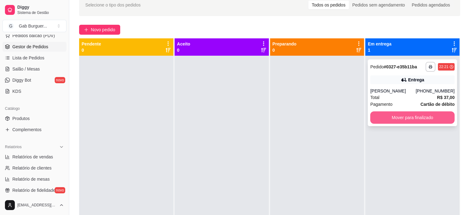
click at [386, 121] on button "Mover para finalizado" at bounding box center [412, 117] width 84 height 12
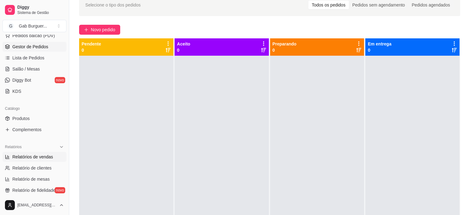
click at [18, 158] on span "Relatórios de vendas" at bounding box center [32, 157] width 41 height 6
select select "ALL"
select select "0"
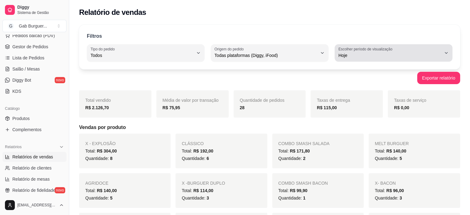
click at [383, 52] on span "Hoje" at bounding box center [389, 55] width 103 height 6
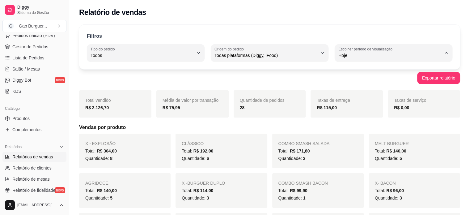
click at [351, 80] on span "Ontem" at bounding box center [391, 80] width 98 height 6
type input "1"
select select "1"
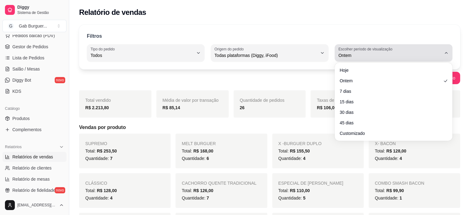
click at [367, 57] on span "Ontem" at bounding box center [389, 55] width 103 height 6
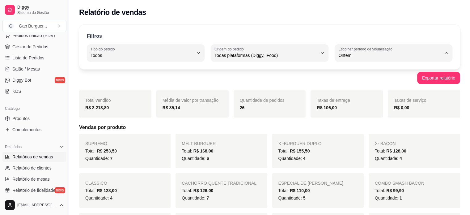
click at [362, 73] on span "Hoje" at bounding box center [391, 70] width 98 height 6
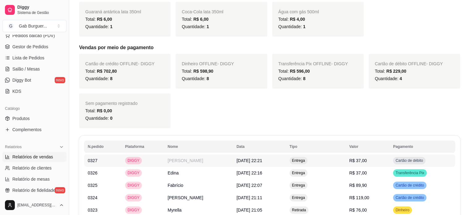
scroll to position [359, 0]
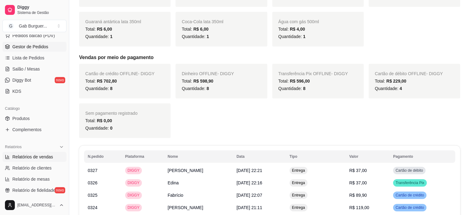
click at [39, 45] on span "Gestor de Pedidos" at bounding box center [30, 47] width 36 height 6
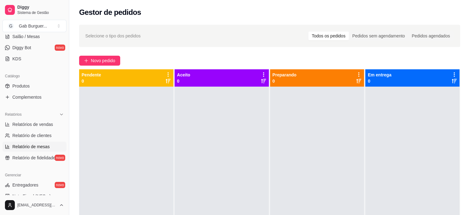
scroll to position [115, 0]
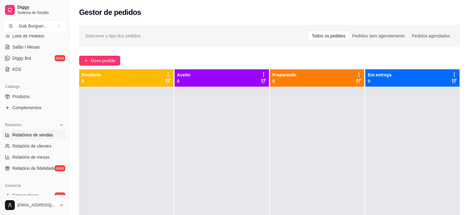
click at [23, 136] on span "Relatórios de vendas" at bounding box center [32, 135] width 41 height 6
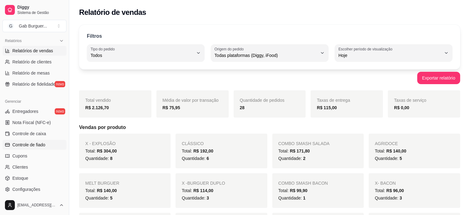
scroll to position [84, 0]
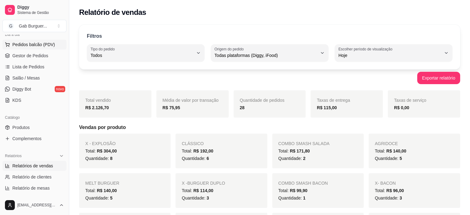
click at [43, 48] on button "Pedidos balcão (PDV)" at bounding box center [34, 45] width 64 height 10
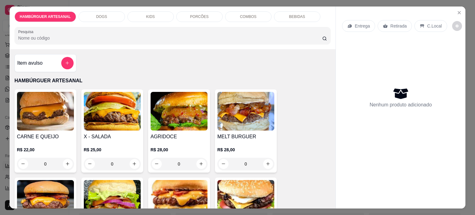
click at [45, 54] on div "Item avulso" at bounding box center [46, 63] width 62 height 18
click at [458, 10] on icon "Close" at bounding box center [458, 12] width 5 height 5
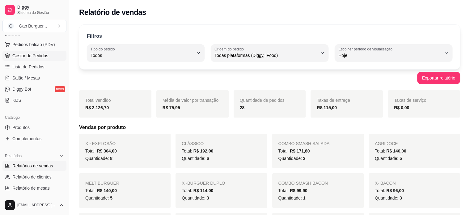
click at [23, 57] on span "Gestor de Pedidos" at bounding box center [30, 56] width 36 height 6
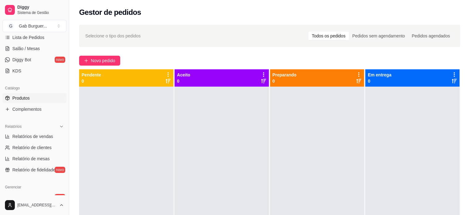
scroll to position [176, 0]
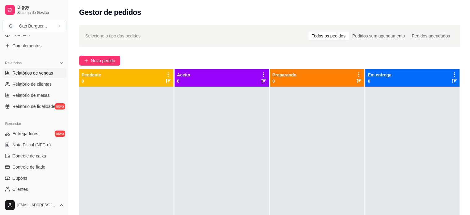
click at [39, 76] on link "Relatórios de vendas" at bounding box center [34, 73] width 64 height 10
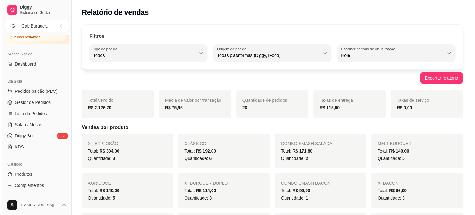
scroll to position [22, 0]
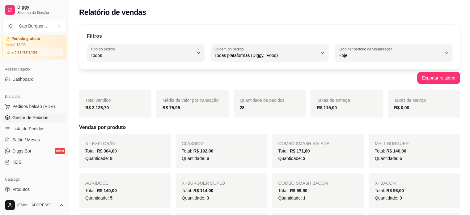
click at [37, 119] on span "Gestor de Pedidos" at bounding box center [30, 117] width 36 height 6
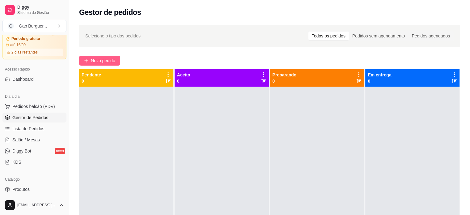
click at [100, 62] on span "Novo pedido" at bounding box center [103, 60] width 24 height 7
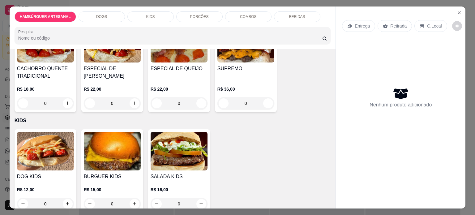
scroll to position [402, 0]
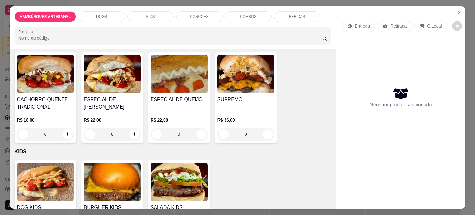
click at [131, 132] on div "0" at bounding box center [112, 134] width 57 height 12
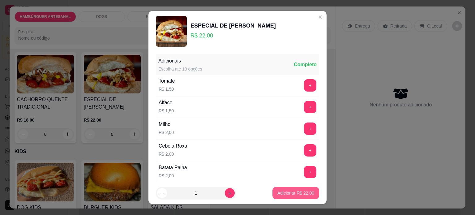
click at [279, 191] on p "Adicionar R$ 22,00" at bounding box center [295, 193] width 37 height 6
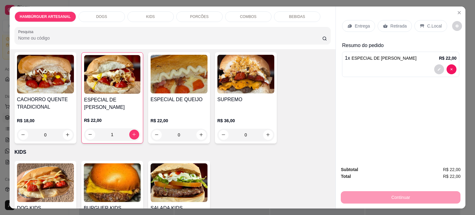
click at [132, 131] on div "1" at bounding box center [112, 134] width 56 height 12
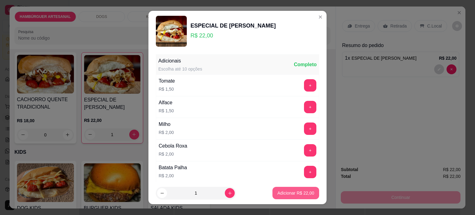
click at [300, 195] on p "Adicionar R$ 22,00" at bounding box center [295, 193] width 37 height 6
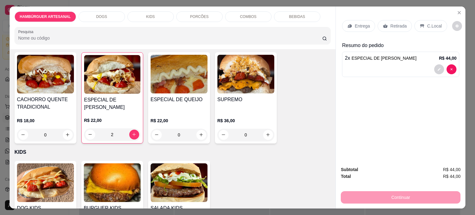
click at [355, 25] on p "Entrega" at bounding box center [361, 26] width 15 height 6
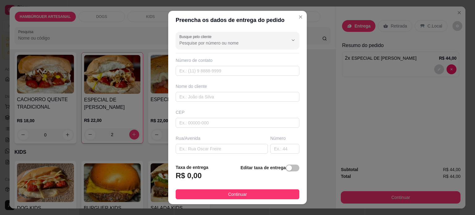
click at [191, 180] on h3 "R$ 0,00" at bounding box center [189, 176] width 26 height 10
click at [185, 177] on h3 "R$ 0,00" at bounding box center [189, 176] width 26 height 10
drag, startPoint x: 281, startPoint y: 170, endPoint x: 289, endPoint y: 168, distance: 8.5
click at [289, 168] on button "button" at bounding box center [293, 167] width 14 height 7
click at [202, 171] on div "Taxa de entrega 0,00" at bounding box center [209, 174] width 67 height 22
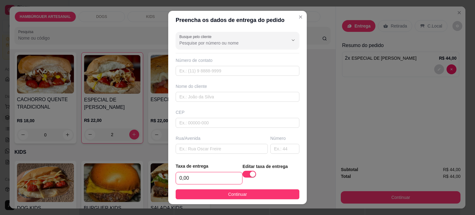
click at [205, 179] on input "0,00" at bounding box center [209, 178] width 66 height 12
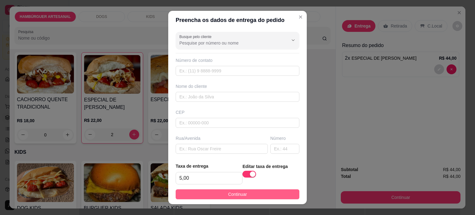
click at [260, 198] on footer "Taxa de entrega 5,00 Editar taxa de entrega Continuar" at bounding box center [237, 181] width 138 height 46
click at [260, 198] on button "Continuar" at bounding box center [238, 194] width 124 height 10
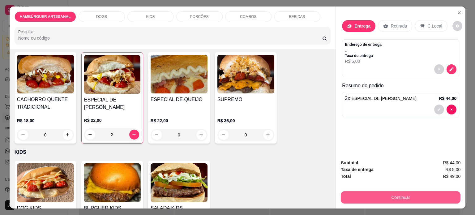
click at [384, 193] on button "Continuar" at bounding box center [401, 197] width 120 height 12
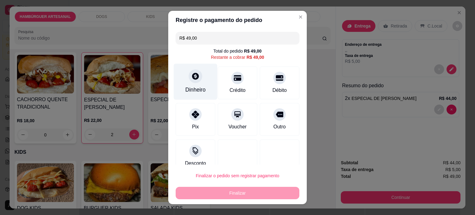
click at [194, 79] on icon at bounding box center [195, 76] width 8 height 8
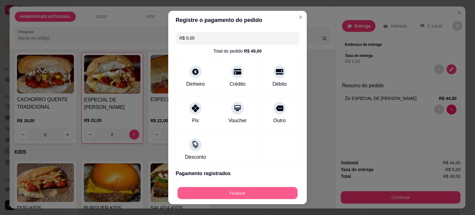
click at [242, 190] on button "Finalizar" at bounding box center [237, 193] width 120 height 12
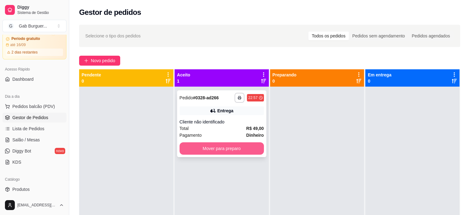
click at [239, 154] on button "Mover para preparo" at bounding box center [222, 148] width 84 height 12
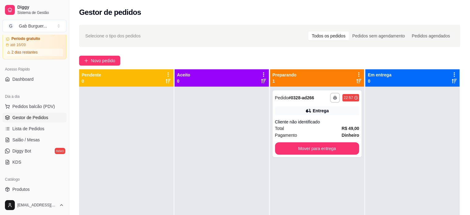
click at [356, 73] on icon at bounding box center [359, 75] width 6 height 6
click at [435, 130] on div at bounding box center [412, 194] width 94 height 215
click at [94, 59] on span "Novo pedido" at bounding box center [103, 60] width 24 height 7
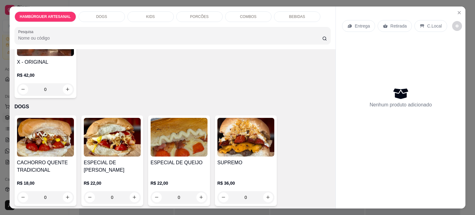
scroll to position [371, 0]
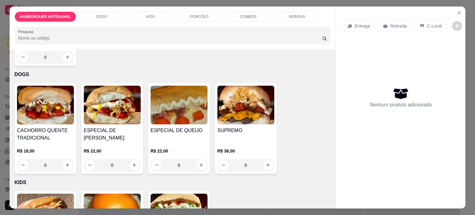
click at [132, 165] on div "0" at bounding box center [112, 165] width 57 height 12
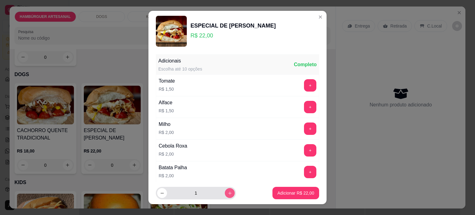
click at [226, 194] on button "increase-product-quantity" at bounding box center [230, 193] width 10 height 10
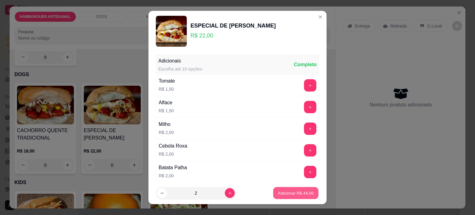
click at [286, 196] on p "Adicionar R$ 44,00" at bounding box center [296, 193] width 36 height 6
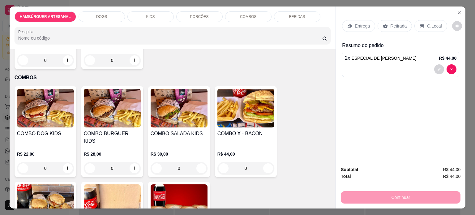
scroll to position [834, 0]
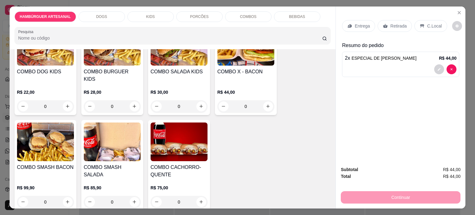
click at [65, 100] on div "0" at bounding box center [45, 106] width 57 height 12
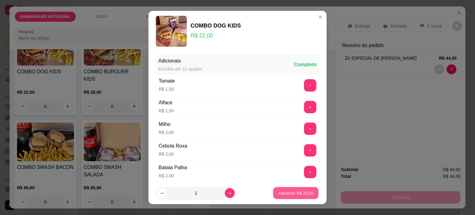
click at [282, 197] on button "Adicionar R$ 22,00" at bounding box center [295, 193] width 45 height 12
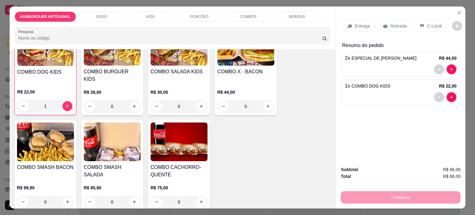
click at [361, 27] on div "Entrega" at bounding box center [358, 26] width 33 height 12
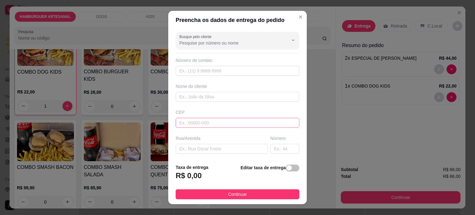
scroll to position [31, 0]
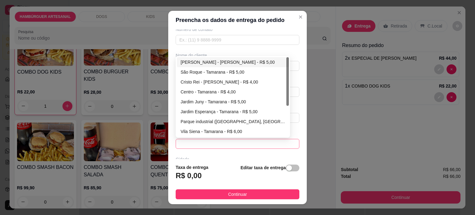
click at [198, 144] on span at bounding box center [237, 143] width 116 height 9
click at [204, 103] on div "Jardim Juny - Tamarana - R$ 5,00" at bounding box center [232, 101] width 104 height 7
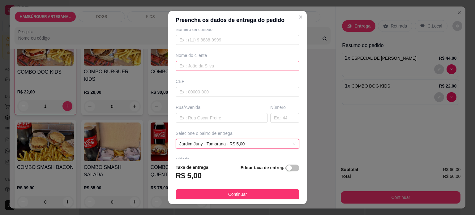
scroll to position [0, 0]
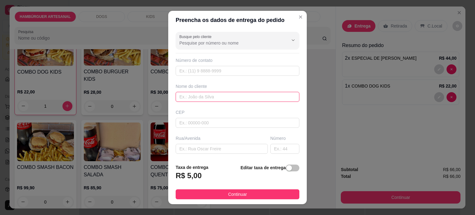
click at [210, 97] on input "text" at bounding box center [238, 97] width 124 height 10
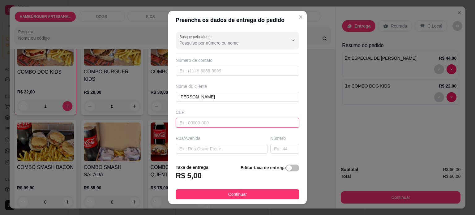
click at [198, 122] on input "text" at bounding box center [238, 123] width 124 height 10
click at [226, 149] on input "text" at bounding box center [222, 149] width 92 height 10
click at [197, 148] on input "text" at bounding box center [222, 149] width 92 height 10
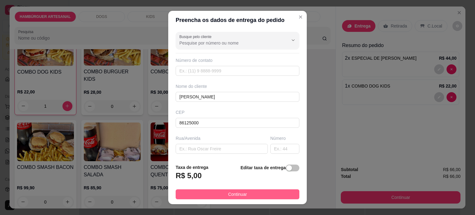
click at [228, 195] on span "Continuar" at bounding box center [237, 194] width 19 height 7
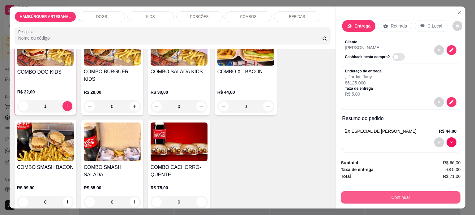
click at [392, 195] on button "Continuar" at bounding box center [401, 197] width 120 height 12
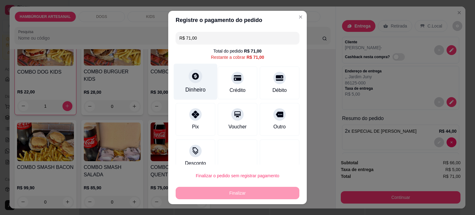
click at [192, 85] on div "Dinheiro" at bounding box center [196, 81] width 44 height 36
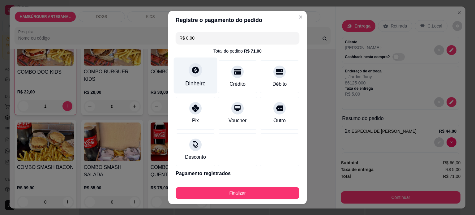
click at [190, 81] on div "Dinheiro" at bounding box center [195, 83] width 20 height 8
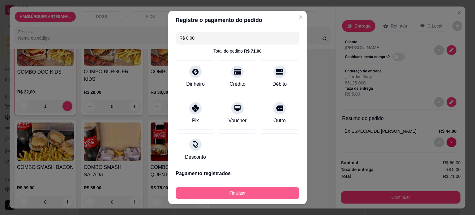
click at [272, 191] on button "Finalizar" at bounding box center [238, 193] width 124 height 12
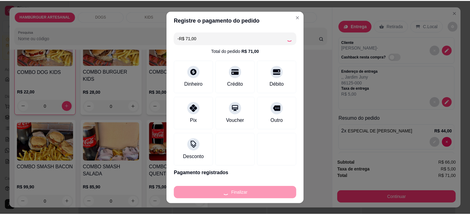
scroll to position [834, 0]
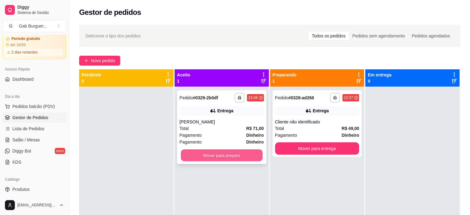
click at [234, 157] on button "Mover para preparo" at bounding box center [222, 155] width 82 height 12
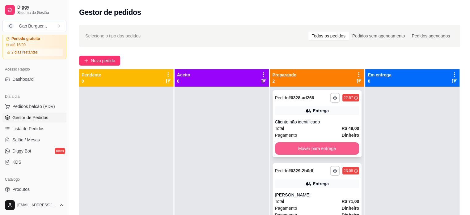
scroll to position [17, 0]
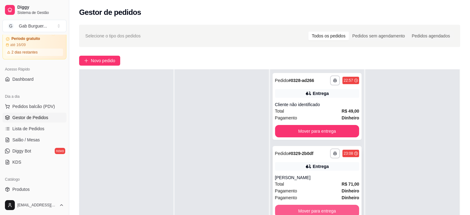
click at [314, 210] on button "Mover para entrega" at bounding box center [317, 211] width 84 height 12
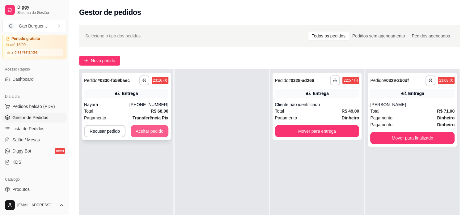
click at [142, 128] on button "Aceitar pedido" at bounding box center [150, 131] width 38 height 12
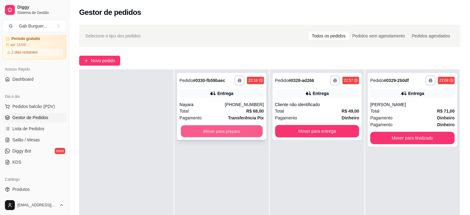
click at [233, 128] on button "Mover para preparo" at bounding box center [222, 131] width 82 height 12
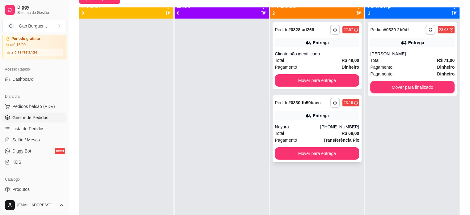
scroll to position [0, 0]
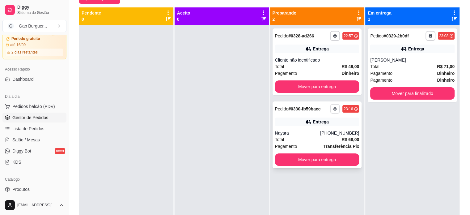
click at [333, 109] on icon "button" at bounding box center [334, 108] width 3 height 1
click at [319, 129] on button "TOMATE MDK-080" at bounding box center [315, 130] width 43 height 10
click at [334, 110] on rect "button" at bounding box center [335, 109] width 2 height 1
click at [325, 128] on button "TOMATE MDK-080" at bounding box center [315, 130] width 45 height 10
click at [306, 160] on button "Mover para entrega" at bounding box center [317, 160] width 82 height 12
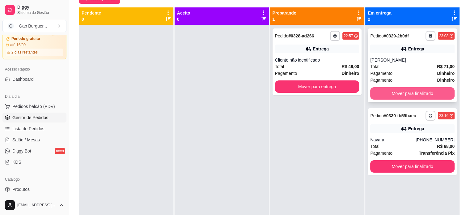
click at [407, 97] on button "Mover para finalizado" at bounding box center [412, 93] width 84 height 12
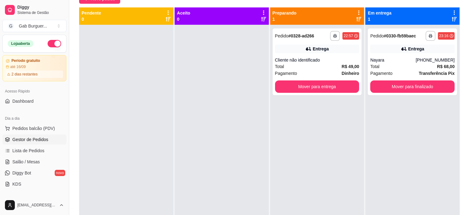
drag, startPoint x: 52, startPoint y: 45, endPoint x: 43, endPoint y: 44, distance: 9.0
click at [43, 44] on div "Loja aberta" at bounding box center [34, 43] width 53 height 7
click at [48, 44] on button "button" at bounding box center [55, 43] width 14 height 7
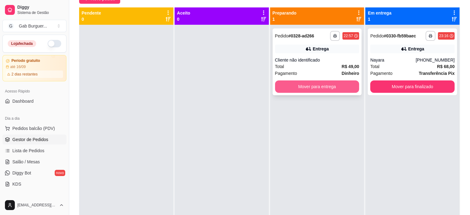
click at [308, 85] on button "Mover para entrega" at bounding box center [317, 86] width 84 height 12
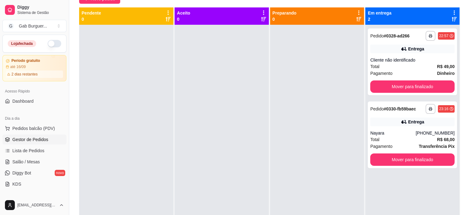
click at [452, 11] on icon at bounding box center [455, 13] width 6 height 6
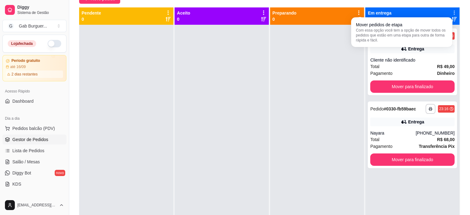
click at [352, 42] on div "Mover pedidos de etapa Com essa opção você tem a opção de mover todos os pedido…" at bounding box center [401, 32] width 99 height 27
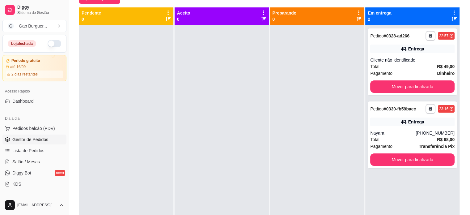
click at [467, 50] on div "**********" at bounding box center [269, 94] width 401 height 270
click at [452, 17] on icon at bounding box center [454, 19] width 5 height 4
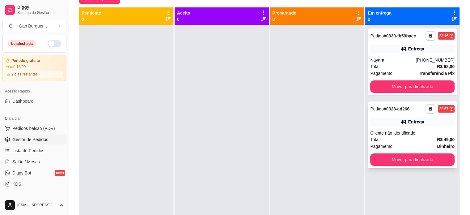
click at [375, 109] on span "Pedido" at bounding box center [377, 108] width 14 height 5
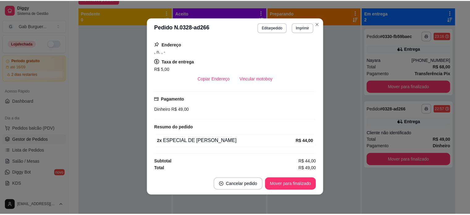
scroll to position [1, 0]
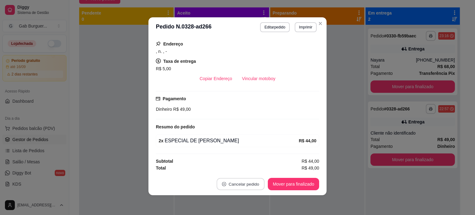
click at [237, 181] on button "Cancelar pedido" at bounding box center [241, 184] width 48 height 12
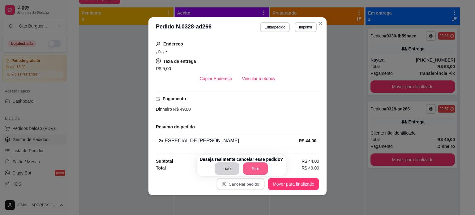
click at [247, 168] on button "Sim" at bounding box center [255, 168] width 25 height 12
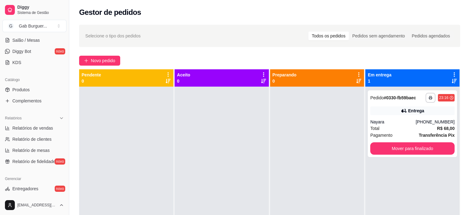
scroll to position [155, 0]
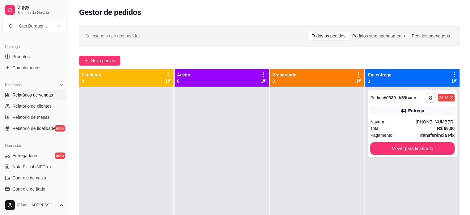
click at [28, 99] on link "Relatórios de vendas" at bounding box center [34, 95] width 64 height 10
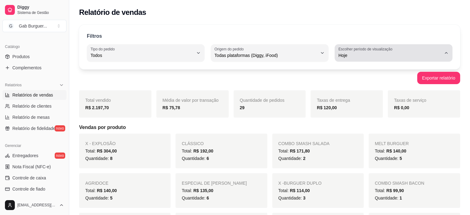
click at [355, 57] on span "Hoje" at bounding box center [389, 55] width 103 height 6
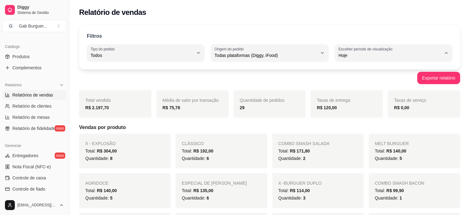
click at [348, 81] on span "Ontem" at bounding box center [391, 80] width 98 height 6
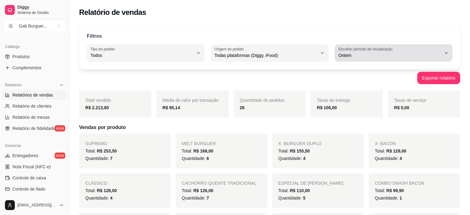
click at [368, 49] on label "Escolher período de visualização" at bounding box center [366, 48] width 56 height 5
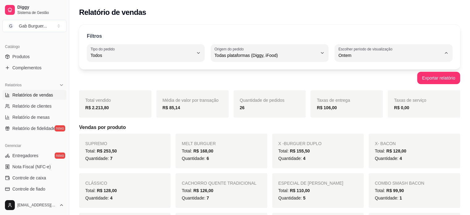
click at [355, 69] on span "Hoje" at bounding box center [391, 70] width 98 height 6
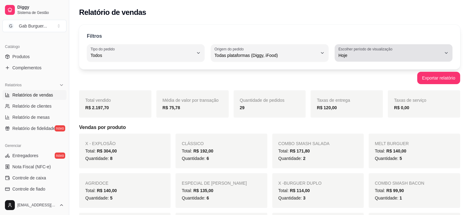
click at [349, 57] on span "Hoje" at bounding box center [389, 55] width 103 height 6
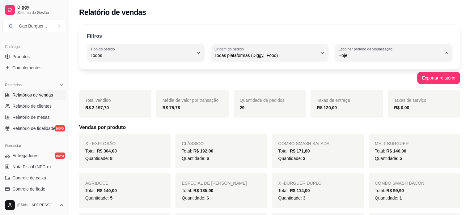
click at [353, 83] on span "Ontem" at bounding box center [391, 80] width 98 height 6
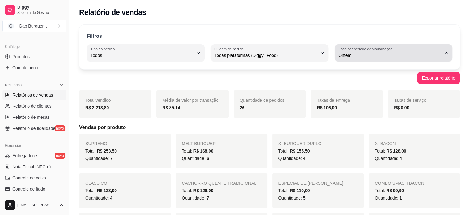
click at [361, 55] on span "Ontem" at bounding box center [389, 55] width 103 height 6
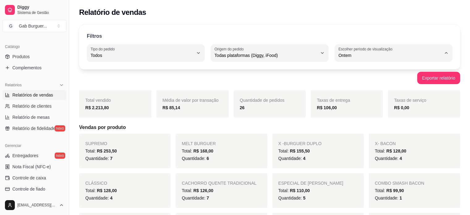
click at [354, 72] on span "Hoje" at bounding box center [391, 70] width 98 height 6
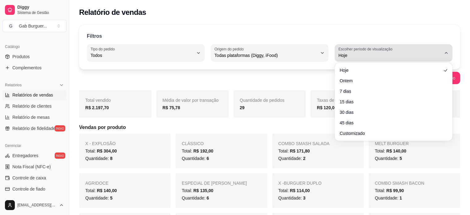
click at [367, 59] on button "Escolher período de visualização Hoje" at bounding box center [394, 52] width 118 height 17
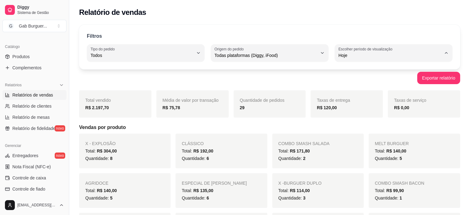
click at [350, 80] on span "Ontem" at bounding box center [391, 80] width 98 height 6
